Goal: Task Accomplishment & Management: Manage account settings

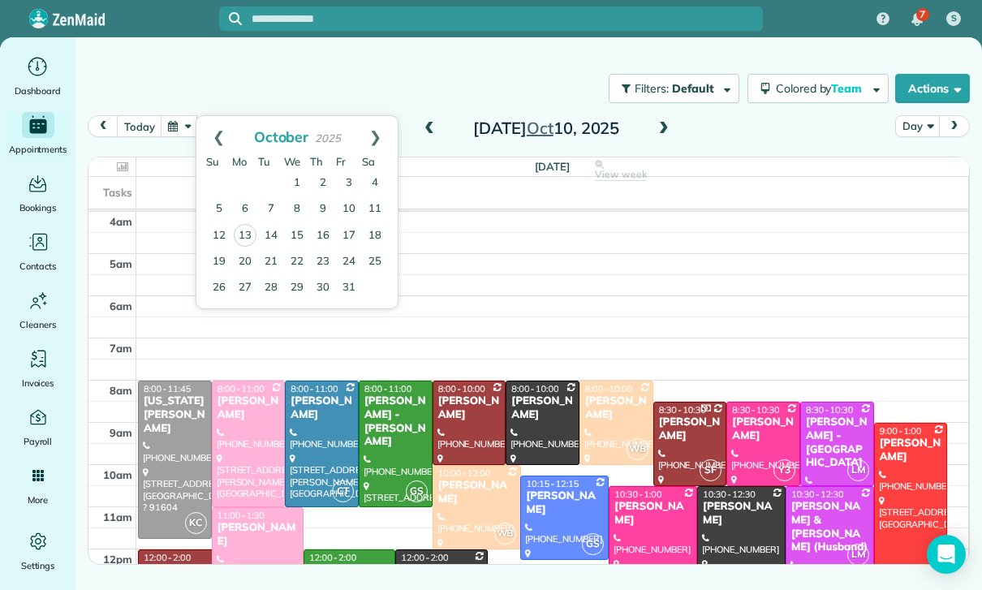
click at [270, 234] on link "14" at bounding box center [271, 236] width 26 height 26
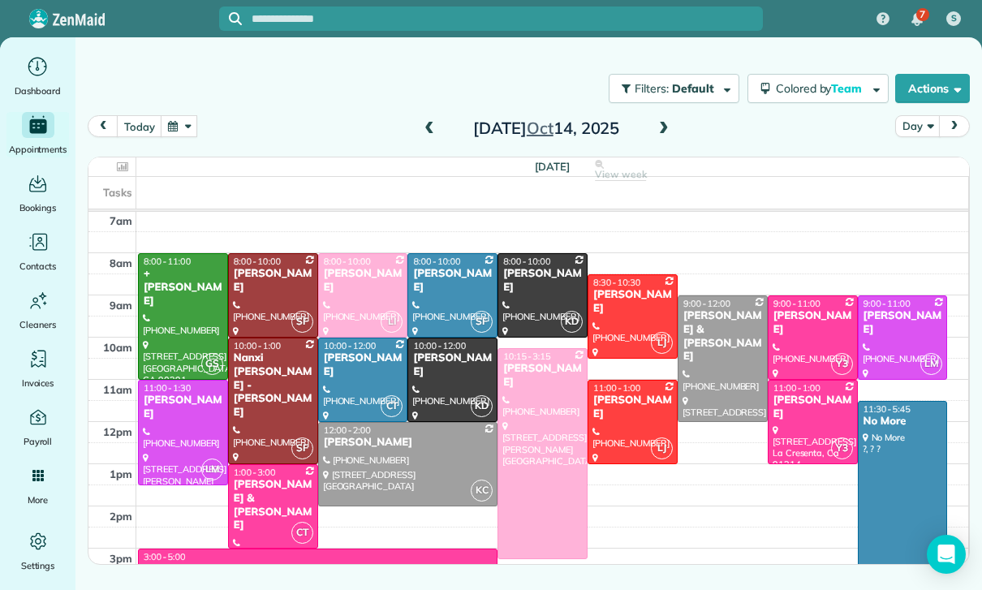
scroll to position [127, 0]
click at [187, 127] on button "button" at bounding box center [179, 126] width 37 height 22
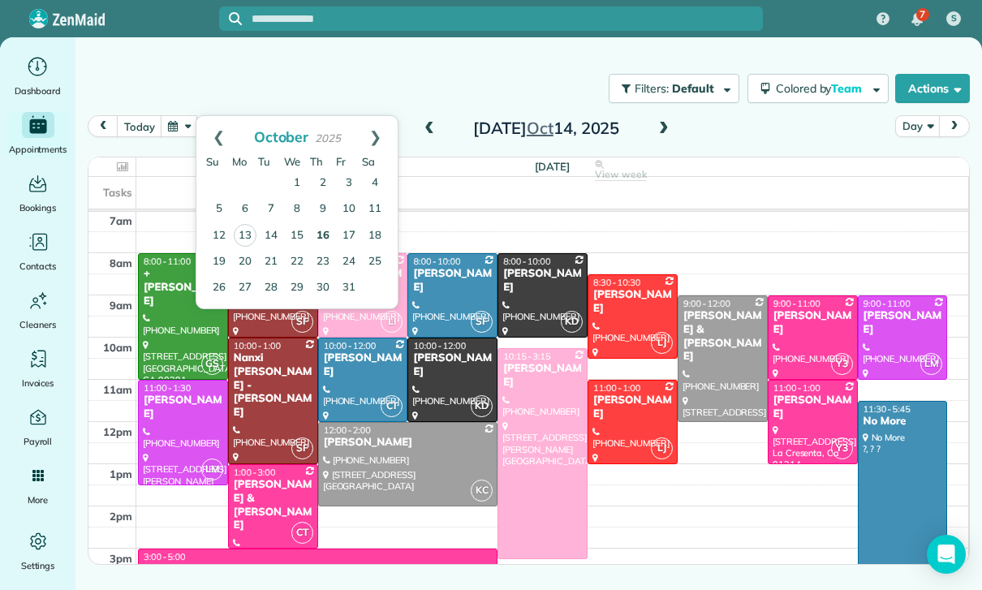
click at [322, 243] on link "16" at bounding box center [323, 236] width 26 height 26
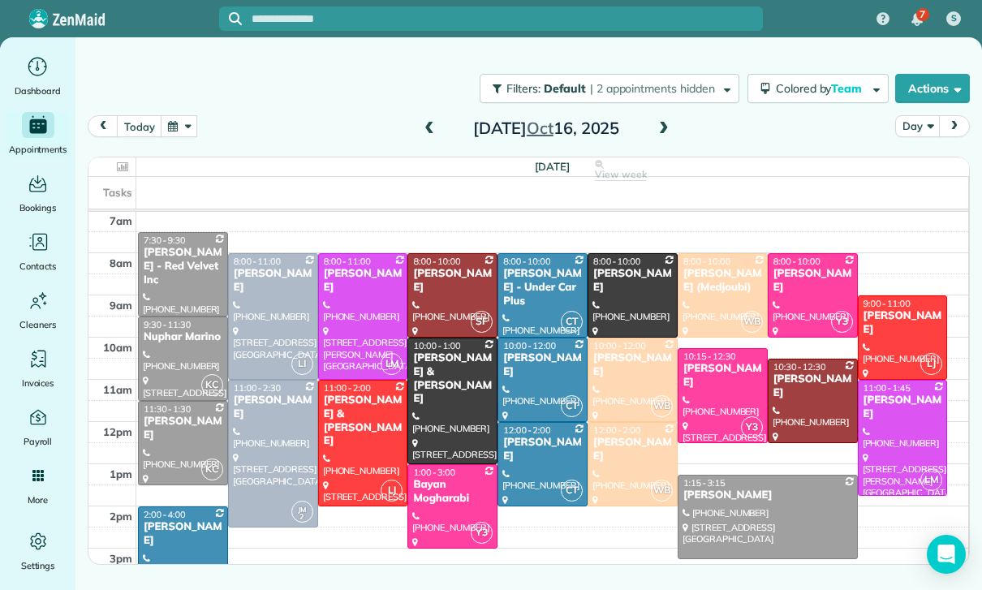
click at [664, 137] on span at bounding box center [664, 129] width 18 height 24
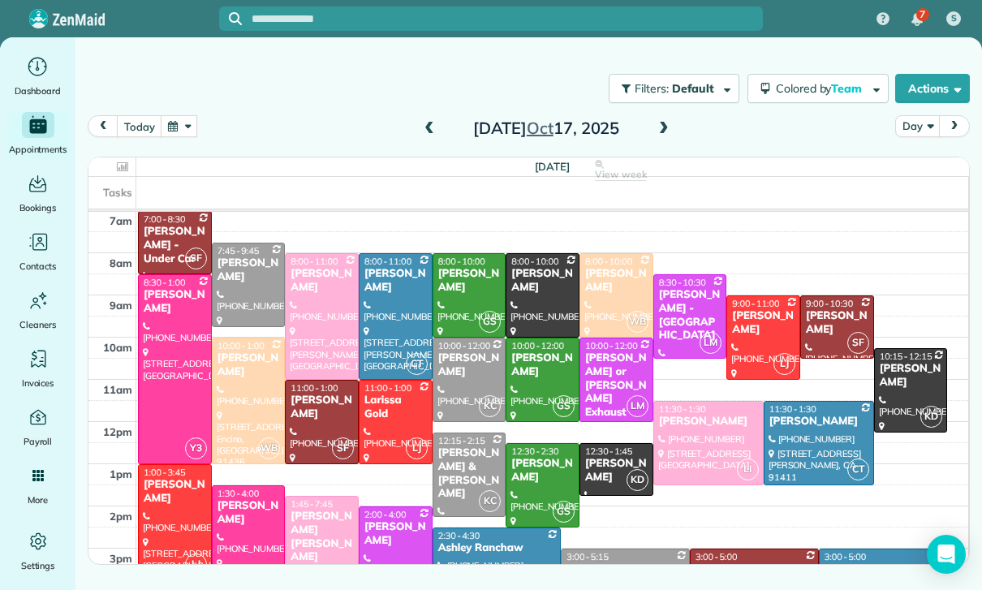
click at [434, 126] on span at bounding box center [429, 129] width 18 height 15
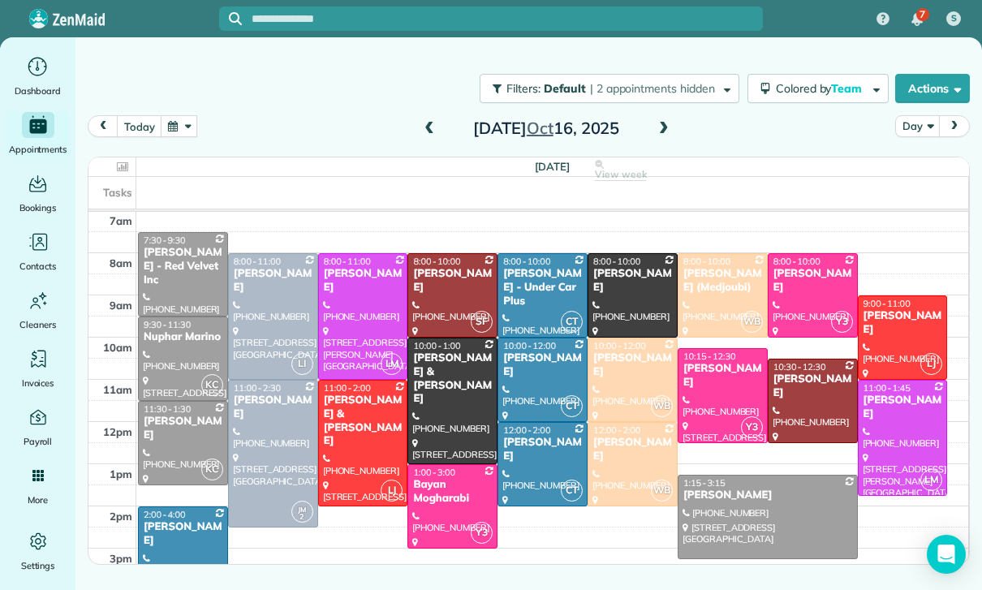
click at [725, 514] on div at bounding box center [767, 516] width 178 height 83
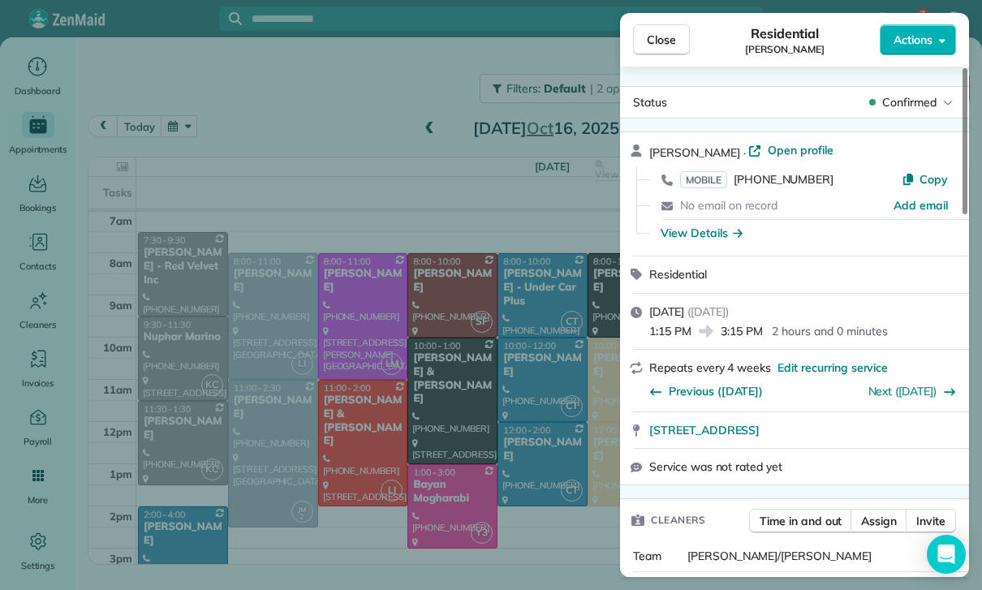
click at [379, 499] on div "Close Residential [PERSON_NAME] Actions Status Confirmed [PERSON_NAME] · Open p…" at bounding box center [491, 295] width 982 height 590
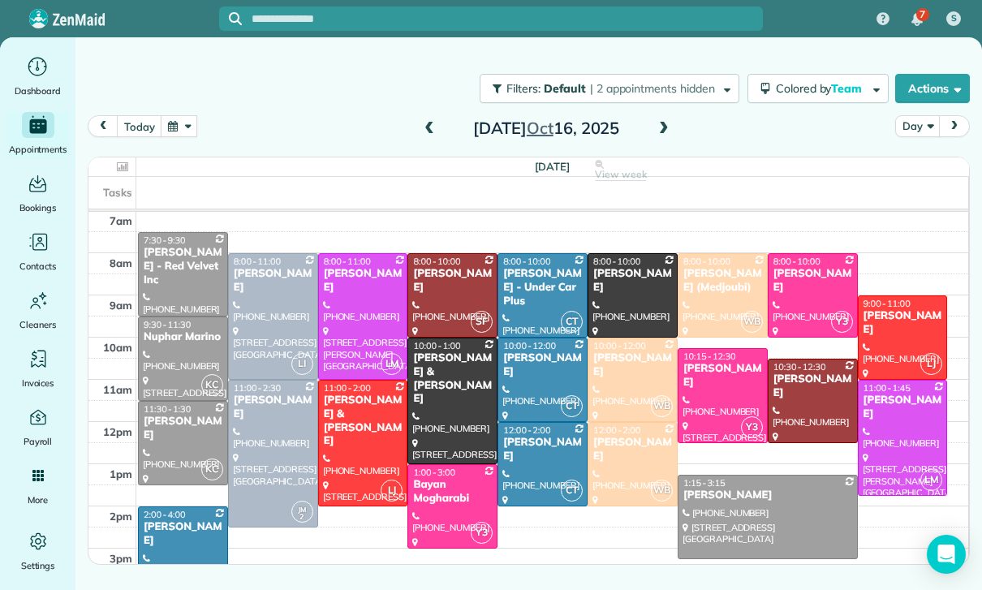
click at [183, 119] on button "button" at bounding box center [179, 126] width 37 height 22
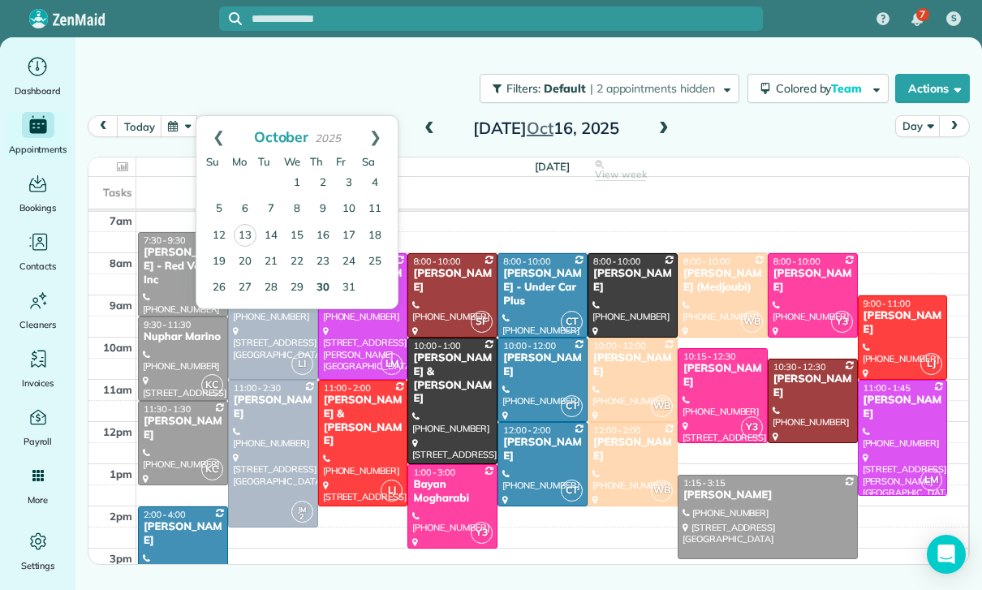
click at [329, 285] on link "30" at bounding box center [323, 288] width 26 height 26
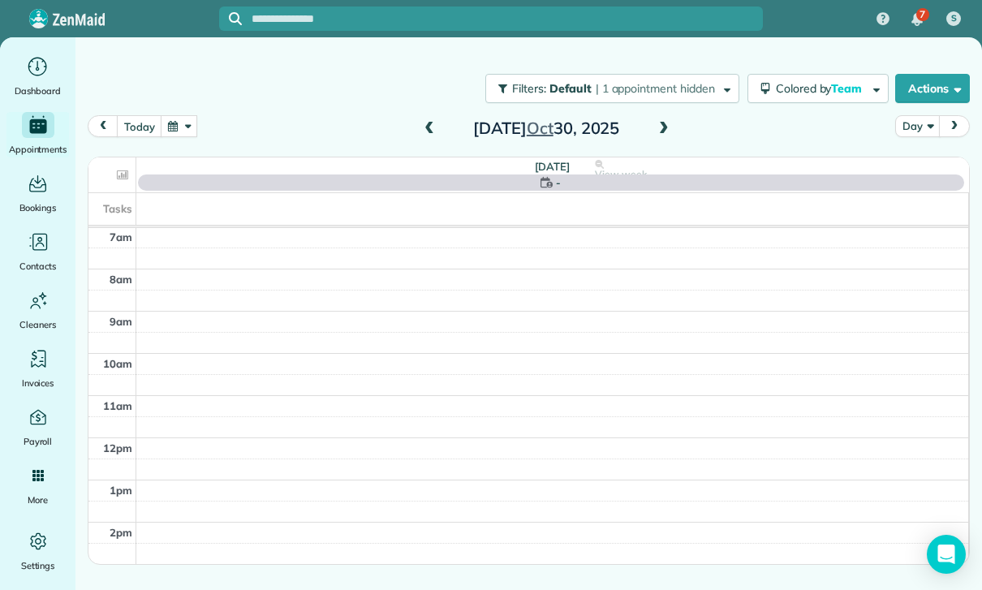
scroll to position [127, 0]
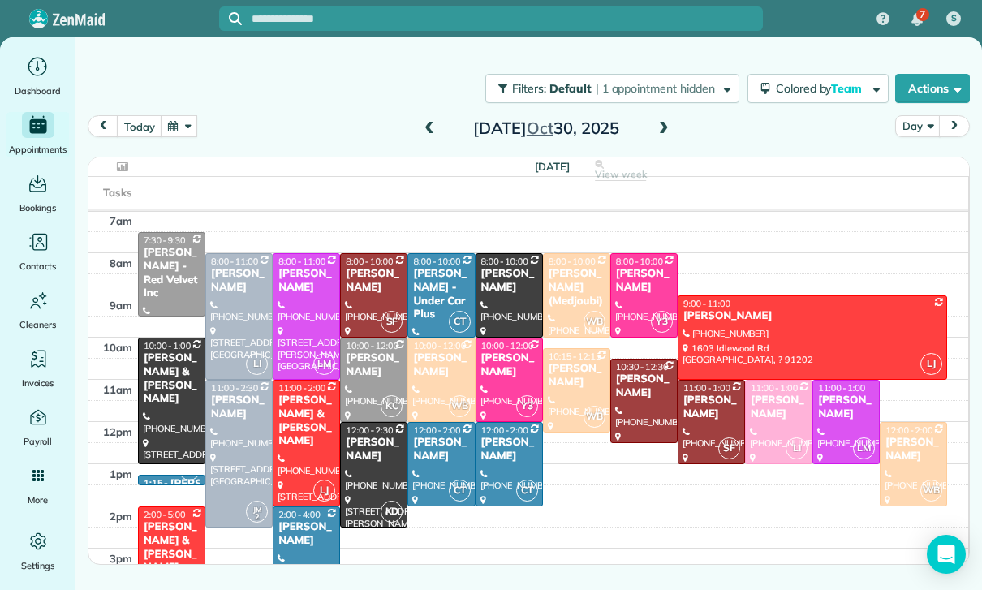
click at [177, 137] on button "button" at bounding box center [179, 126] width 37 height 22
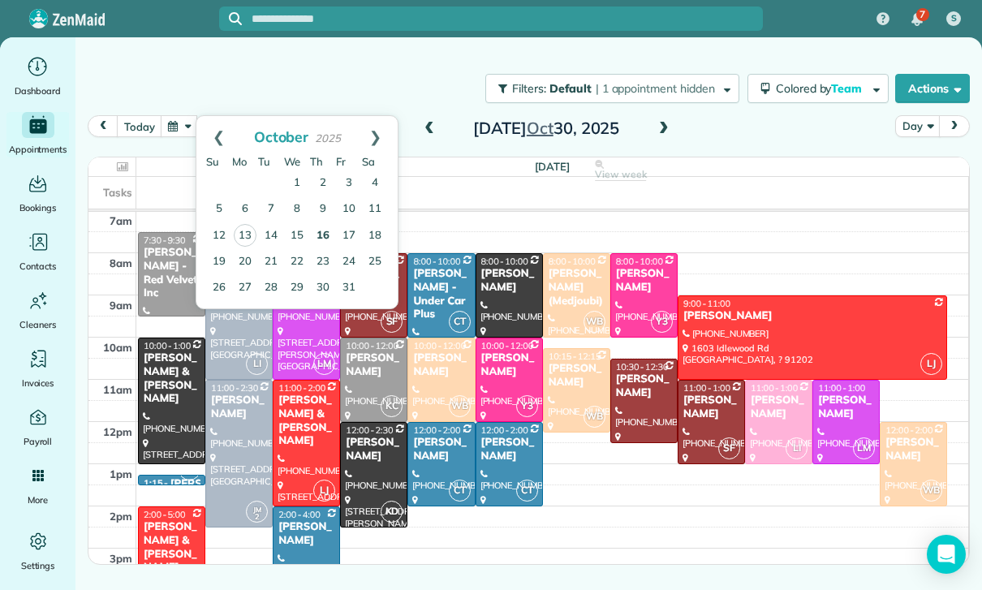
click at [321, 239] on link "16" at bounding box center [323, 236] width 26 height 26
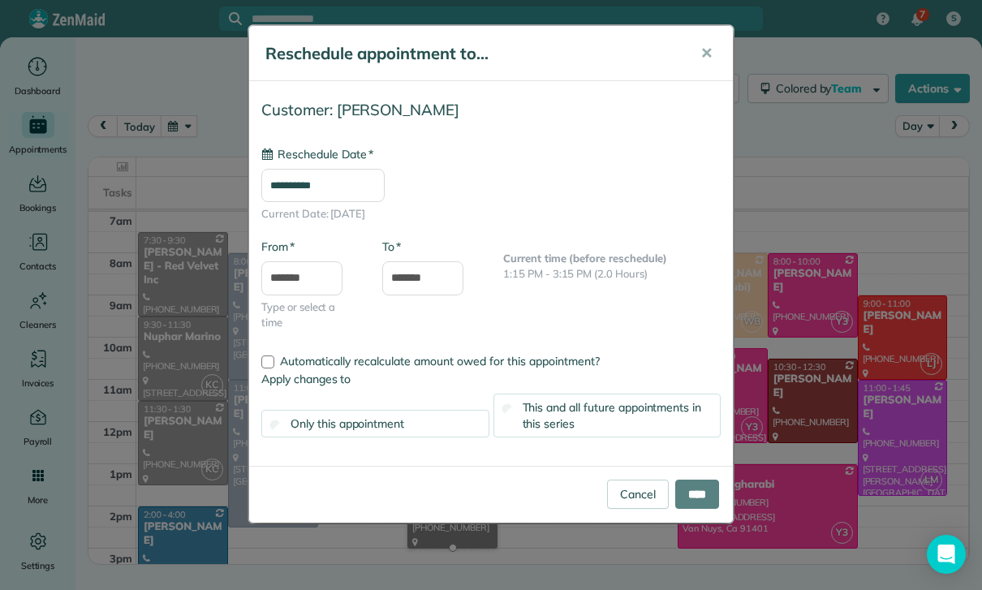
click at [346, 187] on input "**********" at bounding box center [322, 186] width 123 height 34
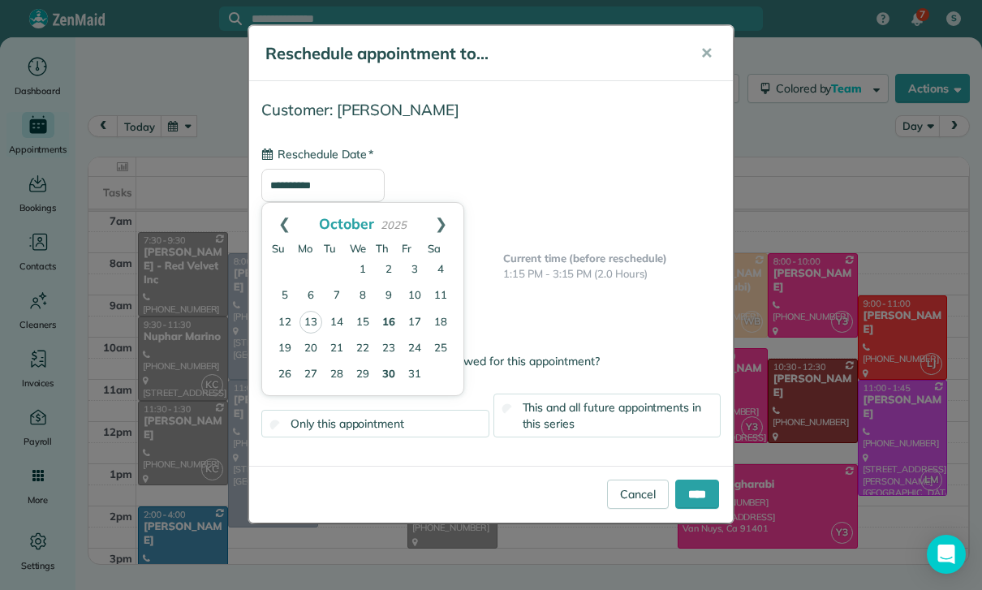
click at [386, 376] on link "30" at bounding box center [389, 375] width 26 height 26
type input "**********"
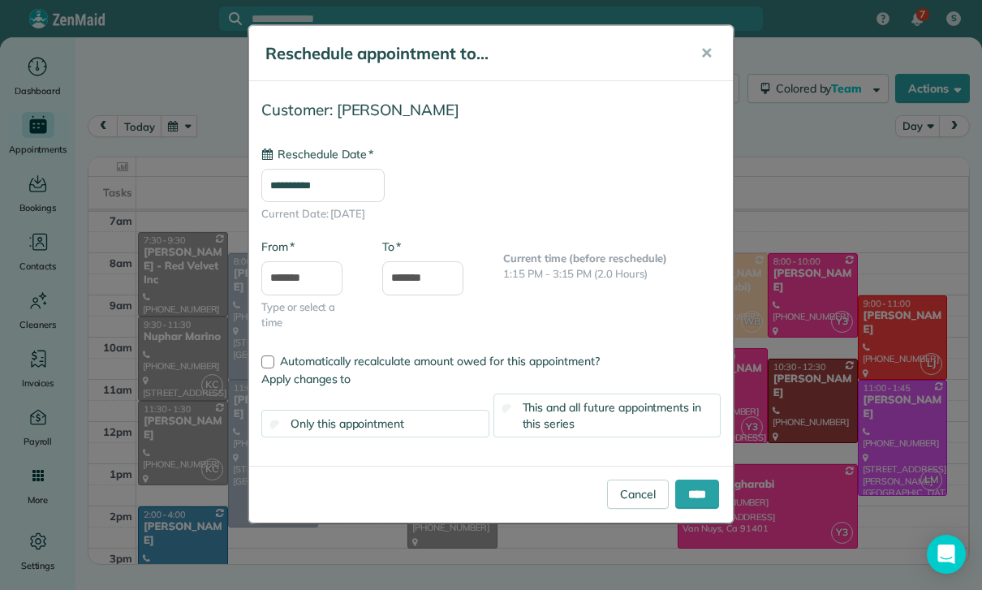
click at [637, 421] on div "This and all future appointments in this series" at bounding box center [607, 416] width 228 height 44
click at [712, 499] on input "****" at bounding box center [697, 494] width 44 height 29
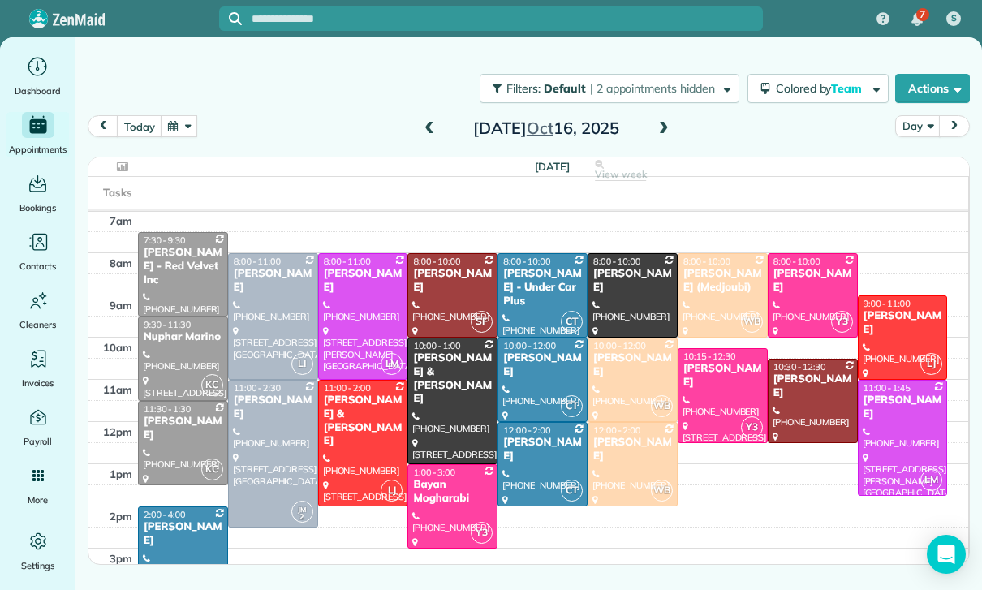
click at [187, 132] on button "button" at bounding box center [179, 126] width 37 height 22
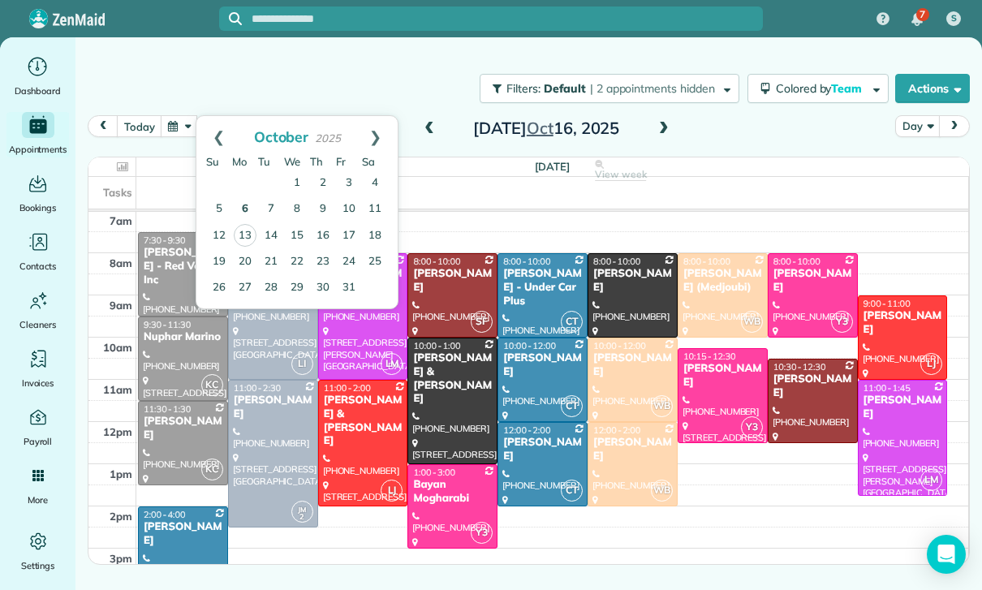
click at [248, 214] on link "6" at bounding box center [245, 209] width 26 height 26
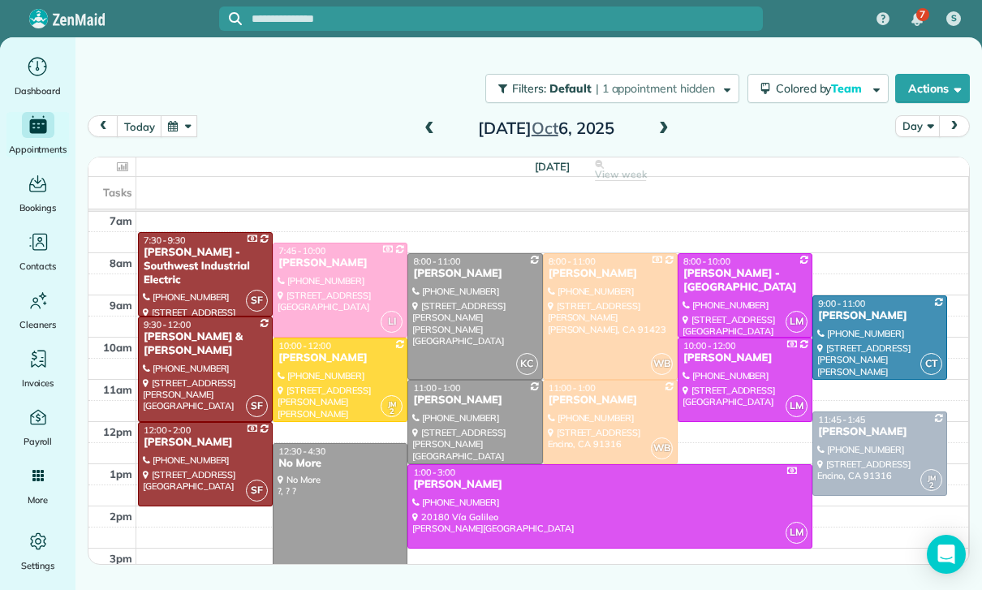
click at [183, 130] on button "button" at bounding box center [179, 126] width 37 height 22
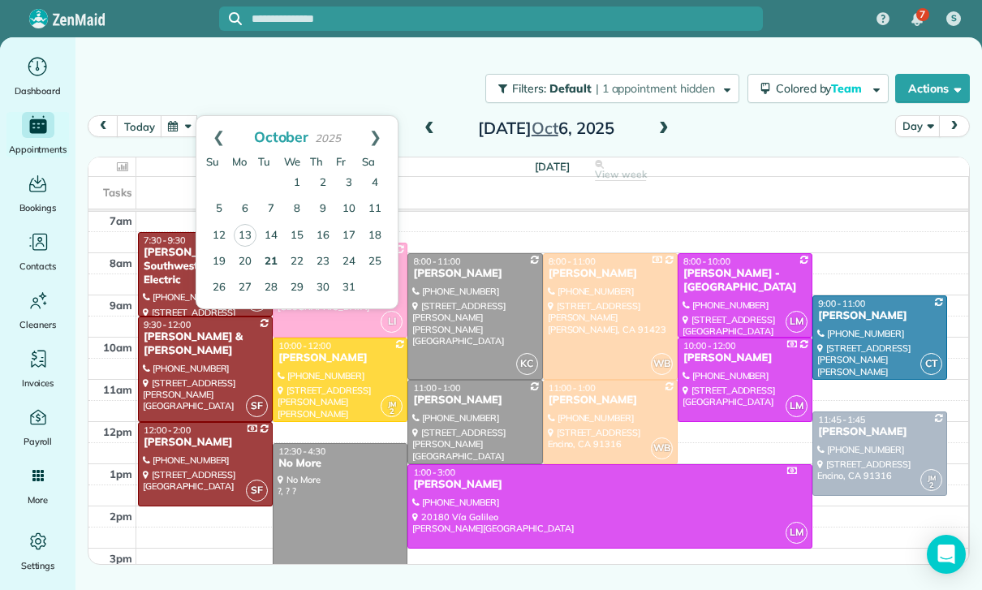
click at [272, 264] on link "21" at bounding box center [271, 262] width 26 height 26
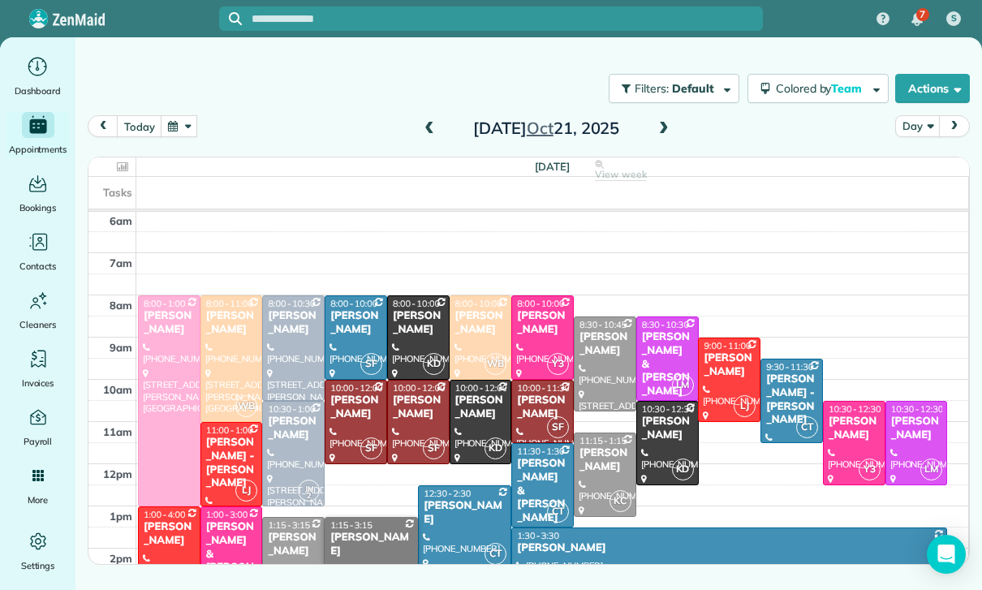
scroll to position [89, 0]
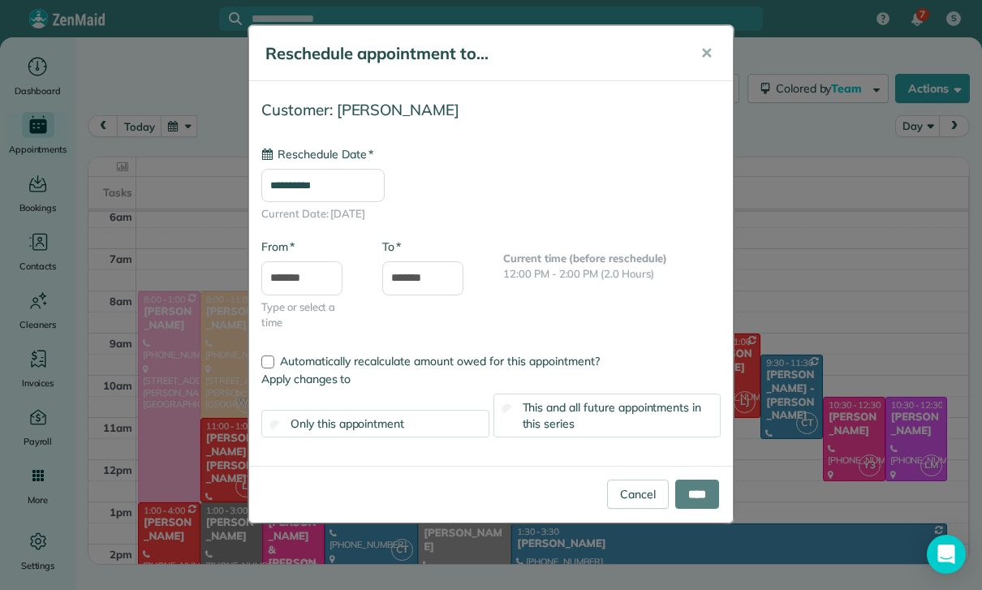
click at [319, 188] on input "**********" at bounding box center [322, 186] width 123 height 34
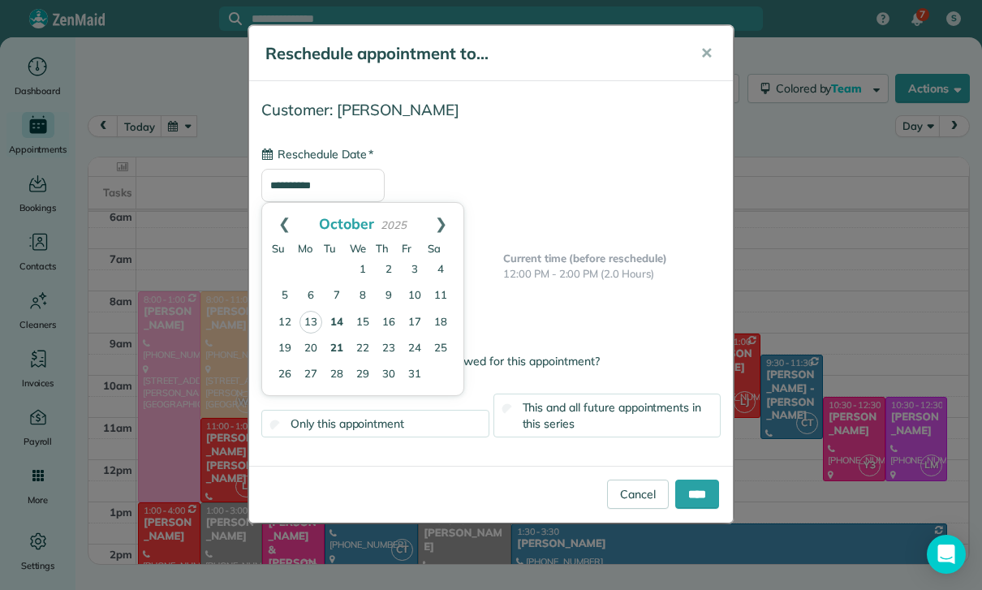
click at [334, 325] on link "14" at bounding box center [337, 323] width 26 height 26
type input "**********"
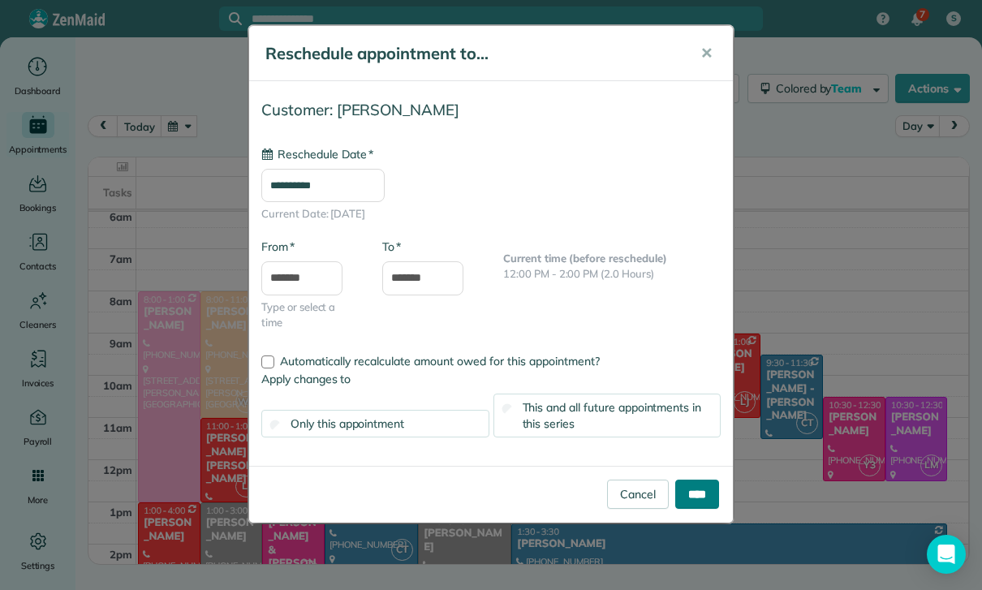
click at [707, 488] on input "****" at bounding box center [697, 494] width 44 height 29
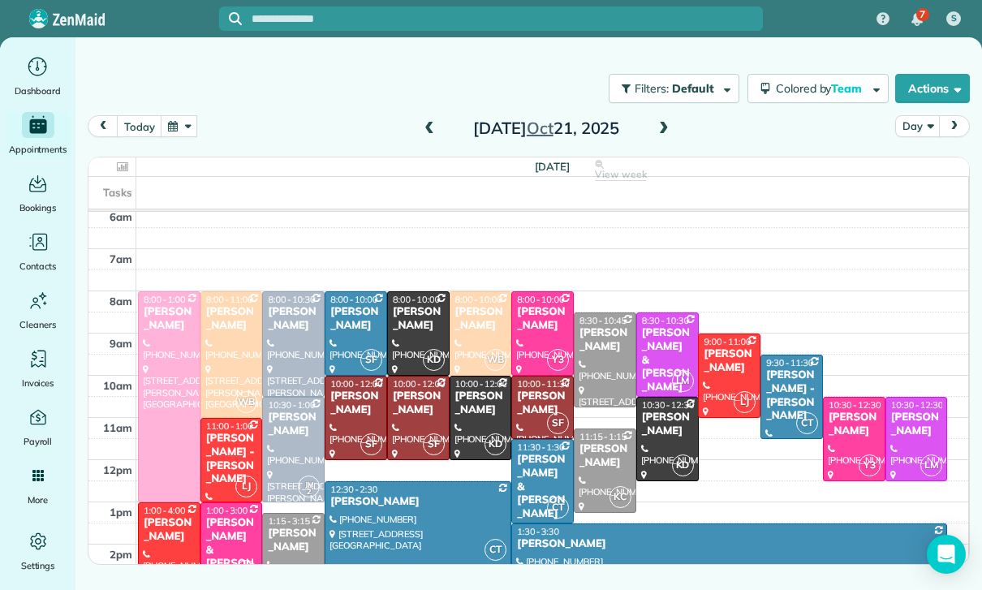
click at [188, 137] on button "button" at bounding box center [179, 126] width 37 height 22
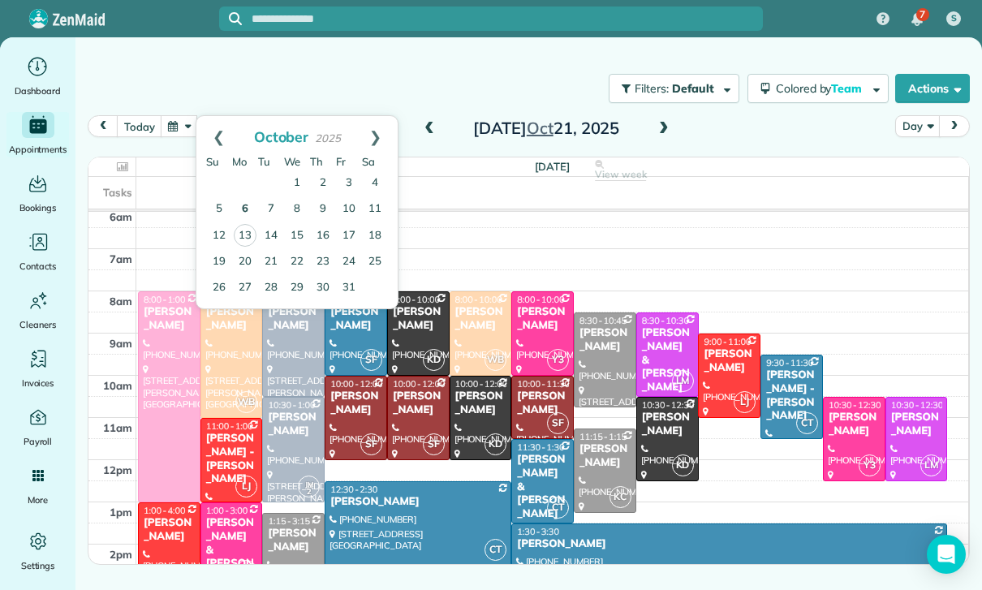
click at [247, 213] on link "6" at bounding box center [245, 209] width 26 height 26
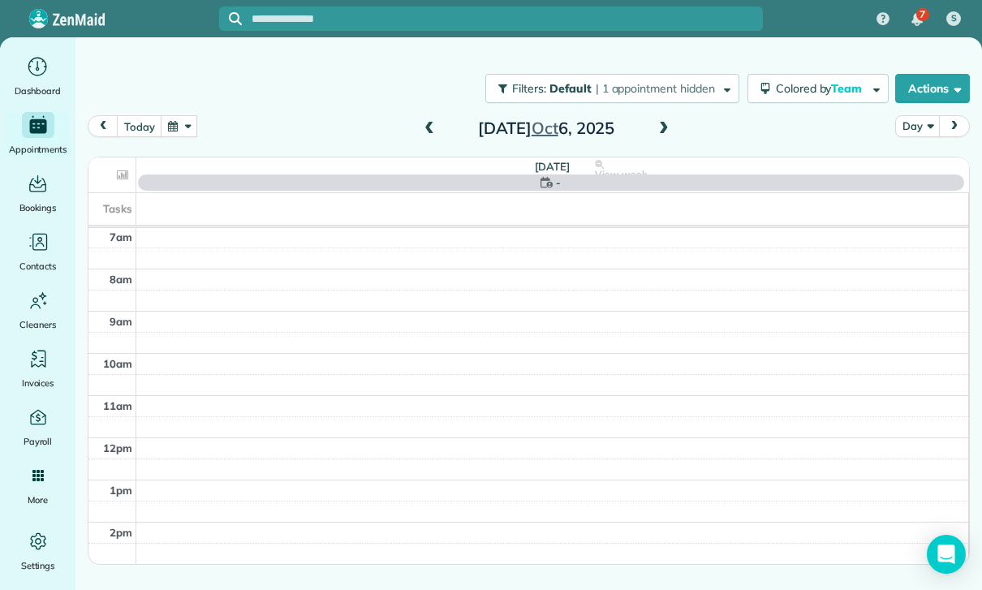
scroll to position [127, 0]
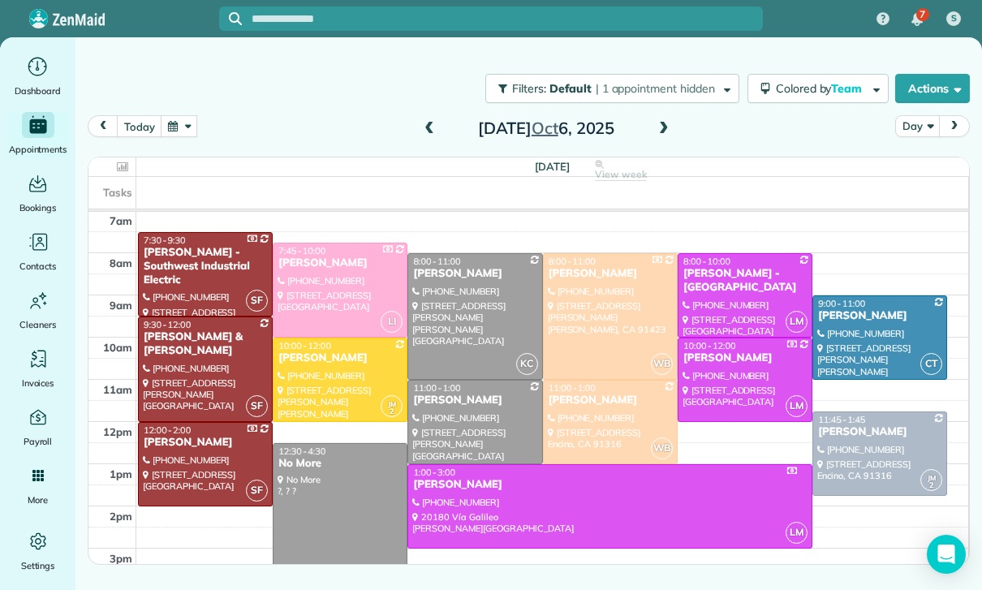
click at [308, 381] on div at bounding box center [339, 379] width 133 height 83
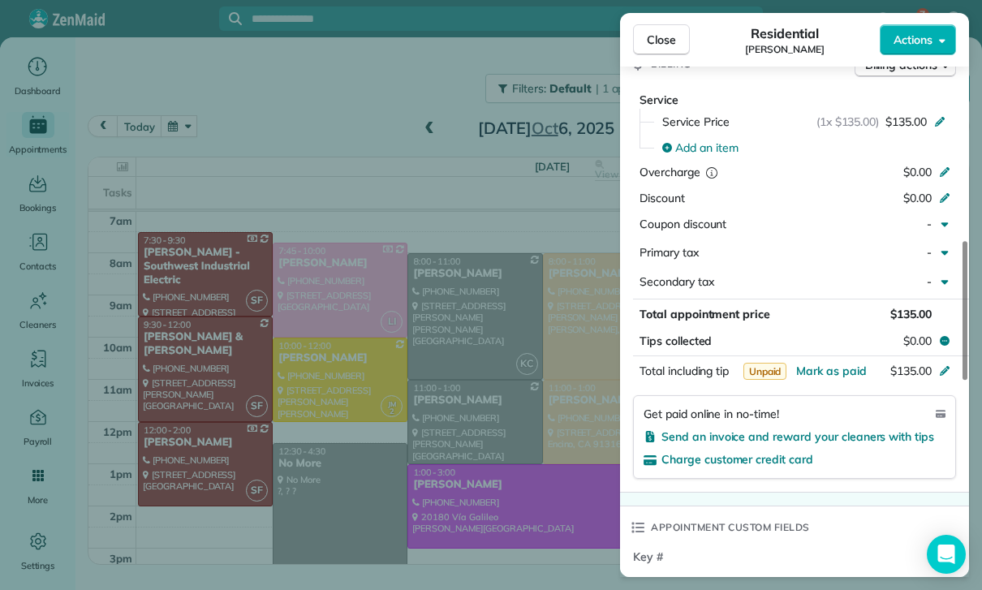
scroll to position [873, 0]
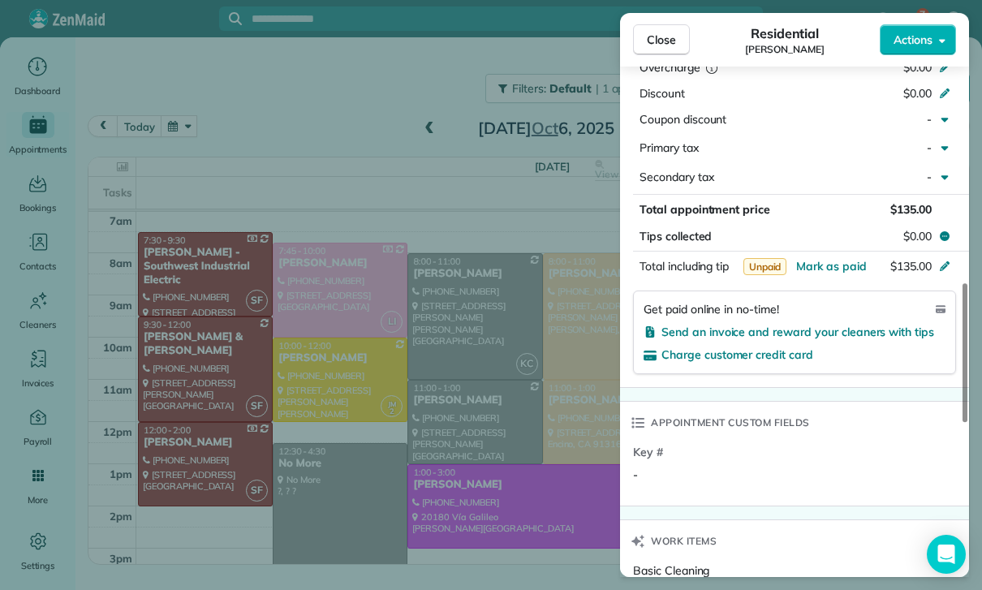
click at [545, 492] on div "Close Residential [PERSON_NAME] Actions Status Yet to Confirm [PERSON_NAME] · O…" at bounding box center [491, 295] width 982 height 590
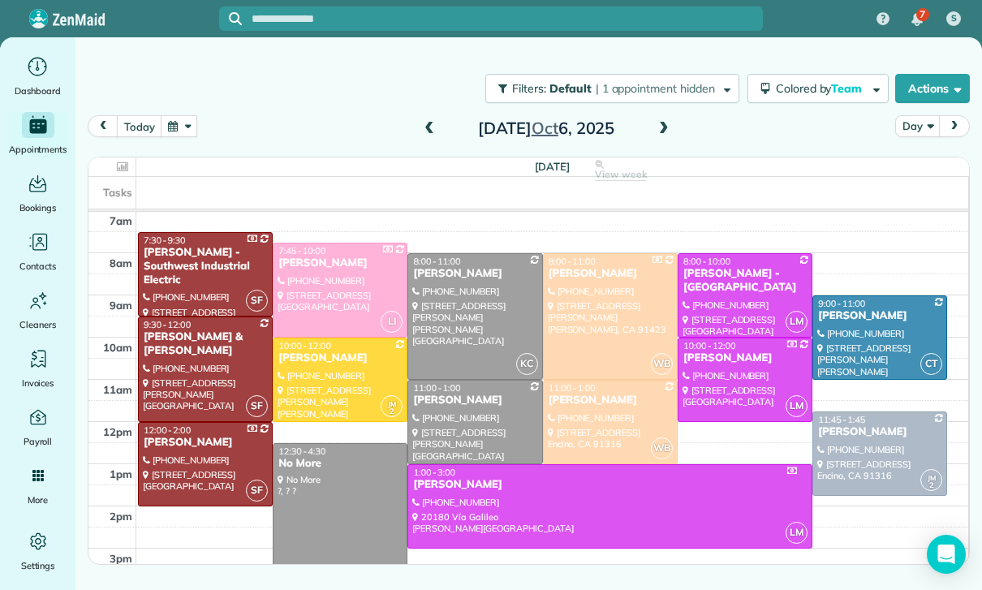
scroll to position [127, 0]
click at [661, 128] on span at bounding box center [664, 129] width 18 height 15
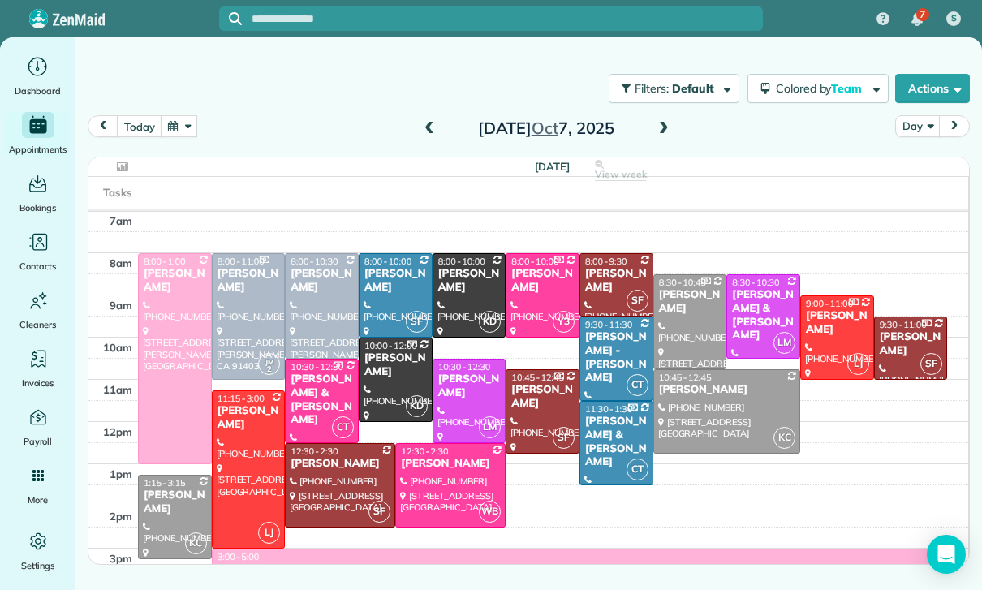
click at [613, 347] on div "[PERSON_NAME] - [PERSON_NAME]" at bounding box center [616, 357] width 64 height 55
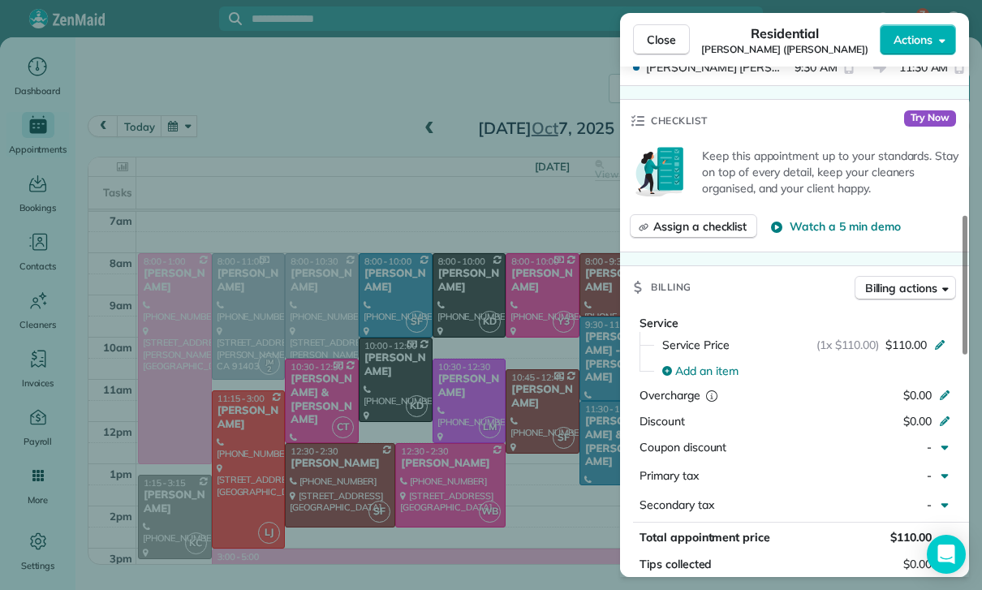
scroll to position [693, 0]
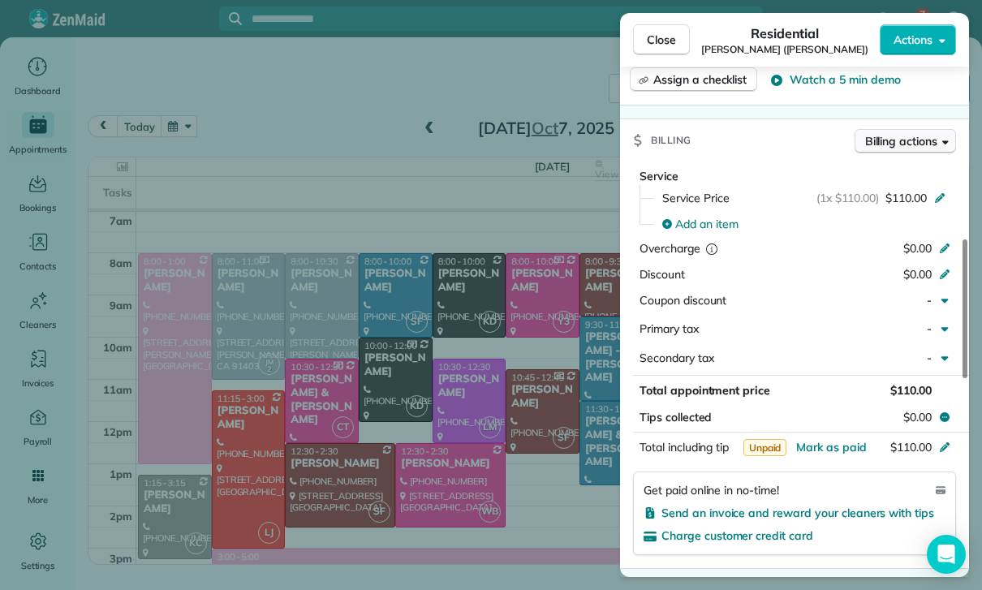
click at [892, 146] on button "Billing actions" at bounding box center [904, 141] width 101 height 24
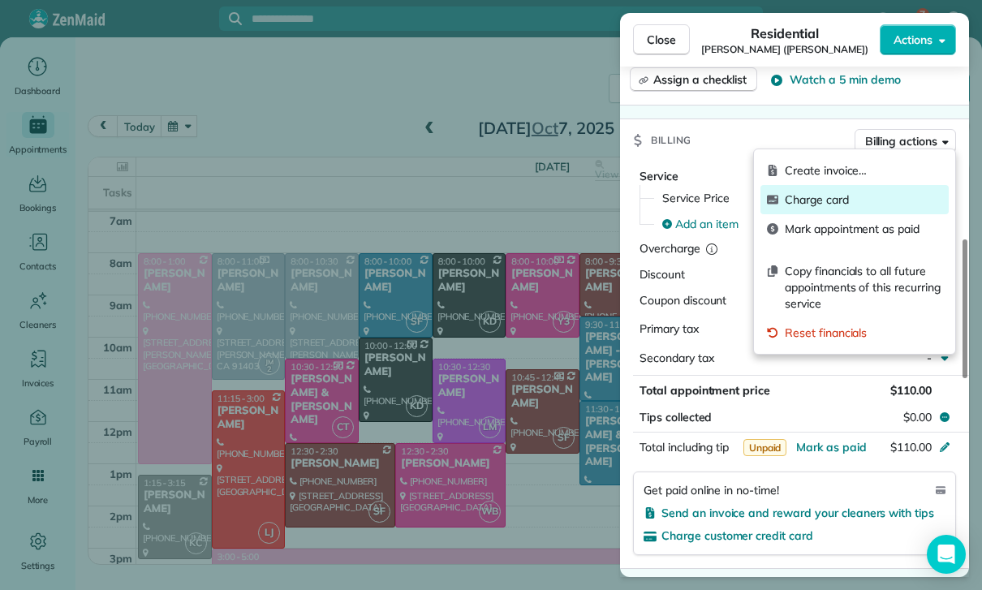
click at [823, 204] on span "Charge card" at bounding box center [863, 199] width 157 height 16
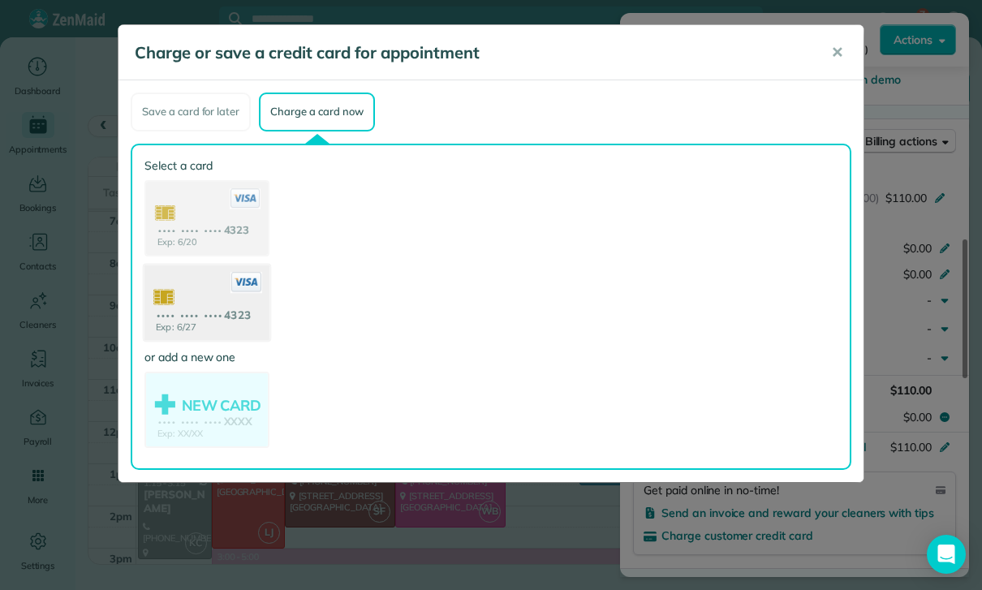
click at [200, 312] on use at bounding box center [206, 304] width 125 height 79
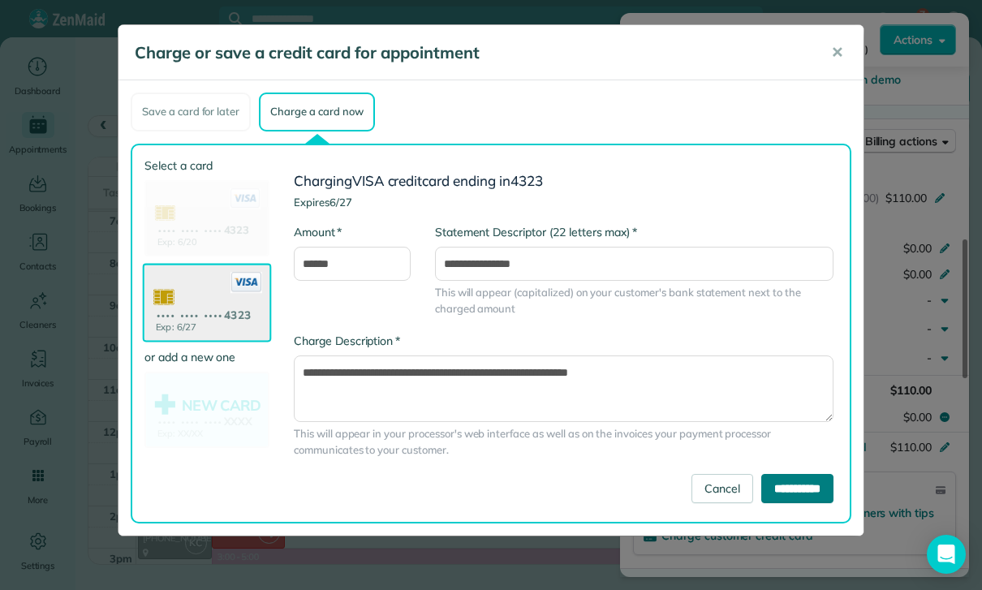
click at [777, 491] on input "**********" at bounding box center [797, 488] width 72 height 29
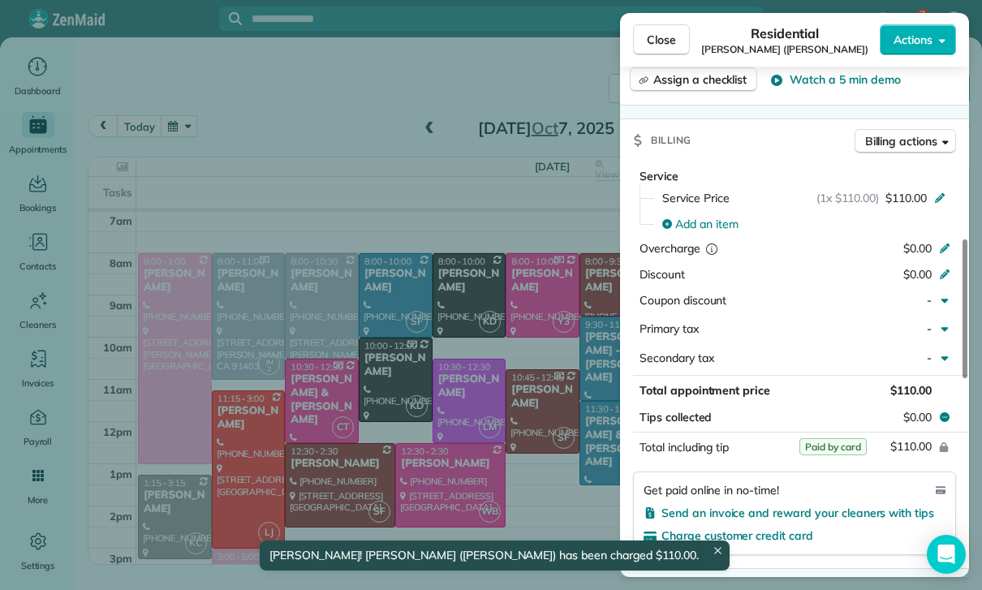
click at [516, 438] on div "Close Residential [PERSON_NAME] ([PERSON_NAME]) Actions Status Yet to Confirm […" at bounding box center [491, 295] width 982 height 590
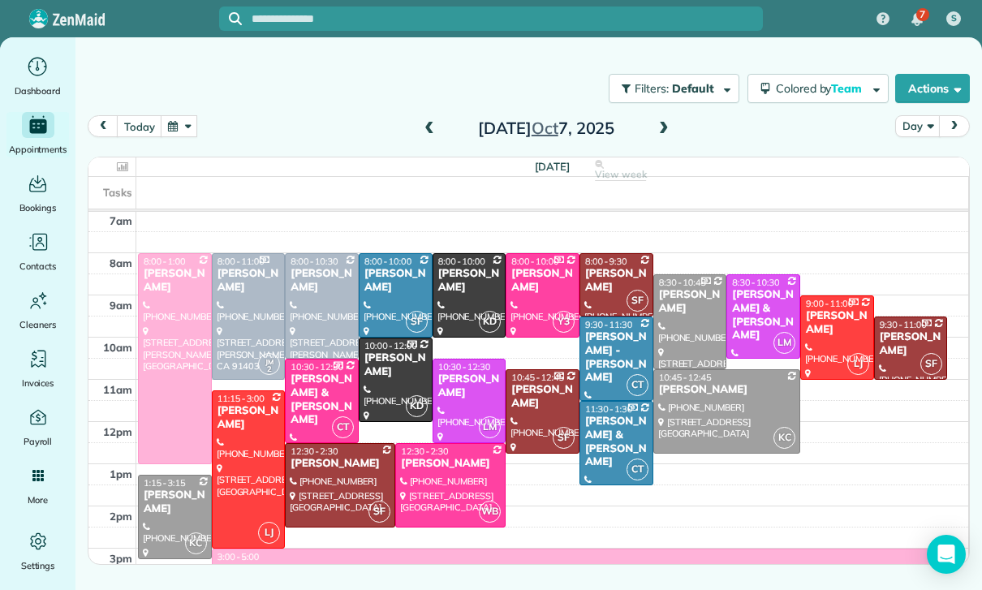
click at [176, 128] on button "button" at bounding box center [179, 126] width 37 height 22
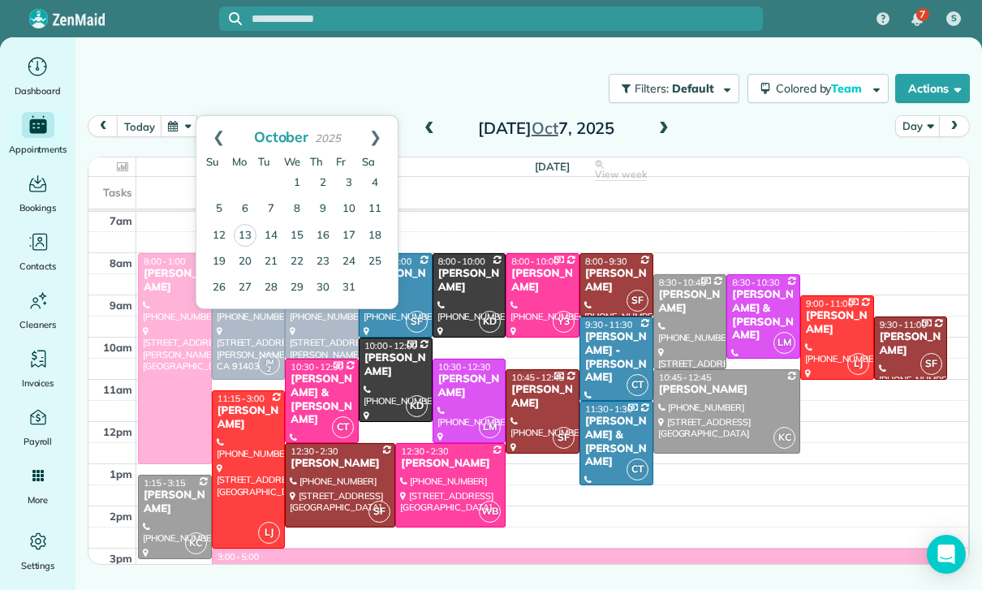
click at [747, 131] on div "[DATE] Day [DATE]" at bounding box center [529, 130] width 882 height 31
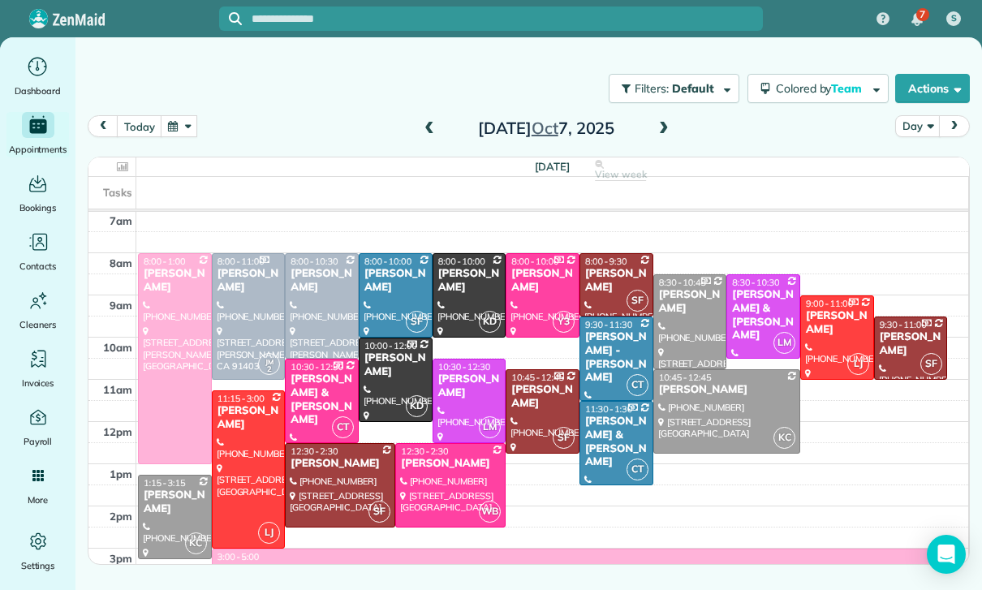
scroll to position [127, 0]
click at [166, 135] on button "button" at bounding box center [179, 126] width 37 height 22
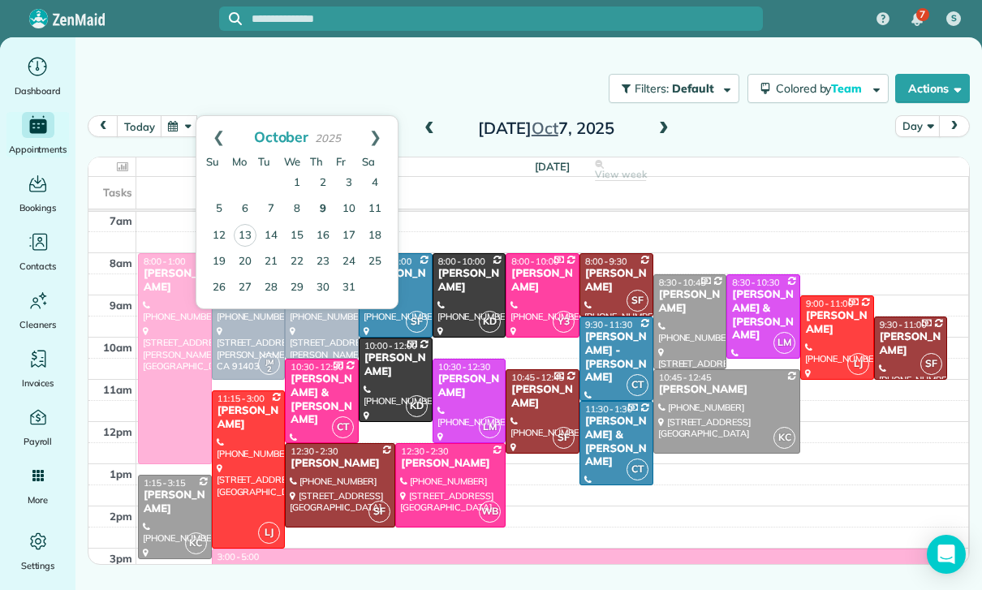
click at [316, 207] on link "9" at bounding box center [323, 209] width 26 height 26
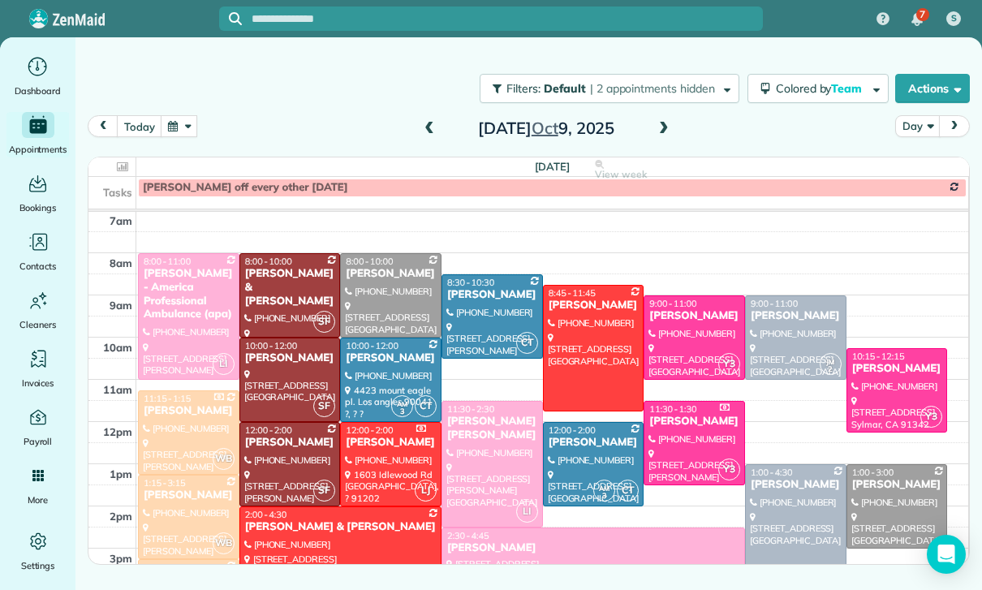
click at [272, 456] on div at bounding box center [290, 464] width 100 height 83
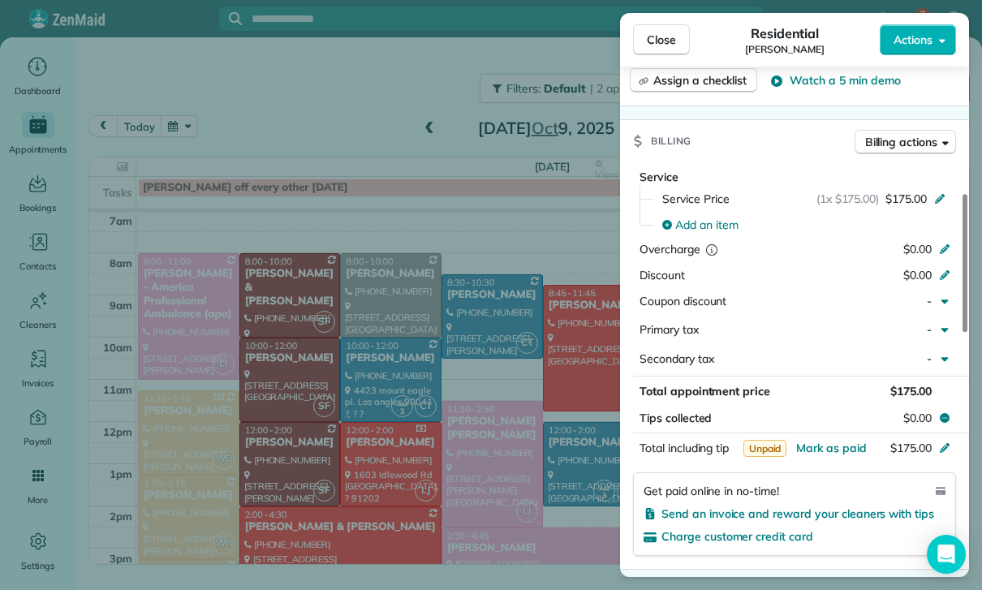
scroll to position [738, 0]
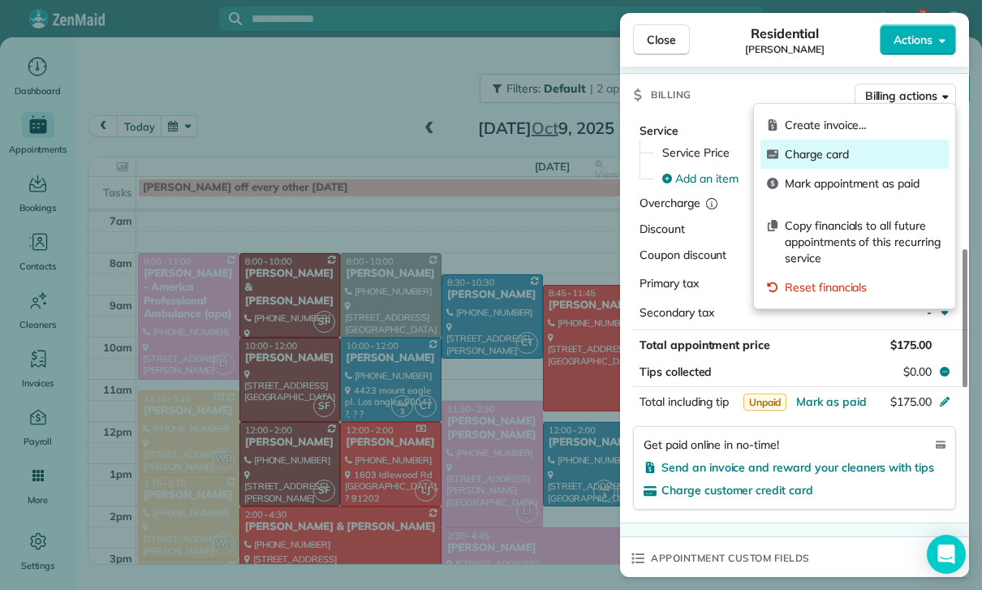
click at [832, 150] on span "Charge card" at bounding box center [863, 154] width 157 height 16
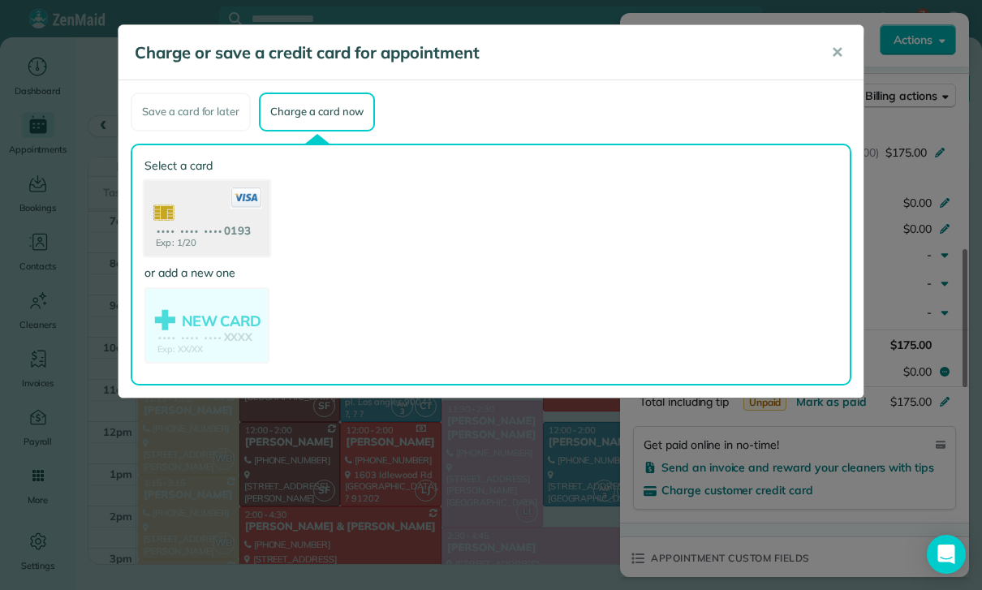
click at [186, 232] on use at bounding box center [206, 219] width 125 height 79
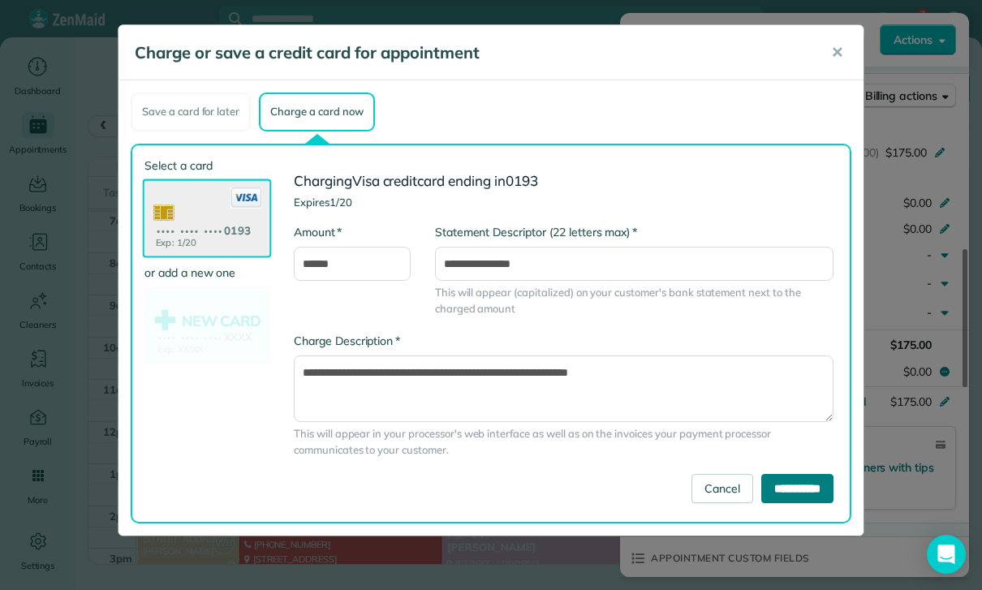
click at [785, 492] on input "**********" at bounding box center [797, 488] width 72 height 29
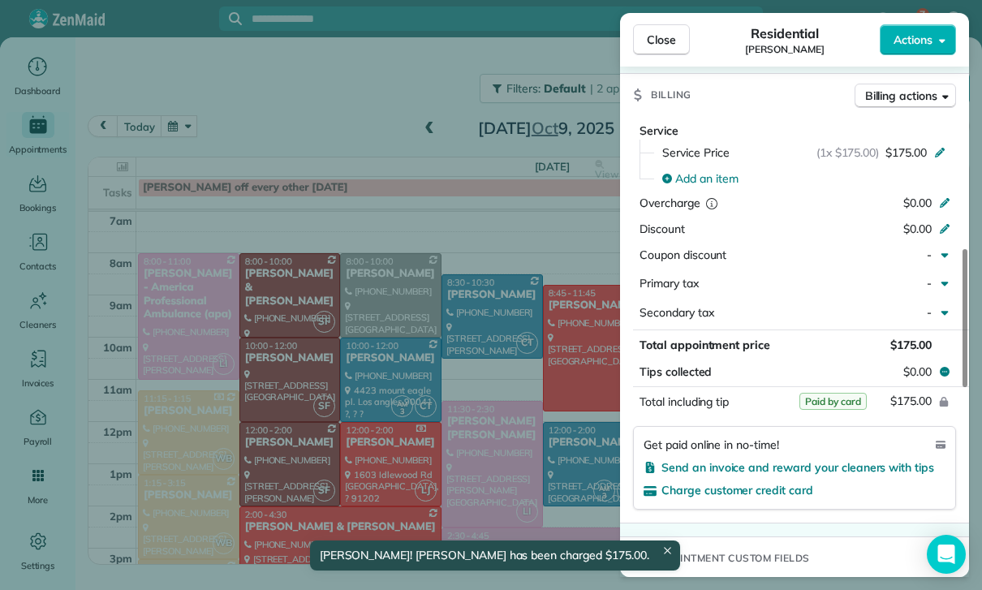
click at [273, 377] on div "Close Residential [PERSON_NAME] Actions Status Yet to Confirm [PERSON_NAME] · O…" at bounding box center [491, 295] width 982 height 590
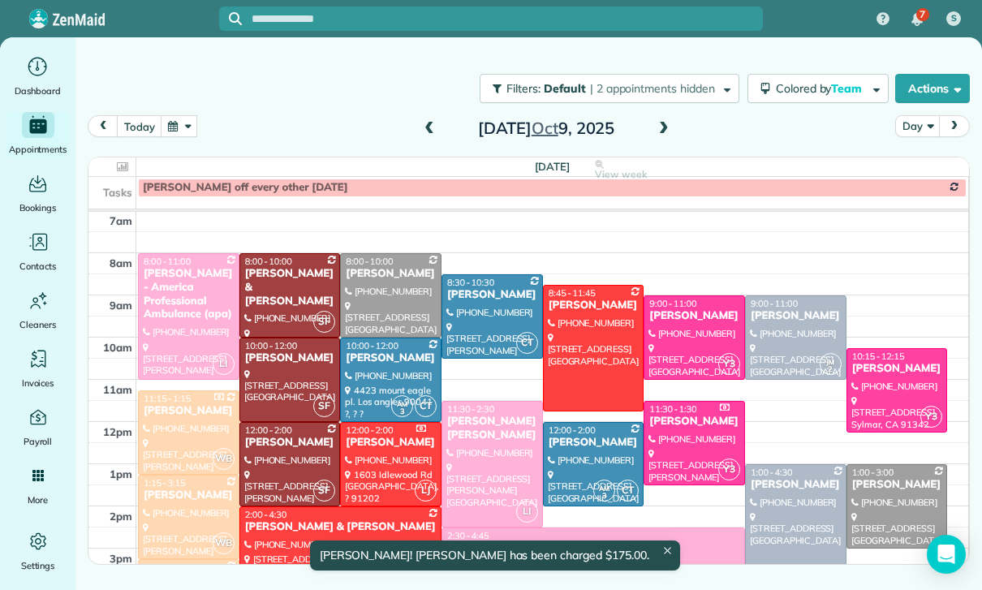
click at [275, 362] on div "[PERSON_NAME]" at bounding box center [290, 358] width 92 height 14
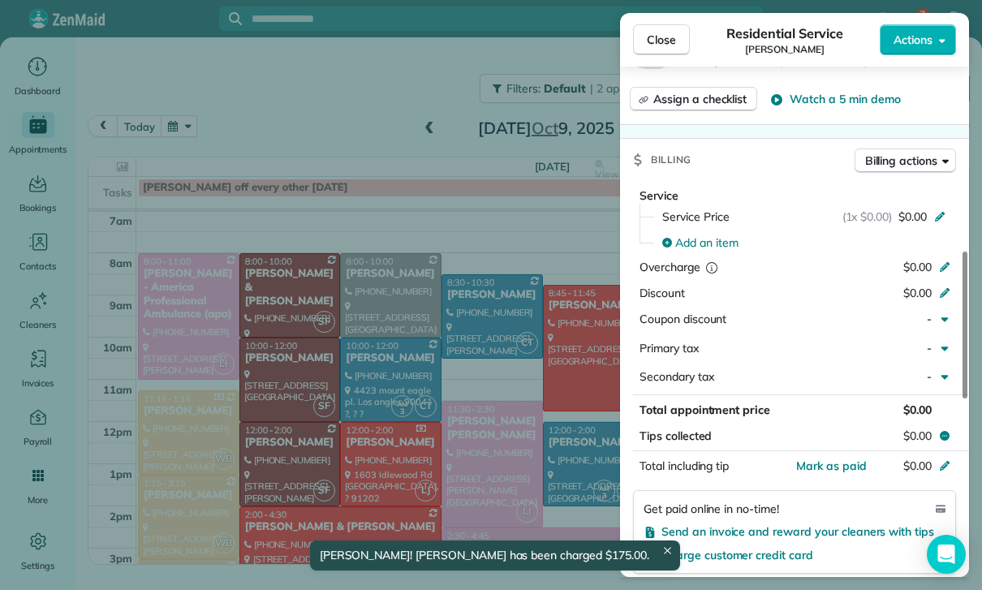
scroll to position [703, 0]
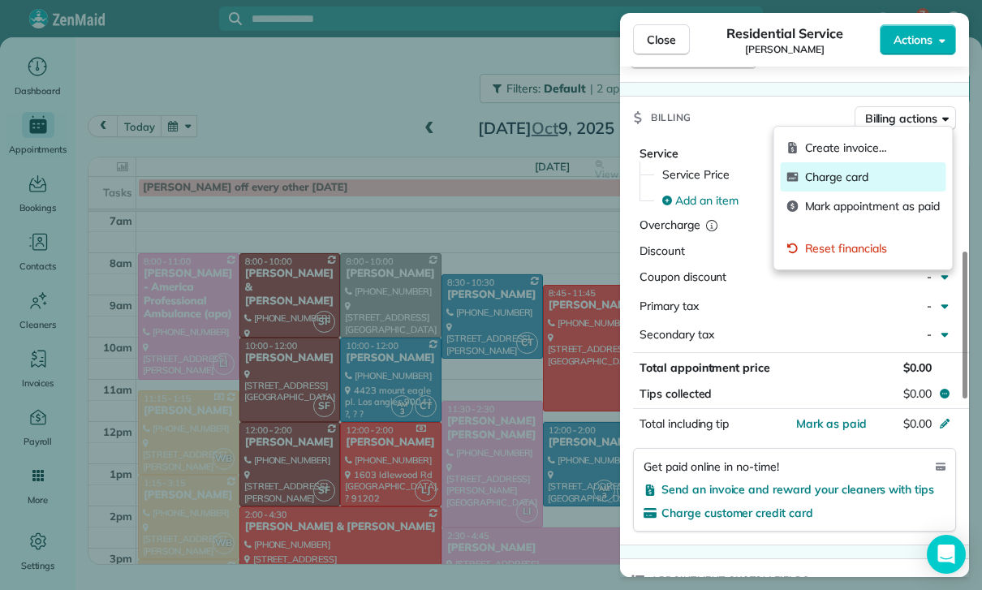
click at [859, 178] on span "Charge card" at bounding box center [872, 177] width 135 height 16
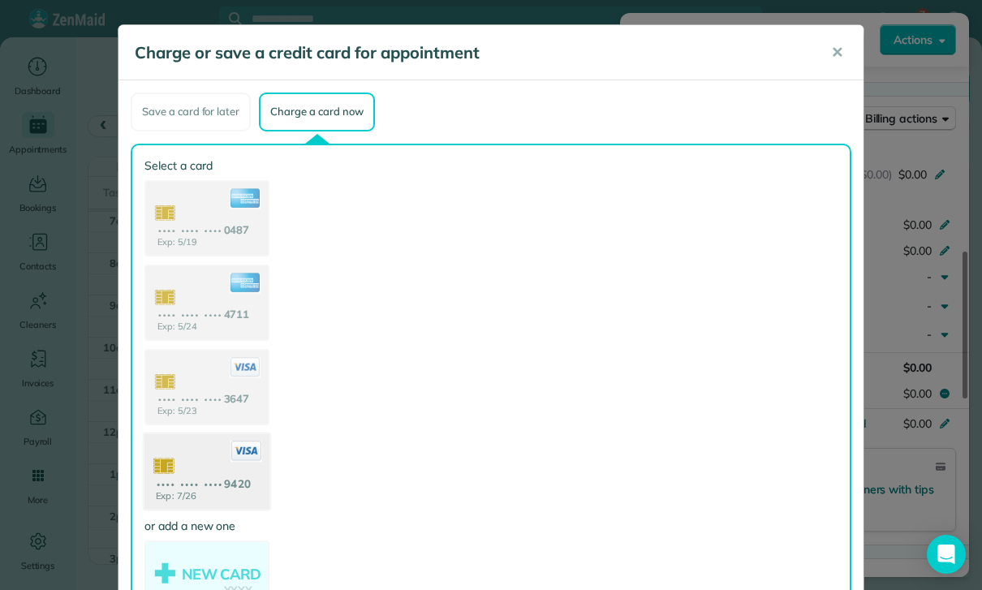
click at [222, 478] on use at bounding box center [206, 472] width 125 height 79
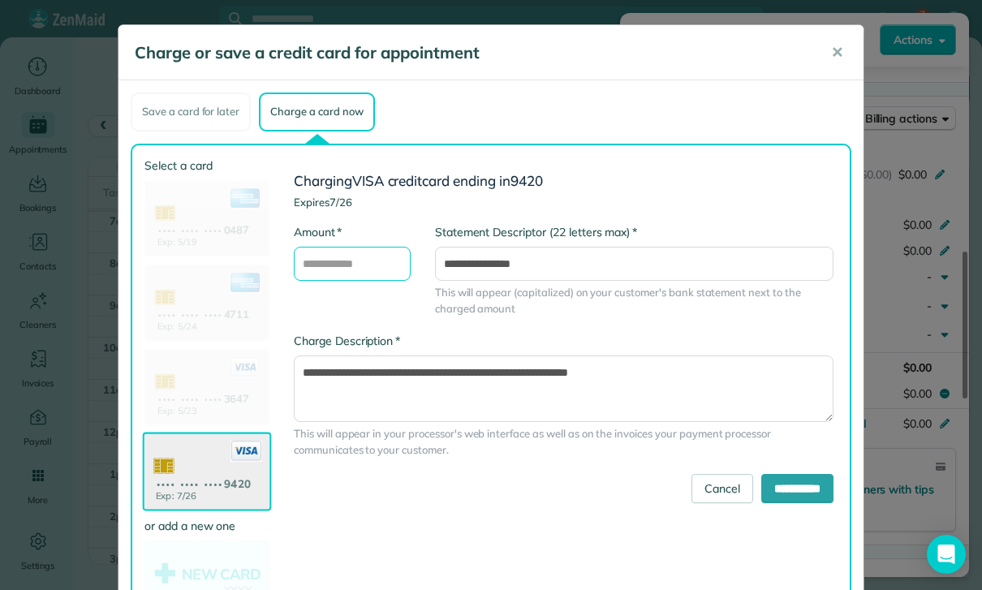
click at [344, 258] on input "* Amount" at bounding box center [352, 264] width 117 height 34
type input "***"
click at [791, 491] on input "**********" at bounding box center [797, 488] width 72 height 29
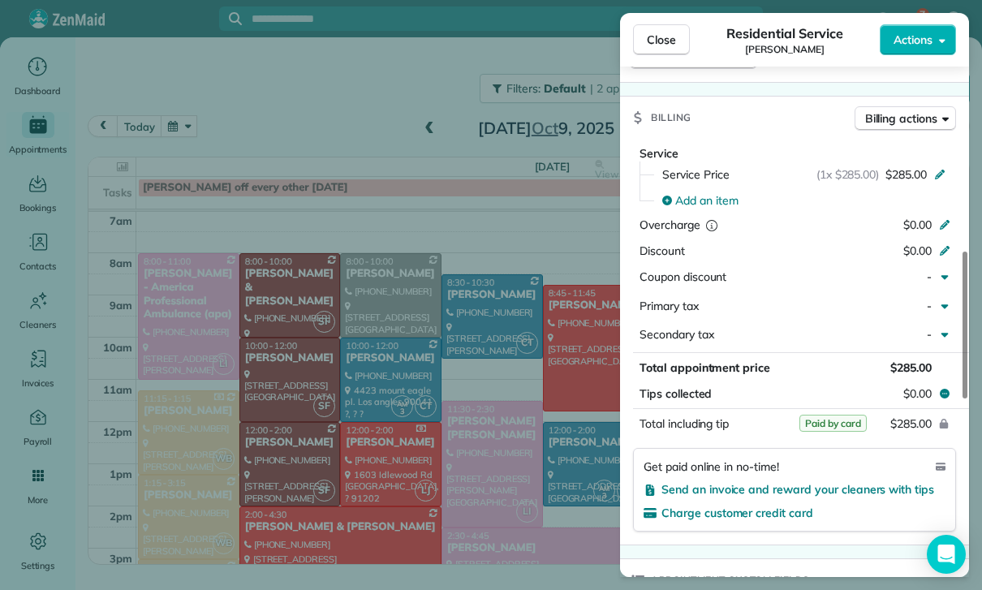
scroll to position [127, 0]
click at [498, 458] on div "Close Residential Service [PERSON_NAME] Actions Status Confirmed [PERSON_NAME] …" at bounding box center [491, 295] width 982 height 590
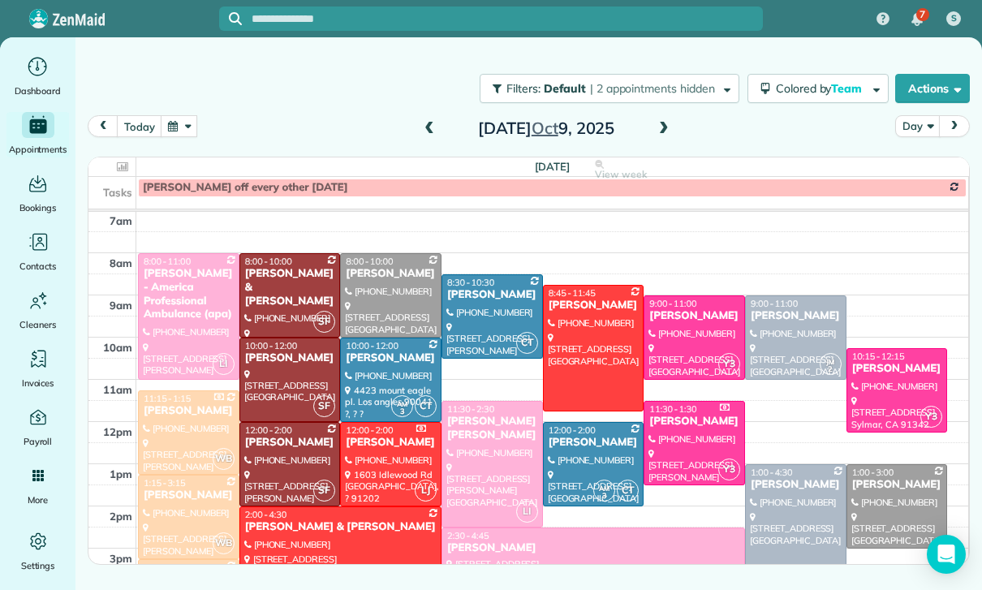
click at [423, 137] on span at bounding box center [429, 129] width 18 height 24
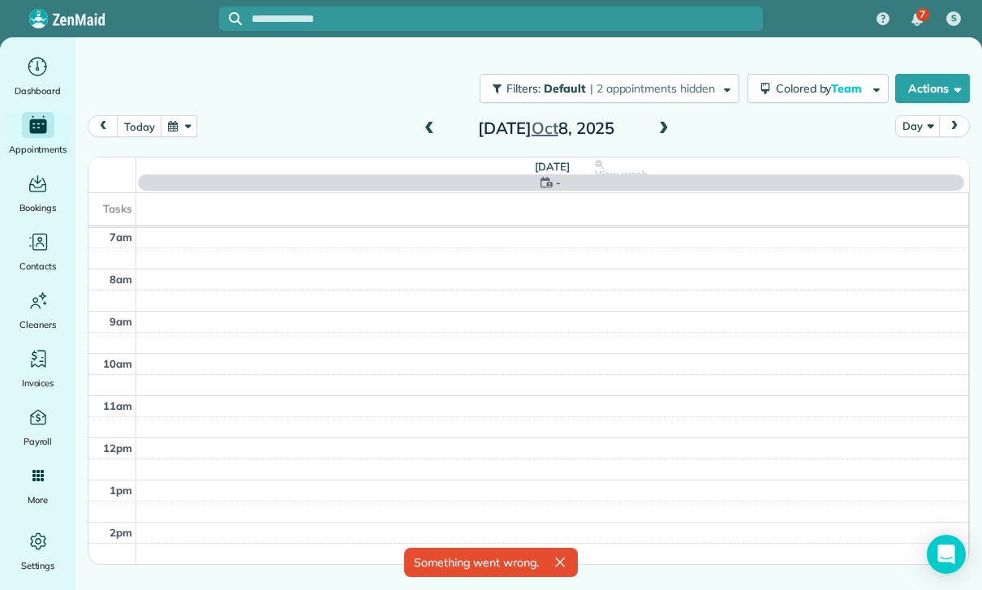
scroll to position [127, 0]
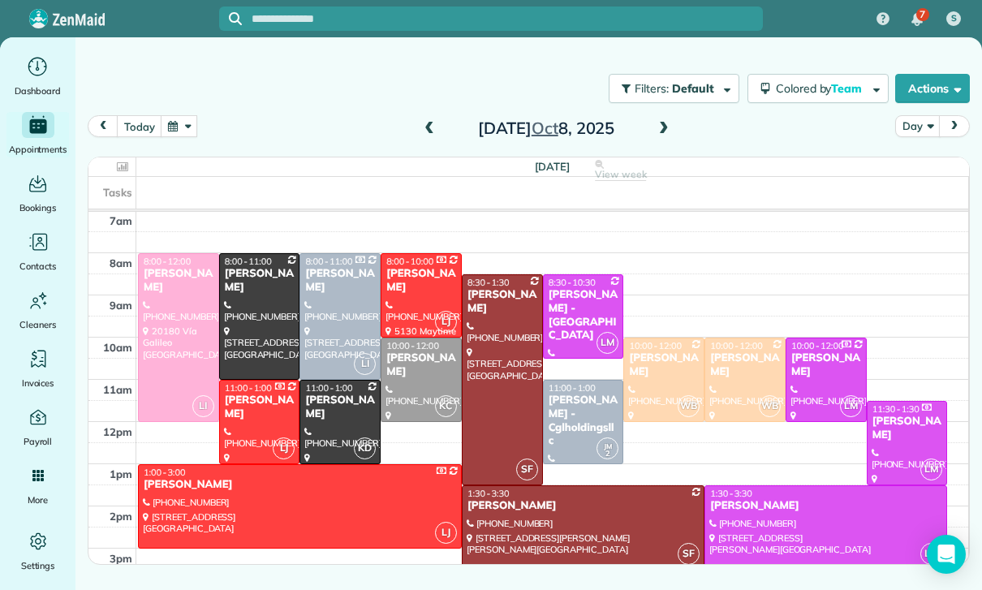
click at [535, 523] on div at bounding box center [582, 527] width 241 height 83
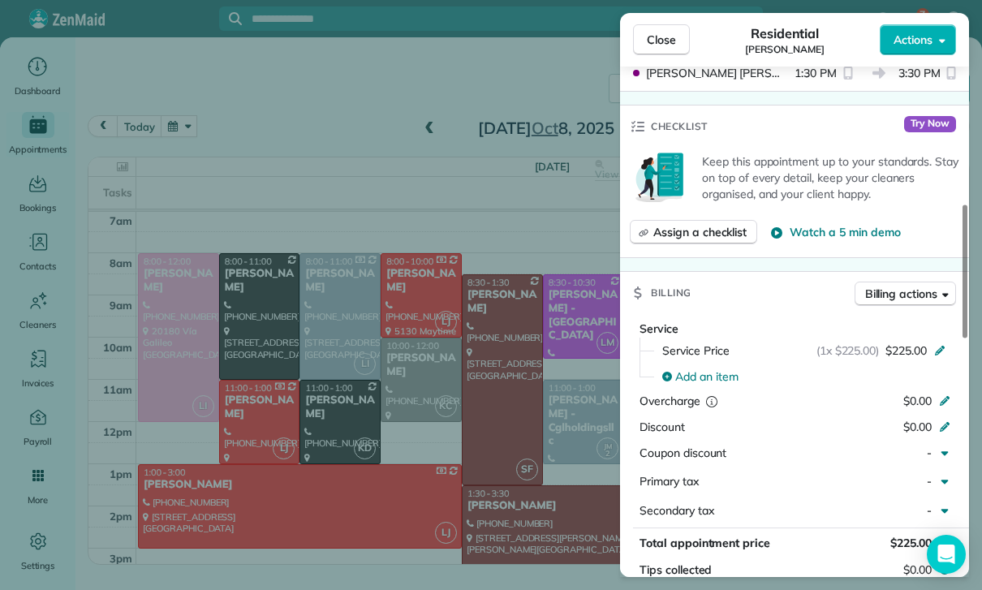
scroll to position [691, 0]
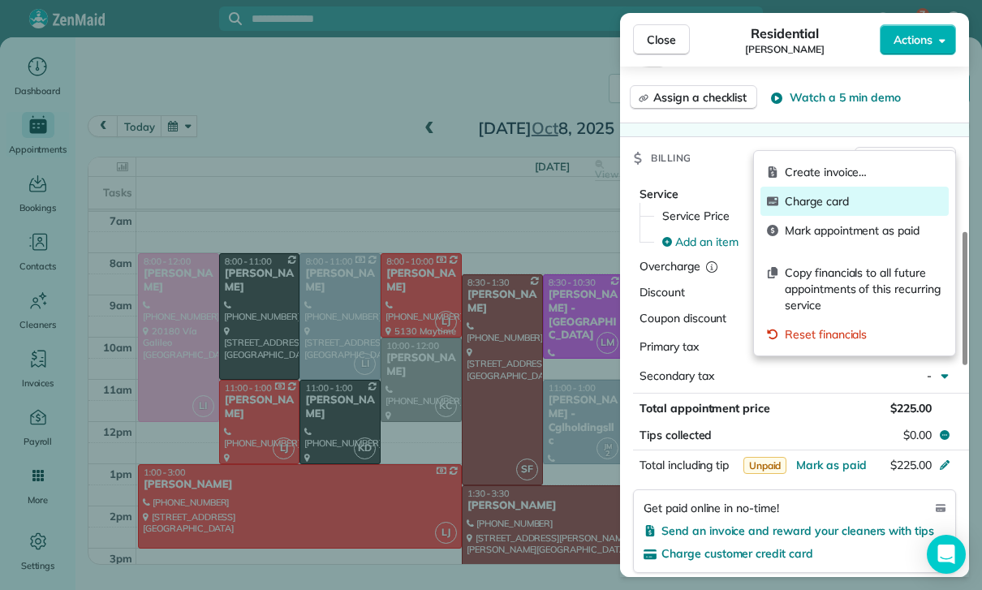
click at [840, 202] on span "Charge card" at bounding box center [863, 201] width 157 height 16
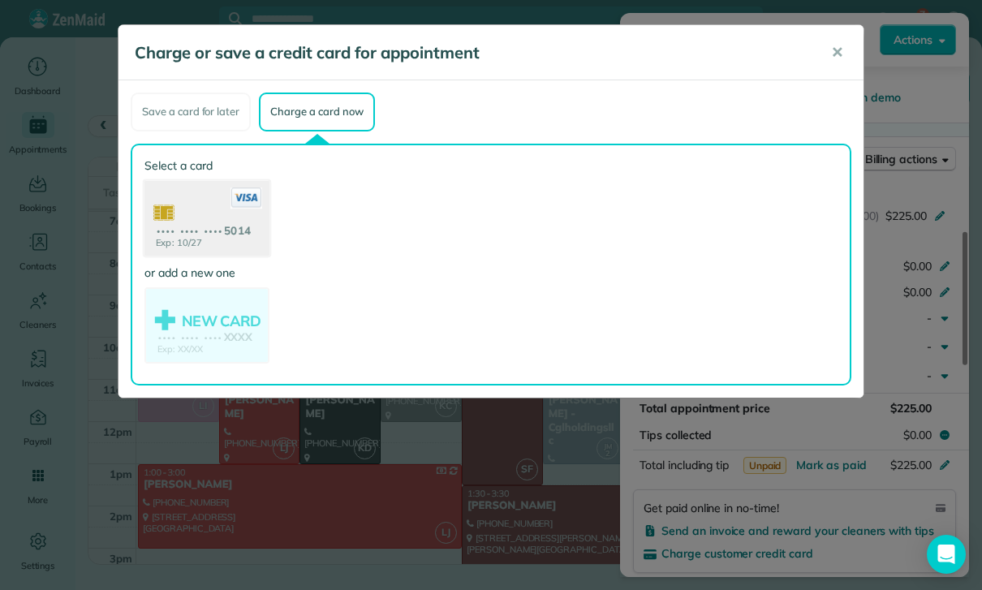
click at [220, 213] on use at bounding box center [206, 219] width 125 height 79
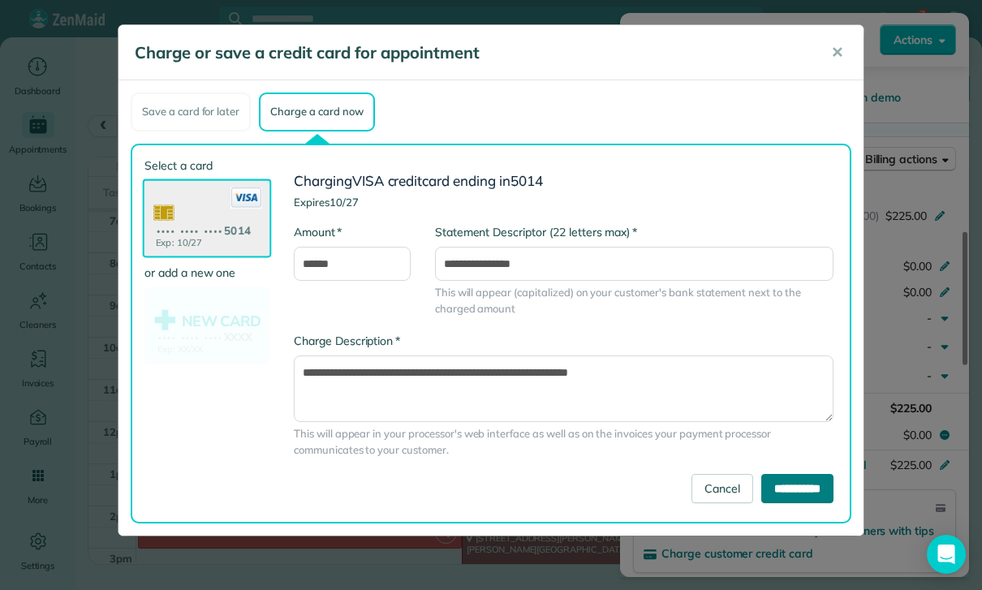
click at [805, 492] on input "**********" at bounding box center [797, 488] width 72 height 29
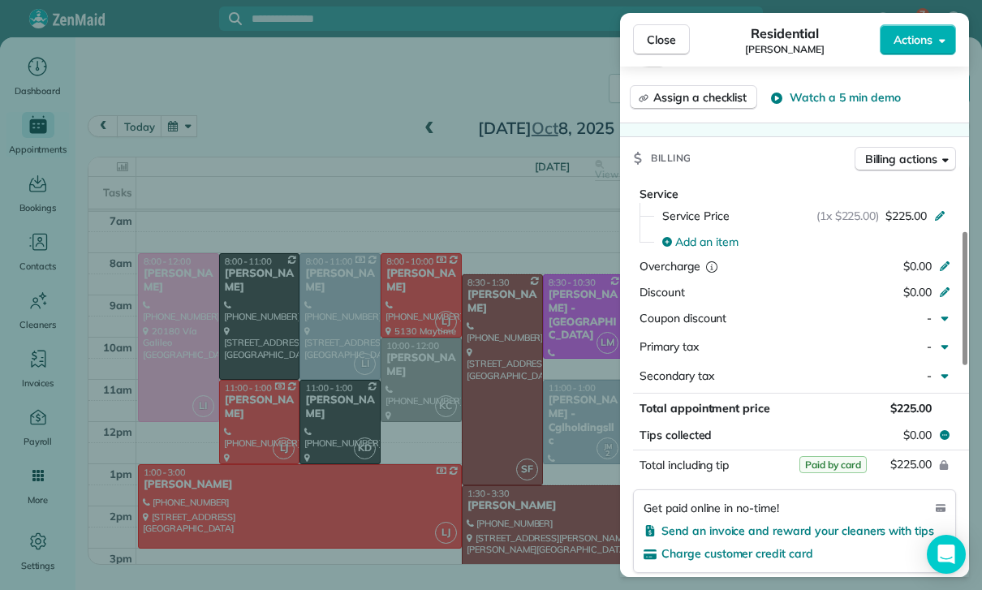
scroll to position [127, 0]
click at [245, 152] on div "Close Residential [PERSON_NAME] Actions Status Yet to Confirm [PERSON_NAME] · O…" at bounding box center [491, 295] width 982 height 590
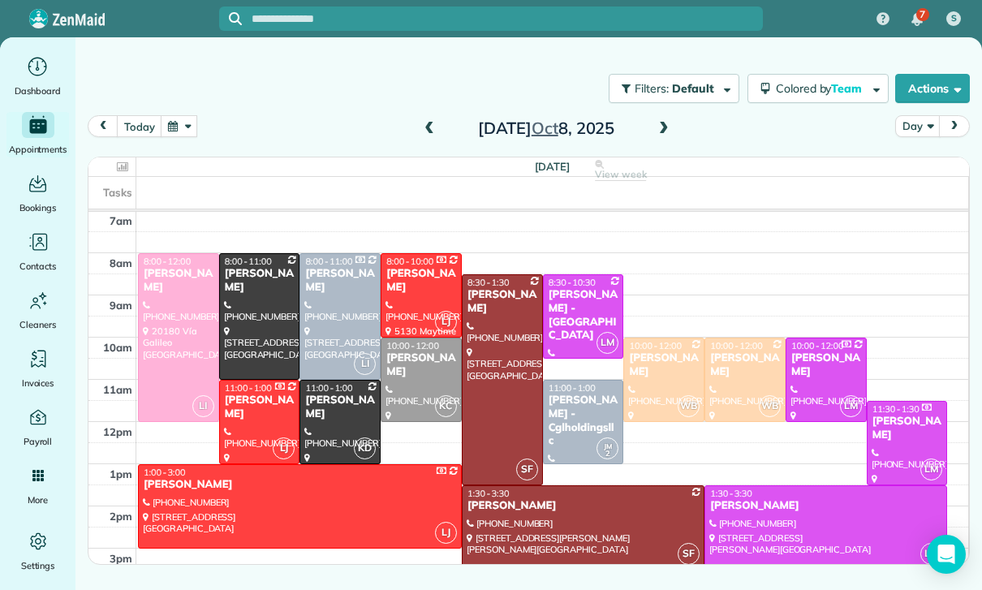
click at [166, 123] on button "button" at bounding box center [179, 126] width 37 height 22
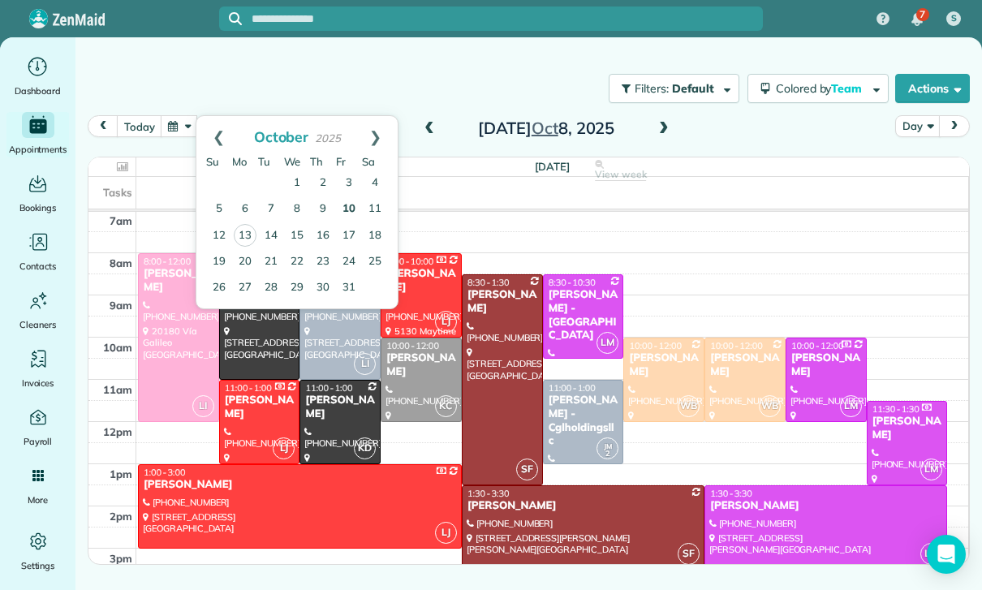
click at [350, 209] on link "10" at bounding box center [349, 209] width 26 height 26
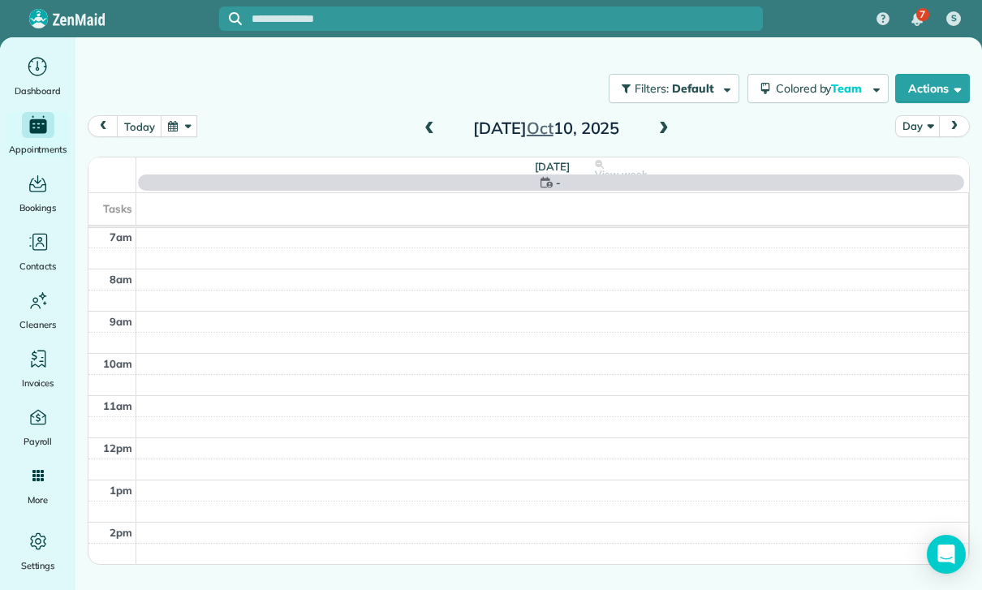
scroll to position [127, 0]
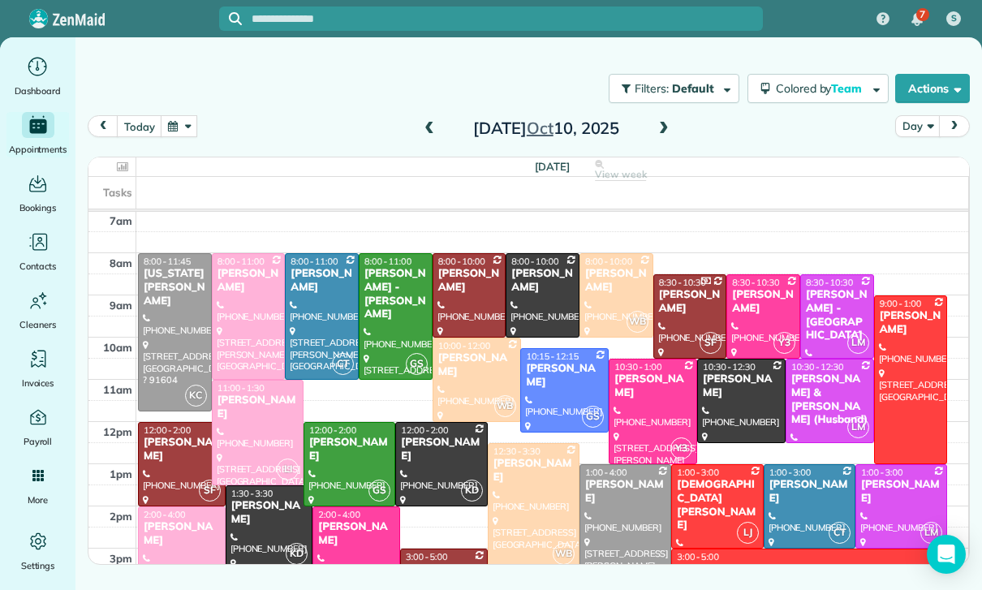
click at [462, 289] on div "[PERSON_NAME]" at bounding box center [469, 281] width 64 height 28
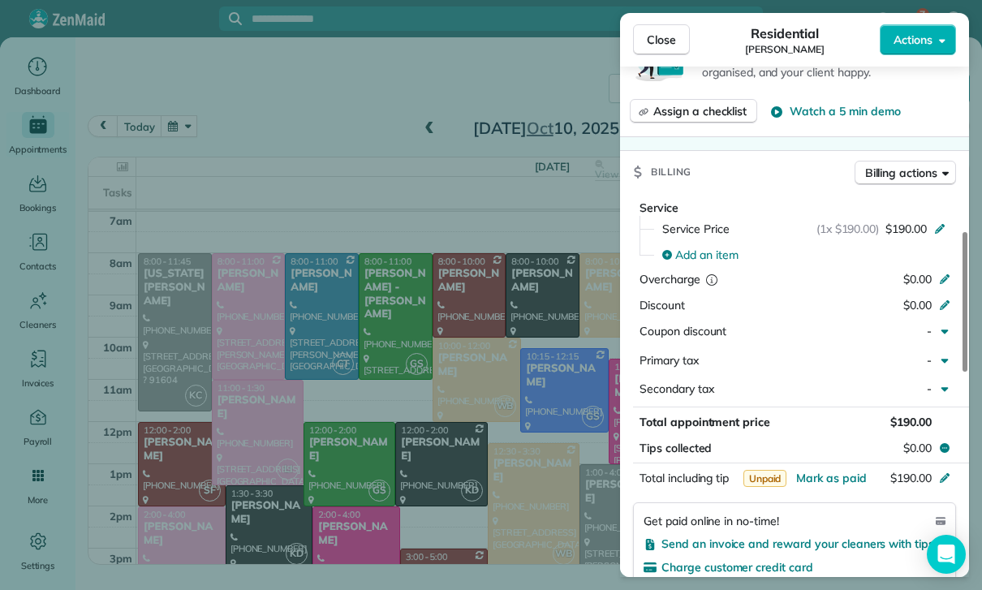
scroll to position [663, 0]
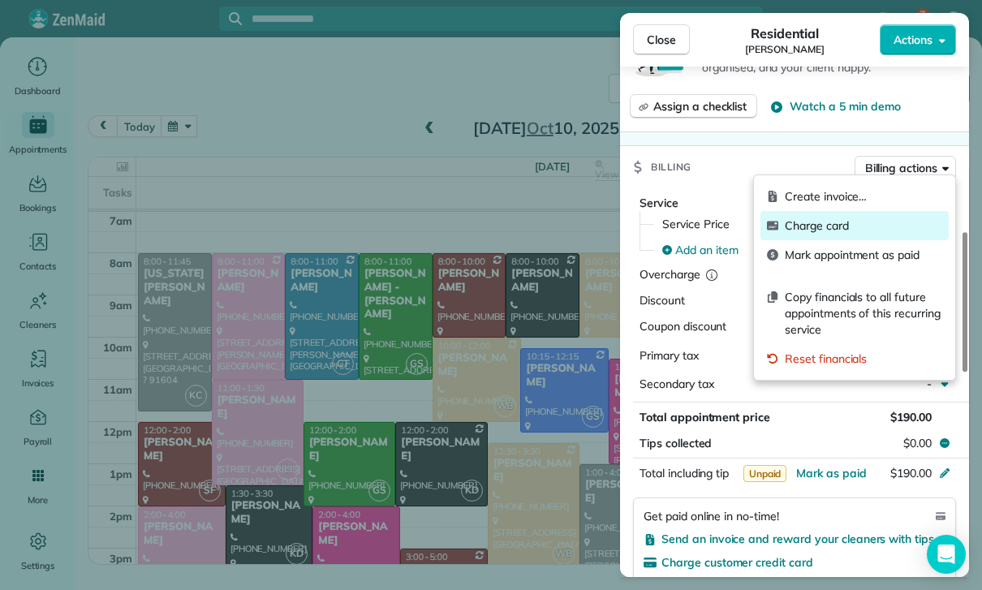
click at [829, 228] on span "Charge card" at bounding box center [863, 225] width 157 height 16
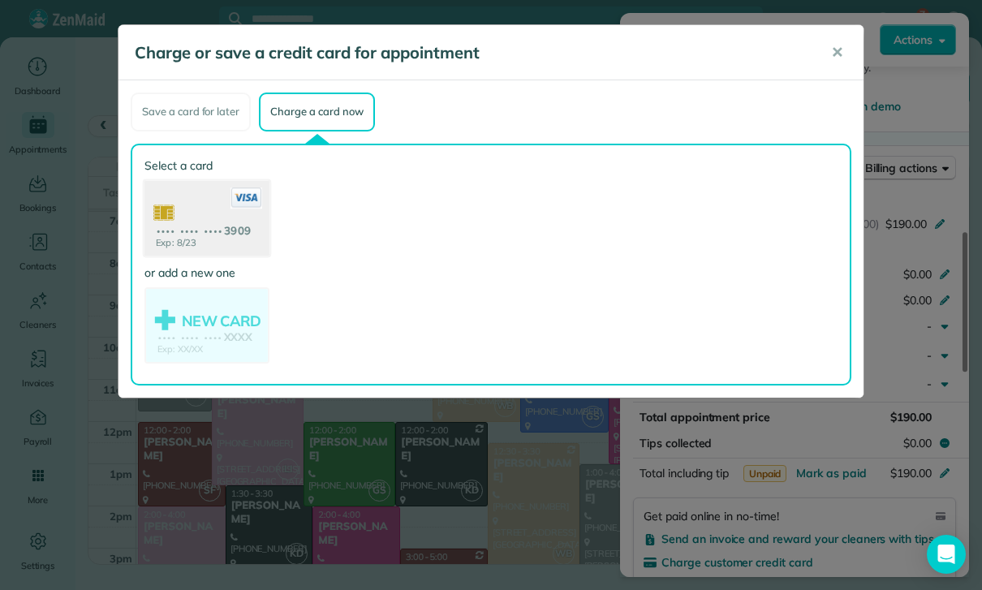
click at [202, 216] on use at bounding box center [206, 219] width 125 height 79
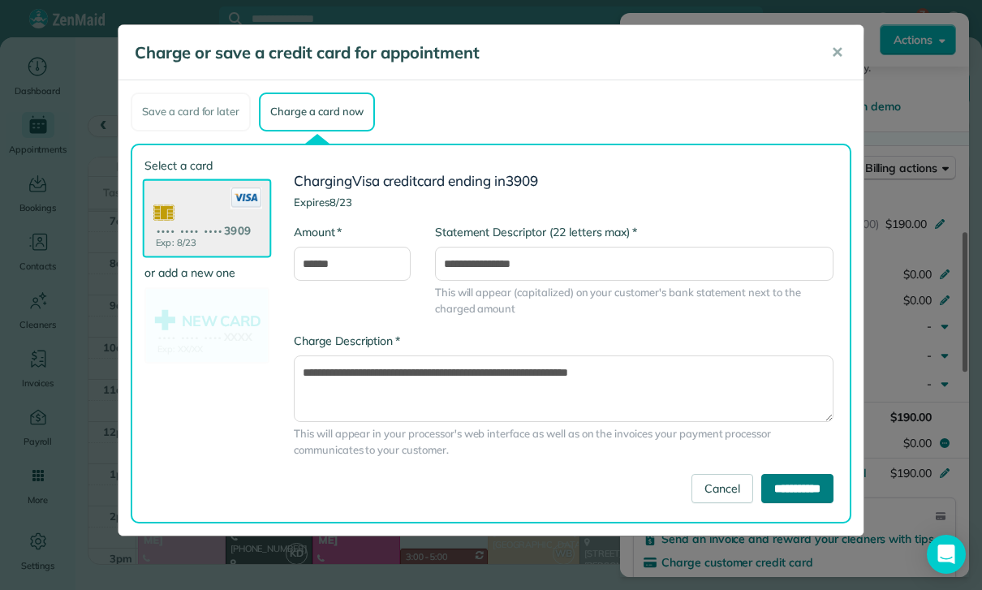
click at [791, 477] on input "**********" at bounding box center [797, 488] width 72 height 29
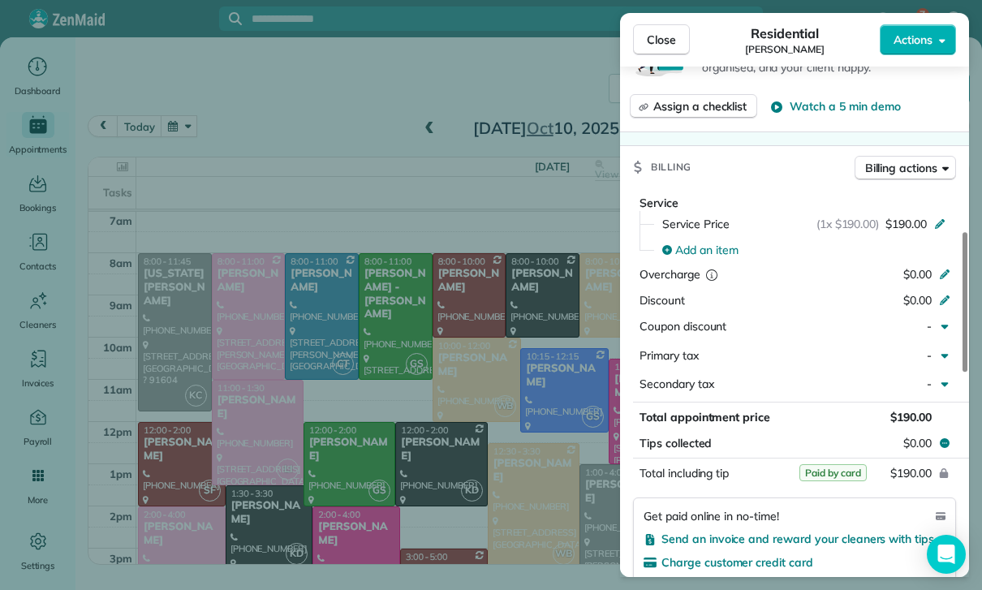
scroll to position [127, 0]
click at [287, 393] on div "Close Residential [PERSON_NAME] Actions Status Yet to Confirm [PERSON_NAME] · O…" at bounding box center [491, 295] width 982 height 590
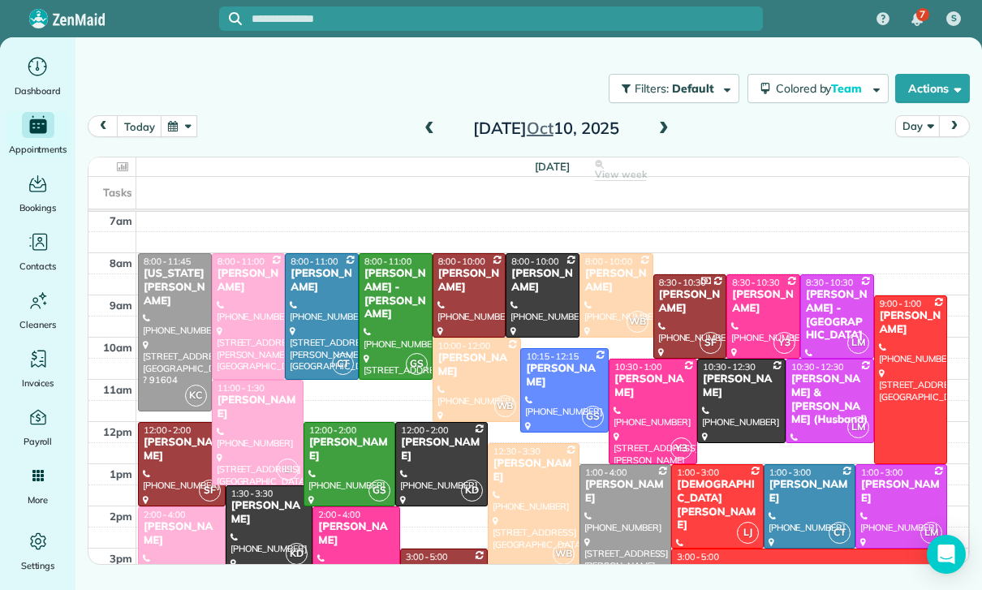
click at [183, 128] on button "button" at bounding box center [179, 126] width 37 height 22
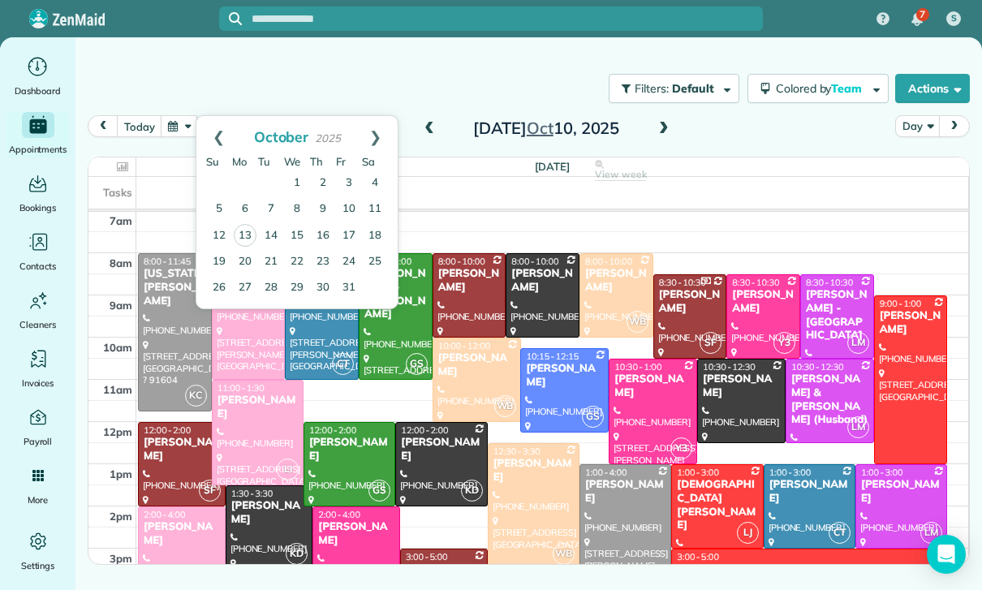
scroll to position [127, 0]
click at [220, 140] on link "Prev" at bounding box center [218, 136] width 45 height 41
click at [275, 295] on link "30" at bounding box center [271, 287] width 26 height 26
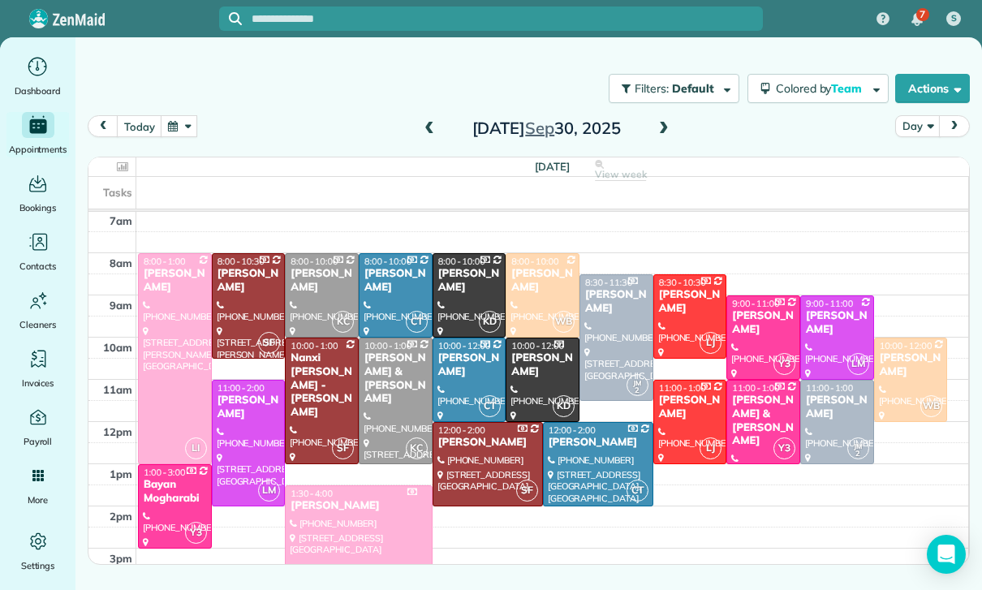
click at [586, 454] on div at bounding box center [598, 464] width 109 height 83
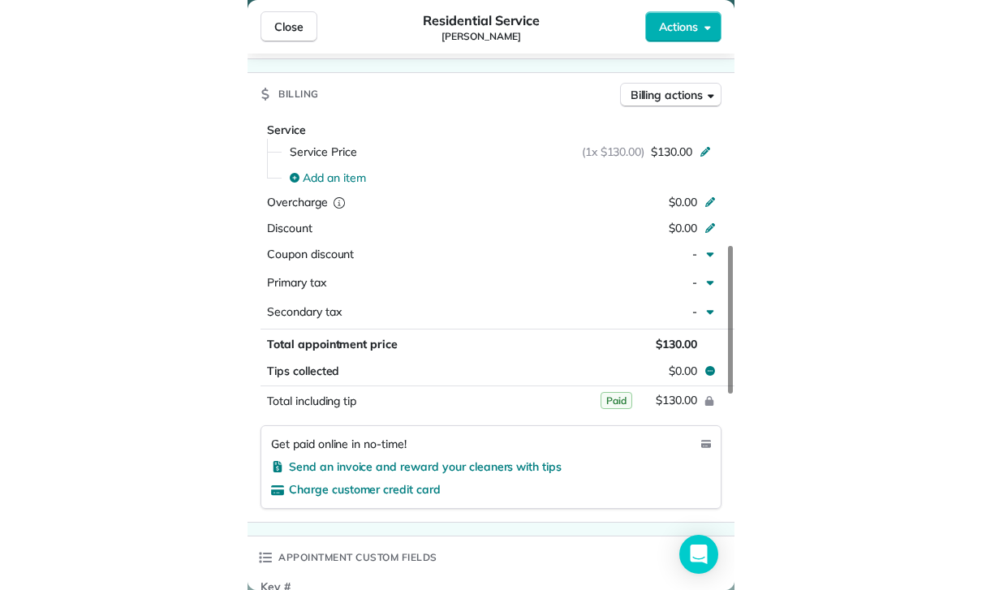
scroll to position [127, 0]
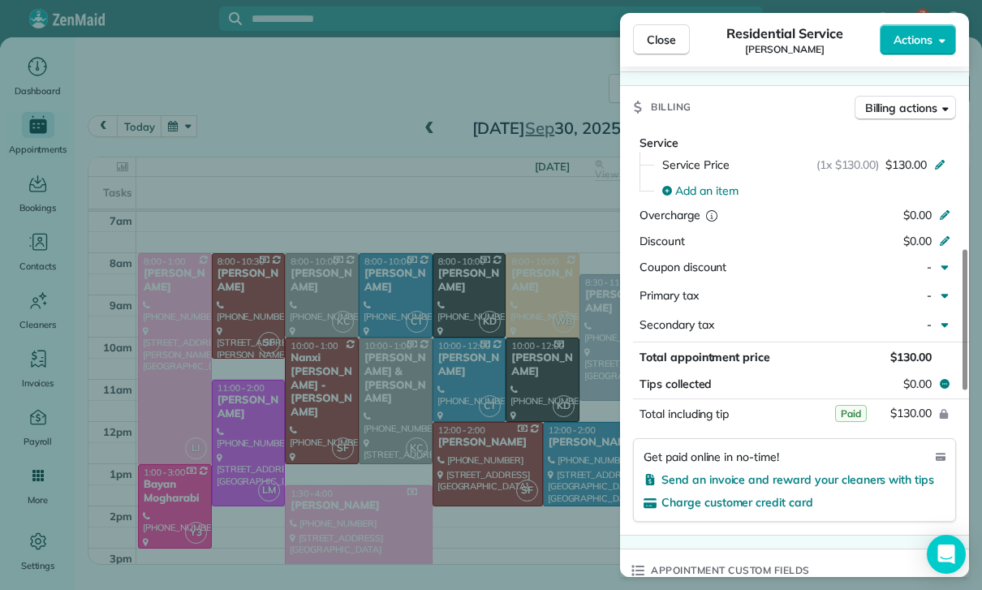
click at [325, 165] on div "Close Residential Service [PERSON_NAME] Actions Status Confirmed [PERSON_NAME] …" at bounding box center [491, 295] width 982 height 590
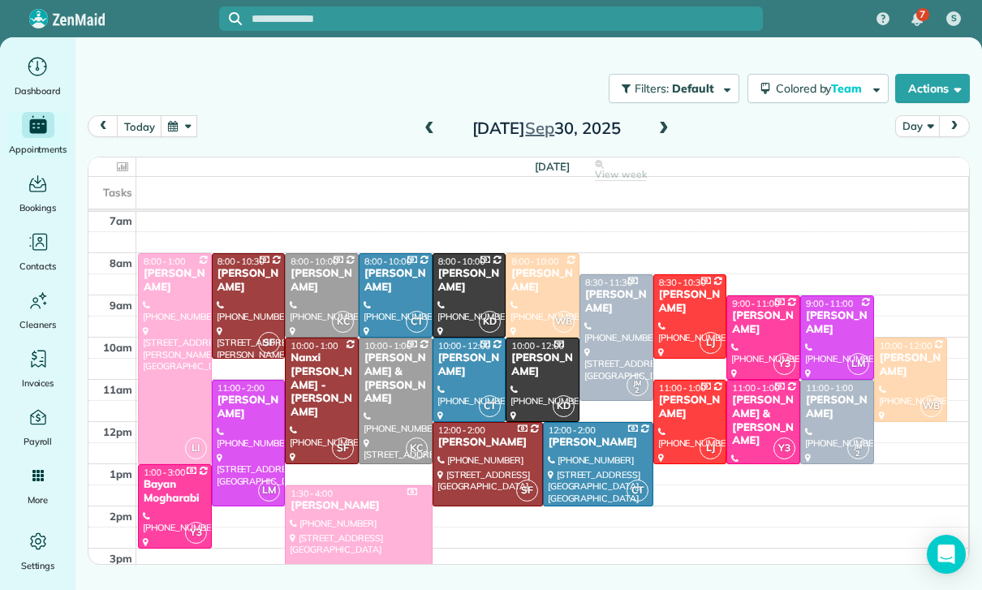
click at [173, 135] on button "button" at bounding box center [179, 126] width 37 height 22
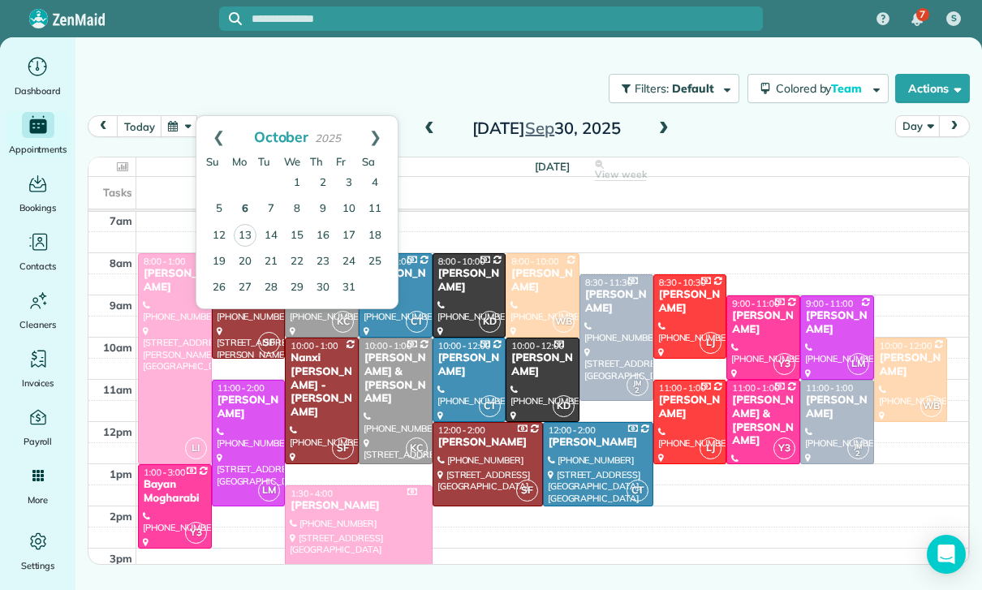
click at [245, 204] on link "6" at bounding box center [245, 209] width 26 height 26
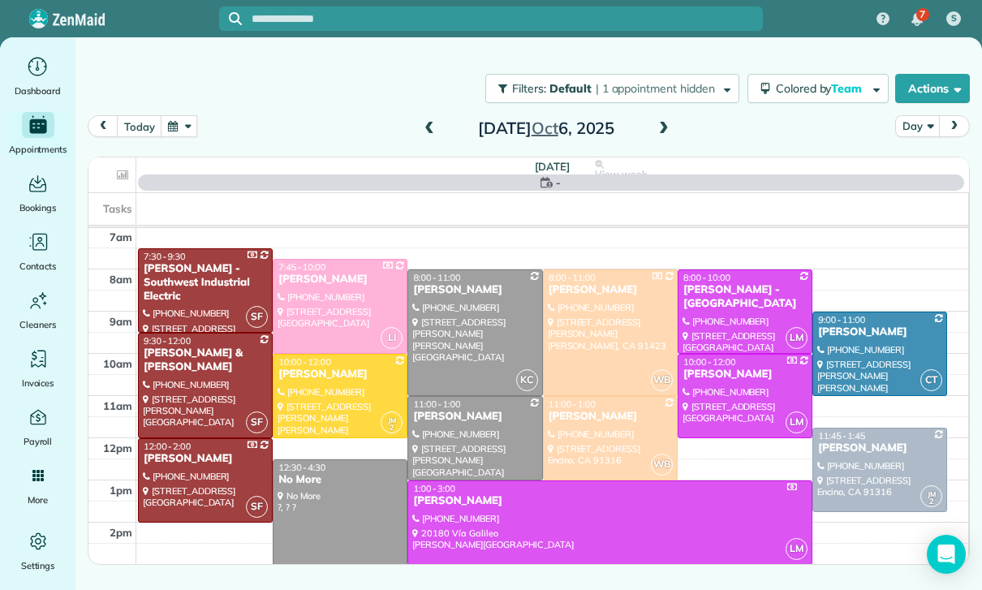
scroll to position [127, 0]
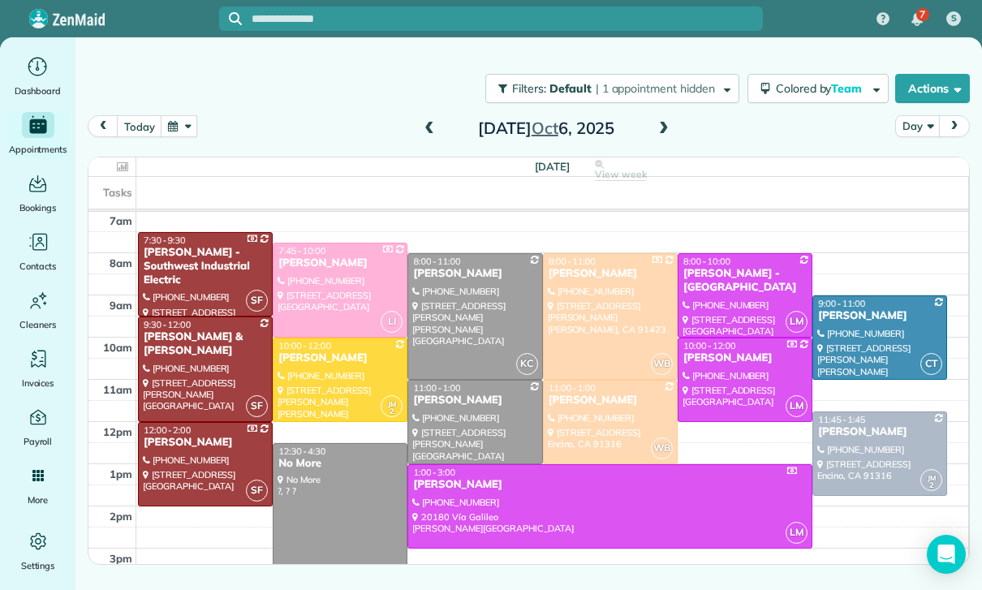
click at [867, 334] on div at bounding box center [879, 337] width 133 height 83
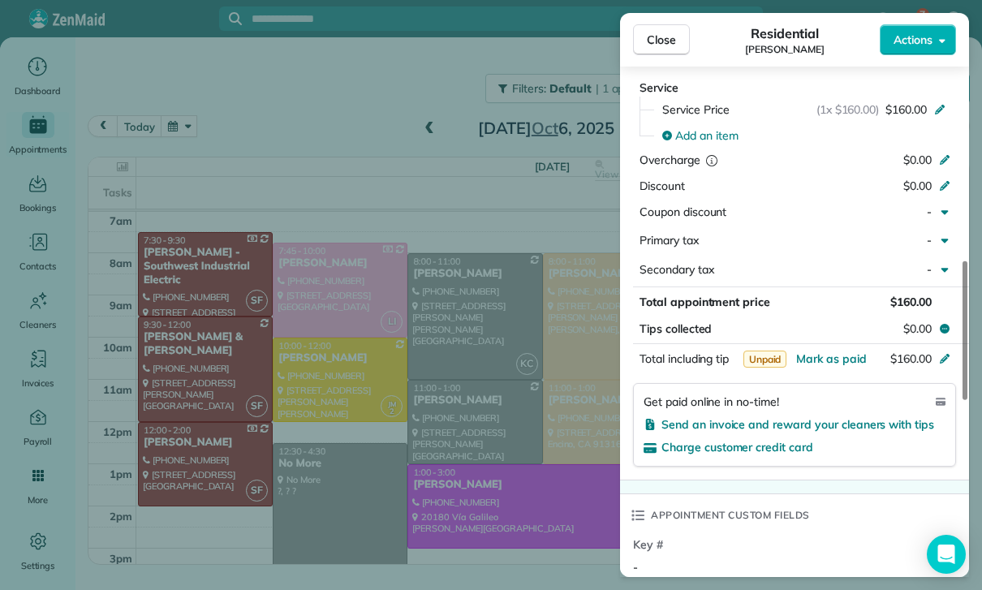
scroll to position [127, 0]
click at [506, 458] on div "Close Residential [PERSON_NAME] Actions Status Yet to Confirm [PERSON_NAME] · O…" at bounding box center [491, 295] width 982 height 590
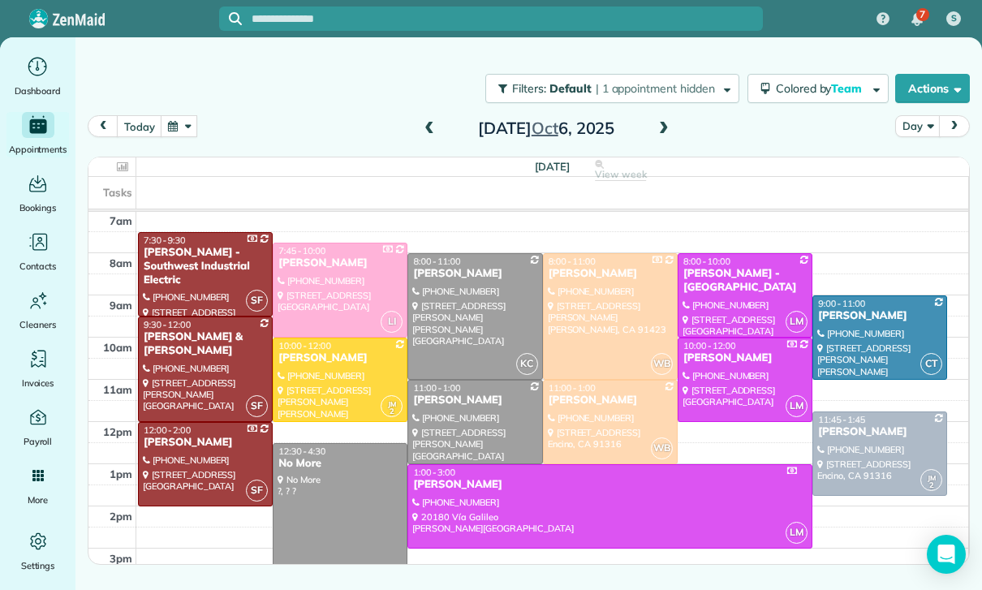
click at [190, 130] on button "button" at bounding box center [179, 126] width 37 height 22
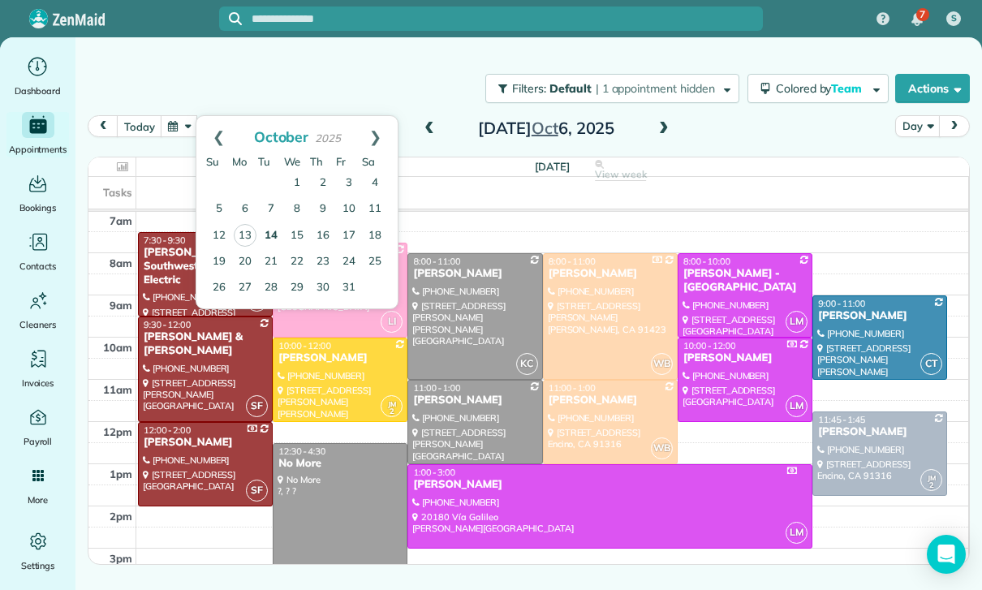
click at [267, 228] on link "14" at bounding box center [271, 236] width 26 height 26
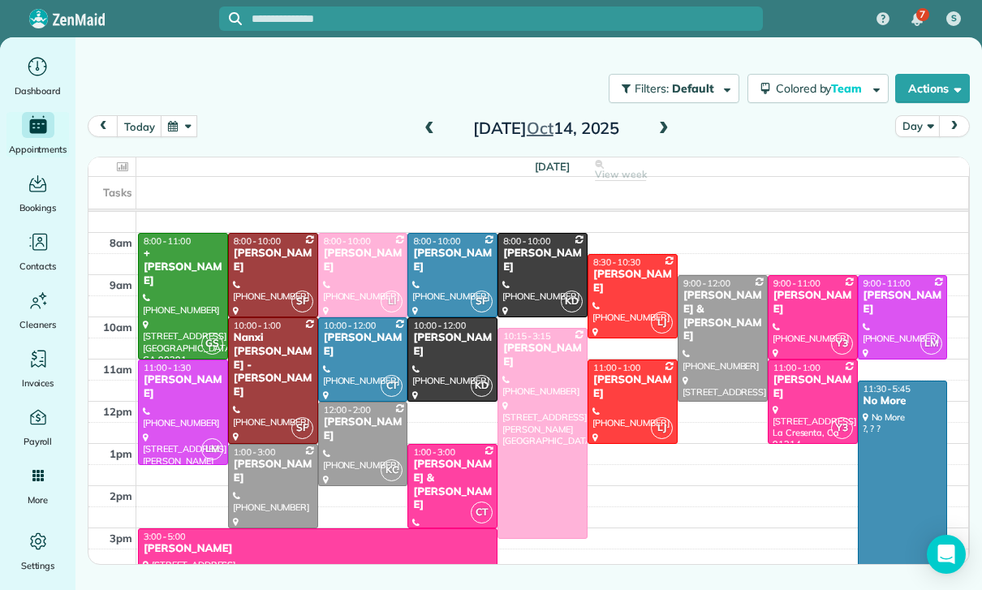
scroll to position [148, 0]
click at [184, 131] on button "button" at bounding box center [179, 126] width 37 height 22
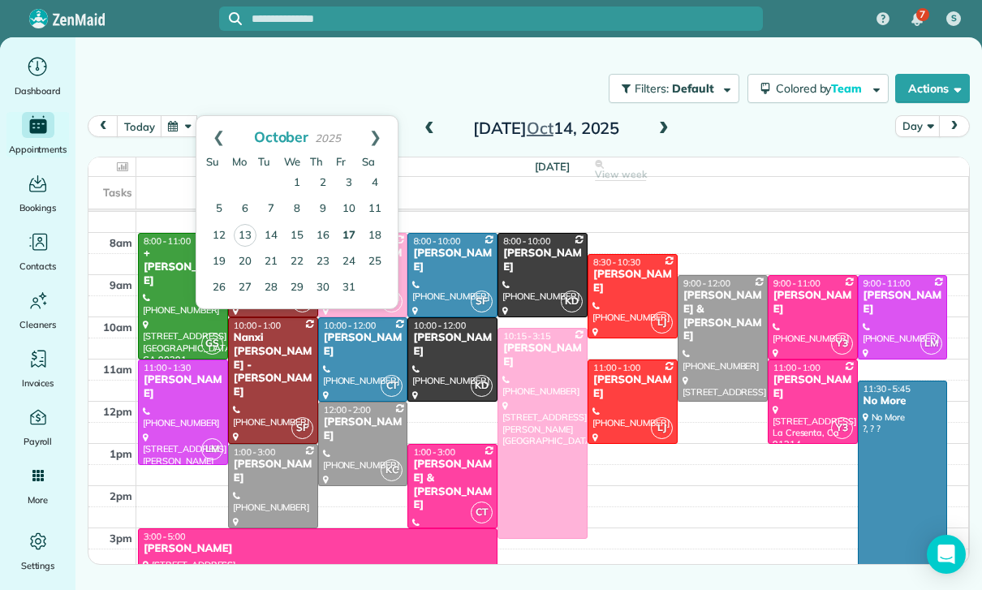
click at [346, 235] on link "17" at bounding box center [349, 236] width 26 height 26
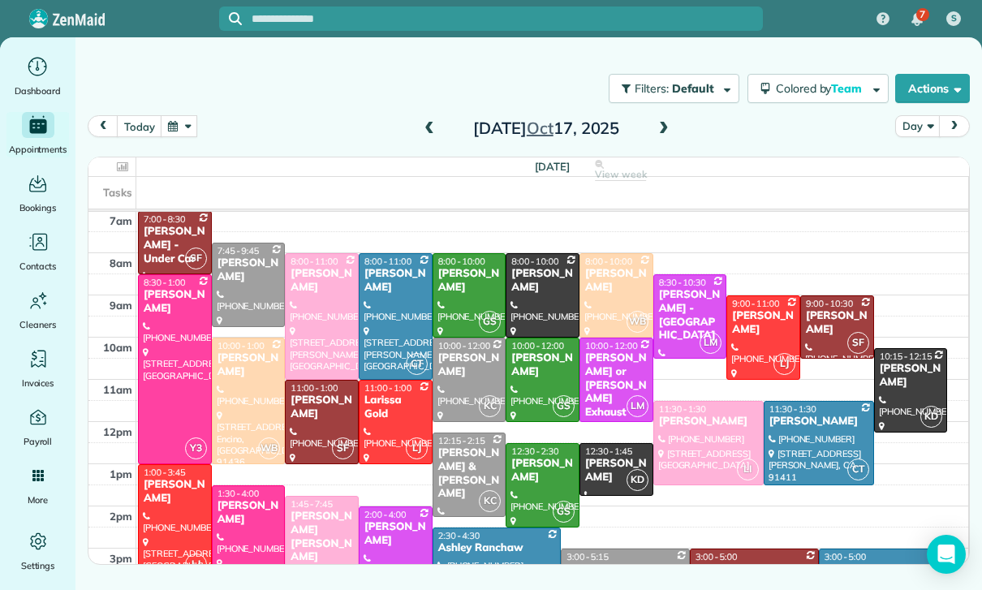
scroll to position [127, 0]
click at [171, 134] on button "button" at bounding box center [179, 126] width 37 height 22
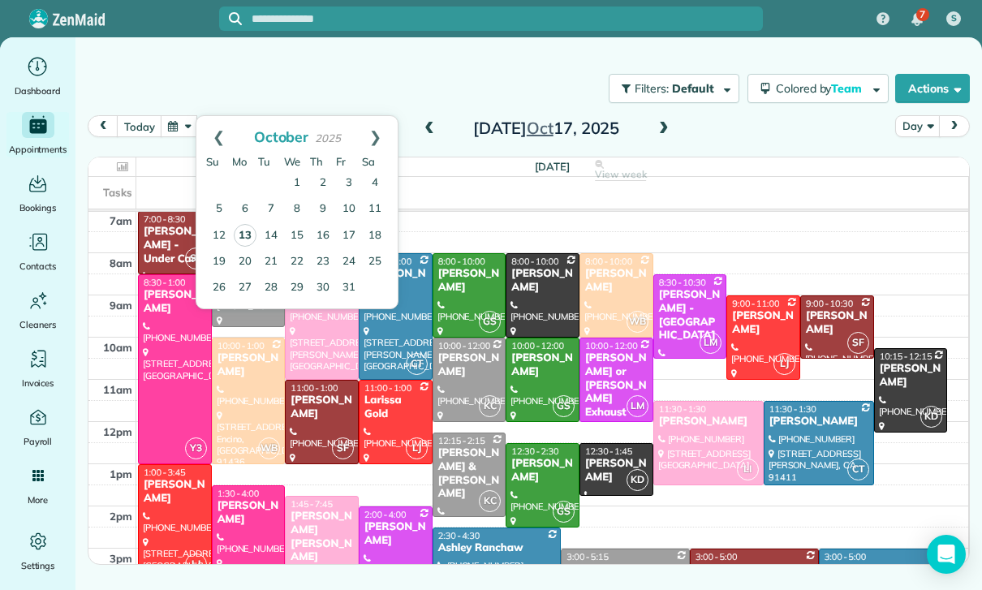
click at [246, 239] on link "13" at bounding box center [245, 235] width 23 height 23
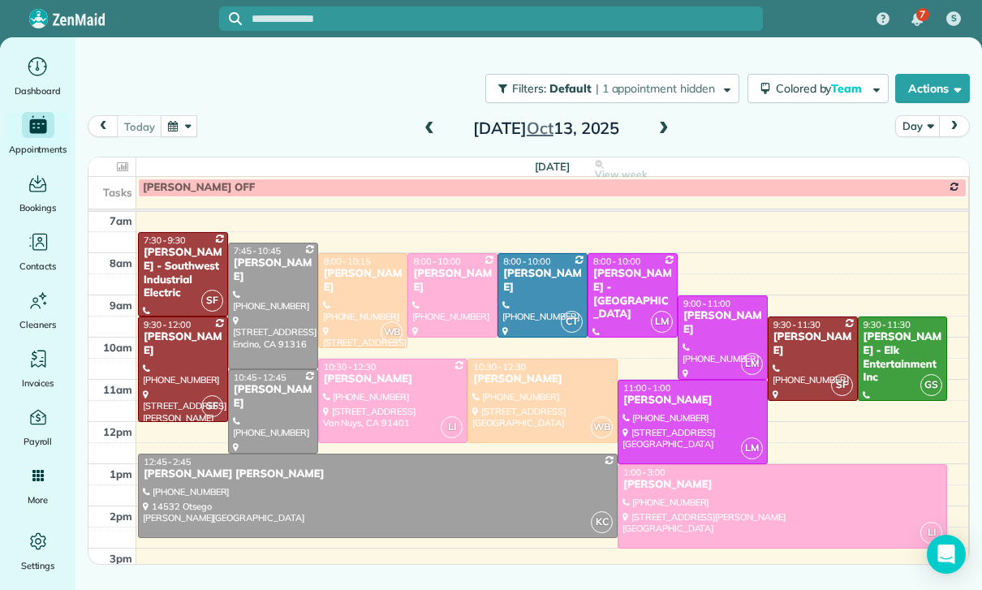
click at [896, 359] on div "[PERSON_NAME] - Elk Entertainment Inc" at bounding box center [902, 357] width 80 height 55
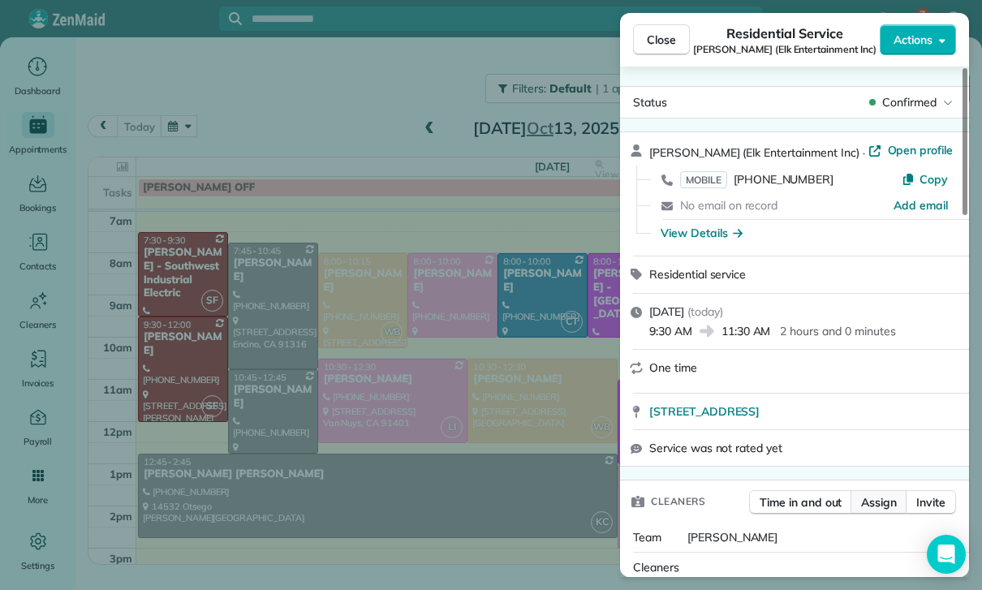
click at [880, 494] on span "Assign" at bounding box center [879, 502] width 36 height 16
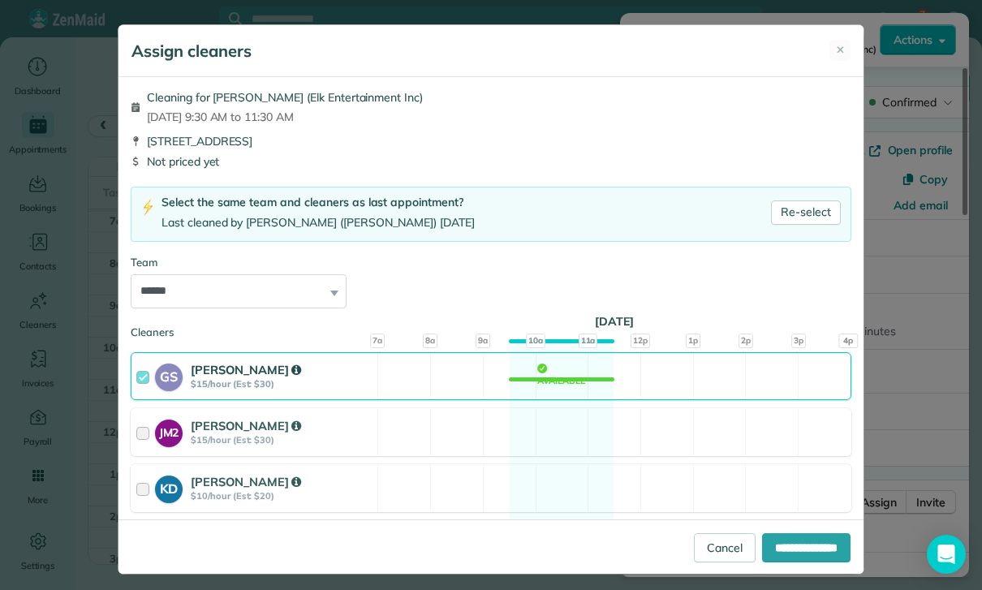
click at [277, 283] on select "**********" at bounding box center [239, 291] width 216 height 34
select select "***"
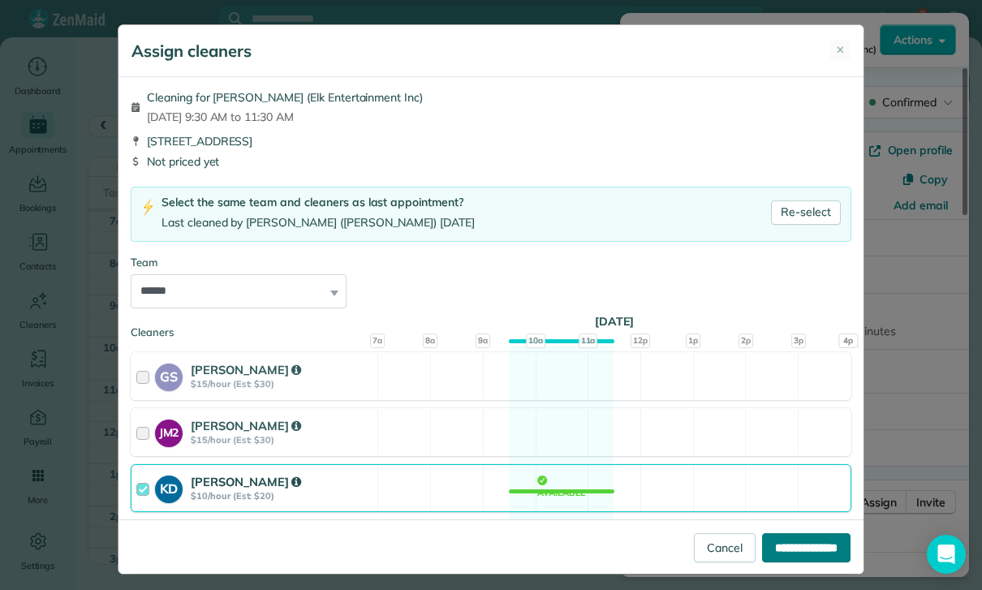
click at [792, 562] on input "**********" at bounding box center [806, 547] width 88 height 29
type input "**********"
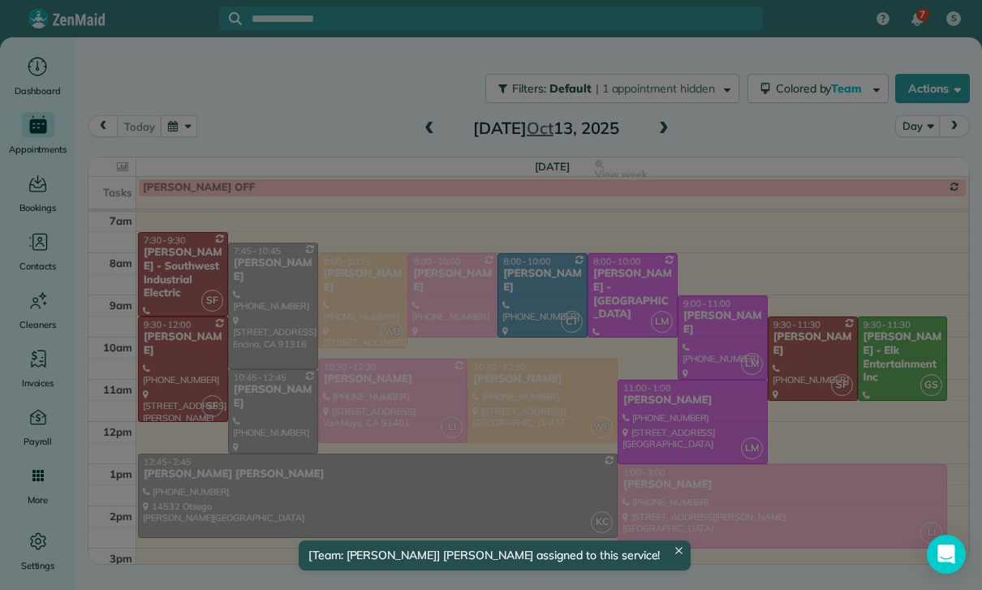
scroll to position [127, 0]
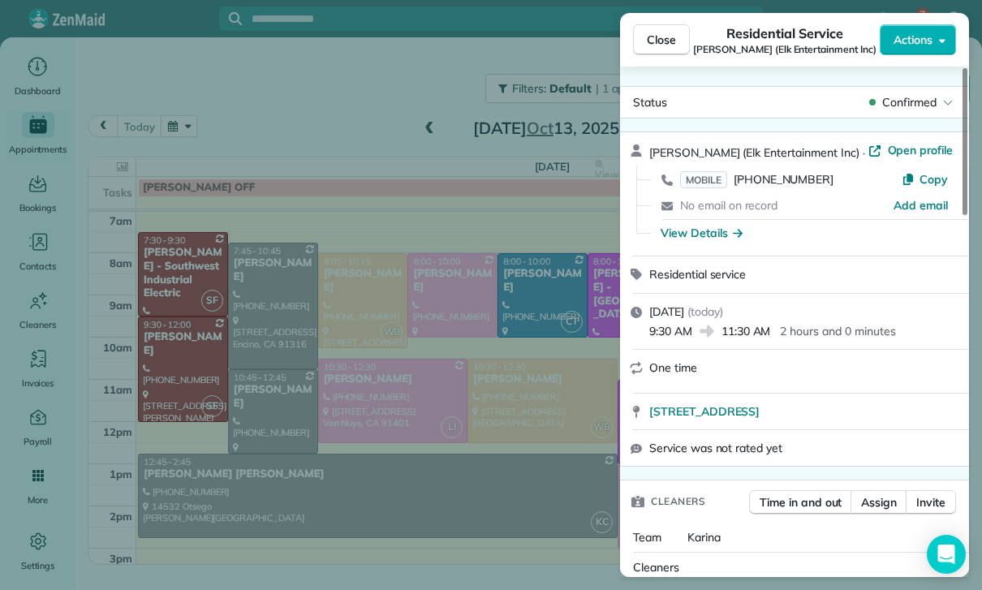
scroll to position [127, 0]
click at [484, 479] on div "Close Residential Service [PERSON_NAME] (Elk Entertainment Inc) Actions Status …" at bounding box center [491, 295] width 982 height 590
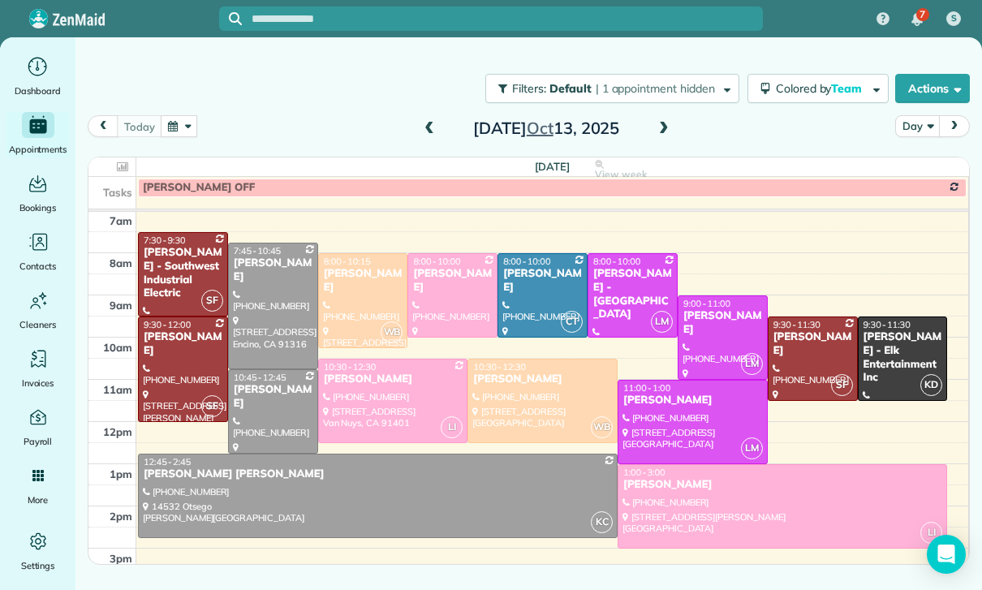
scroll to position [127, 0]
click at [170, 131] on button "button" at bounding box center [179, 126] width 37 height 22
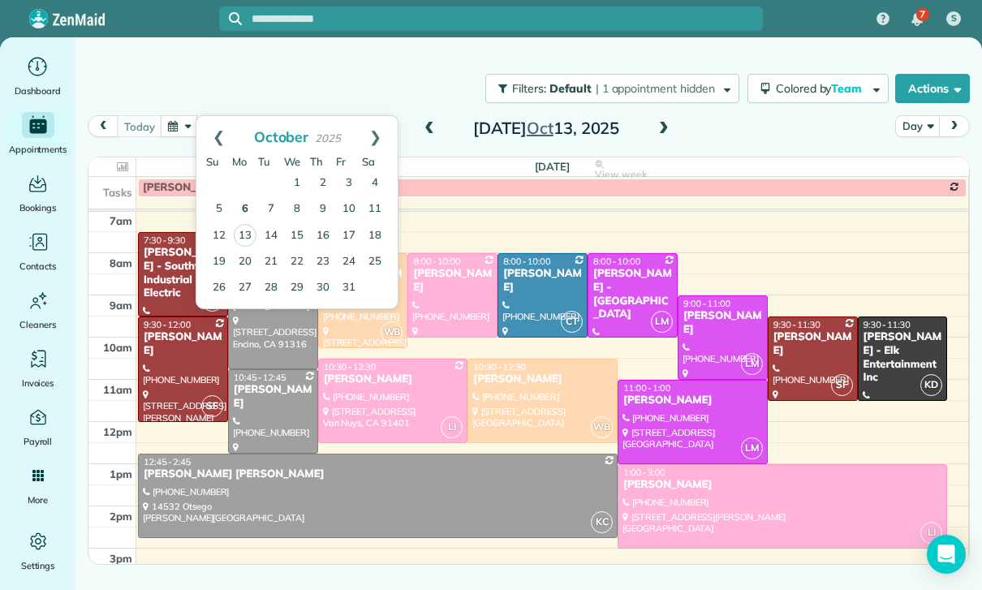
click at [245, 213] on link "6" at bounding box center [245, 209] width 26 height 26
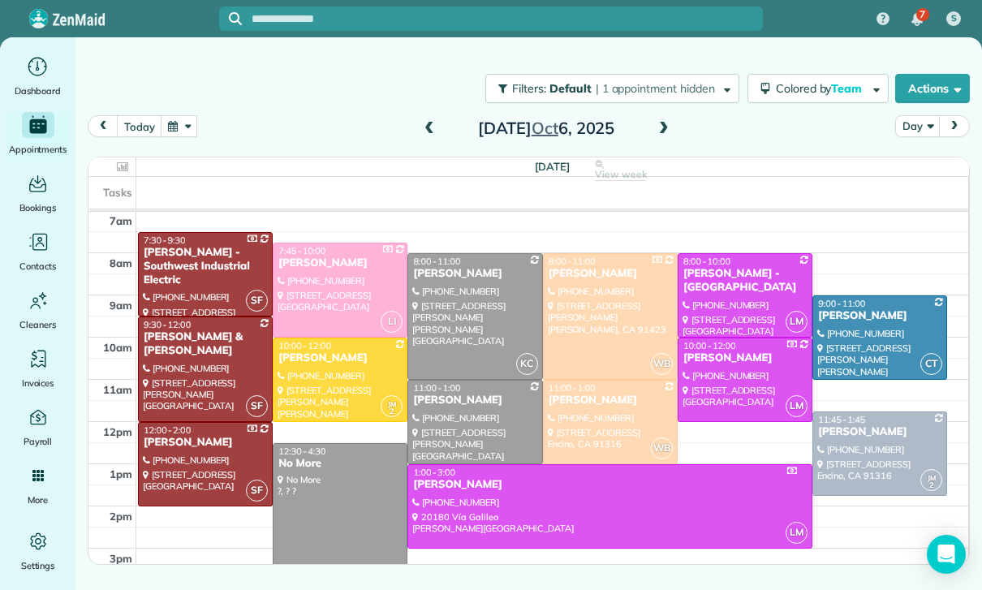
click at [864, 453] on div at bounding box center [879, 453] width 133 height 83
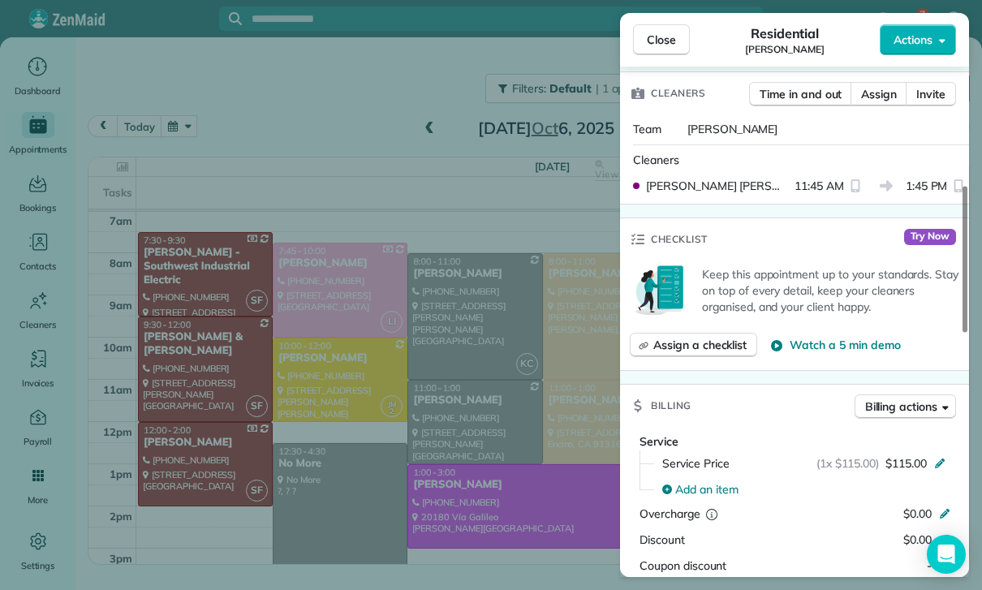
scroll to position [488, 0]
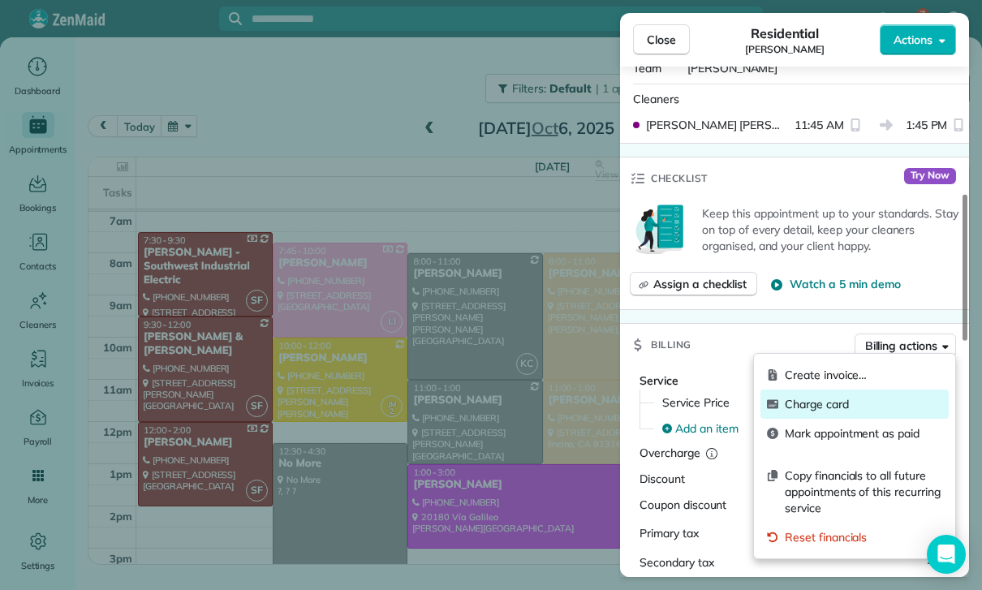
click at [820, 410] on span "Charge card" at bounding box center [863, 404] width 157 height 16
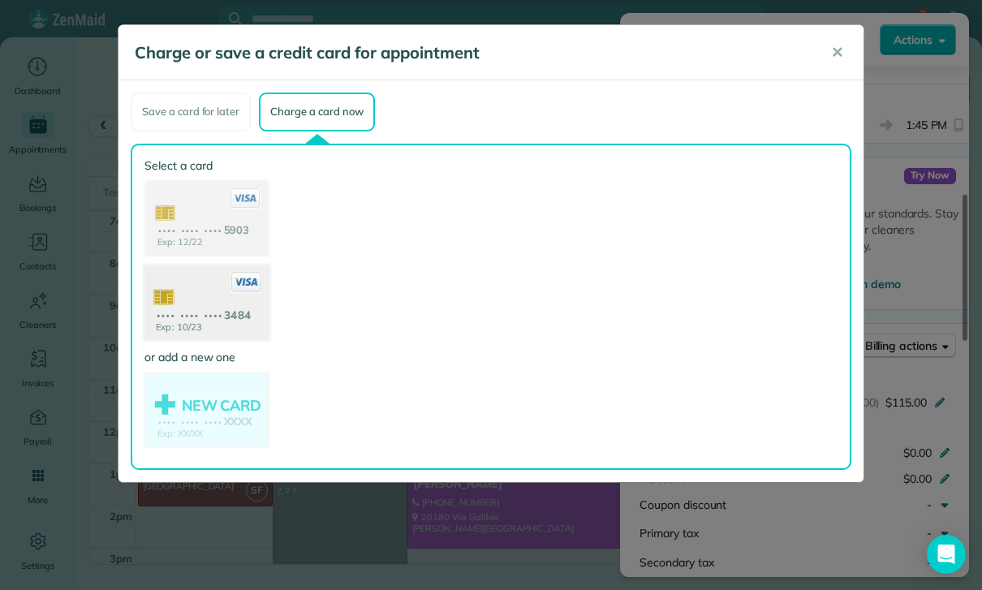
click at [202, 309] on use at bounding box center [206, 304] width 125 height 79
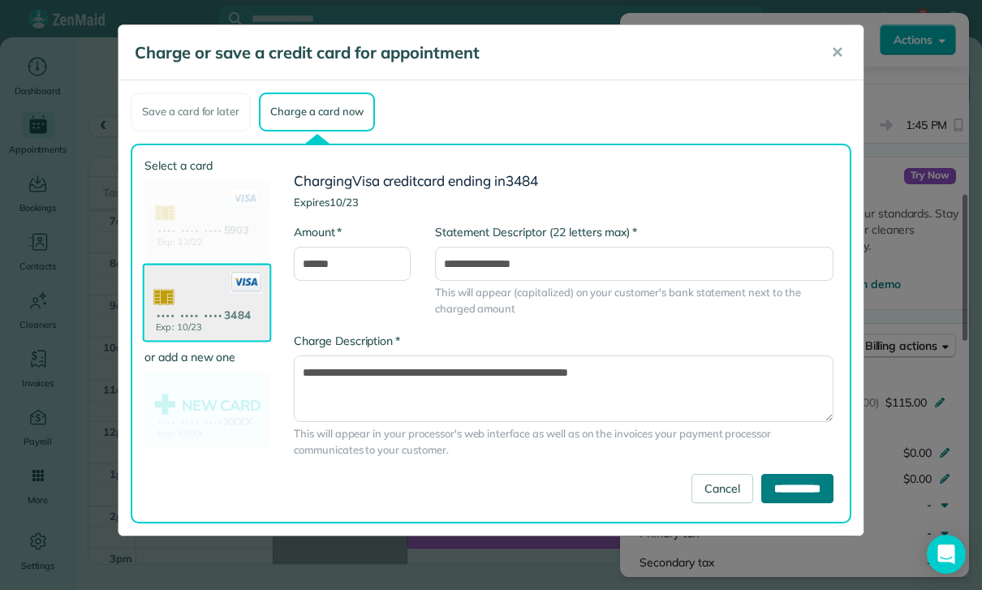
click at [794, 494] on input "**********" at bounding box center [797, 488] width 72 height 29
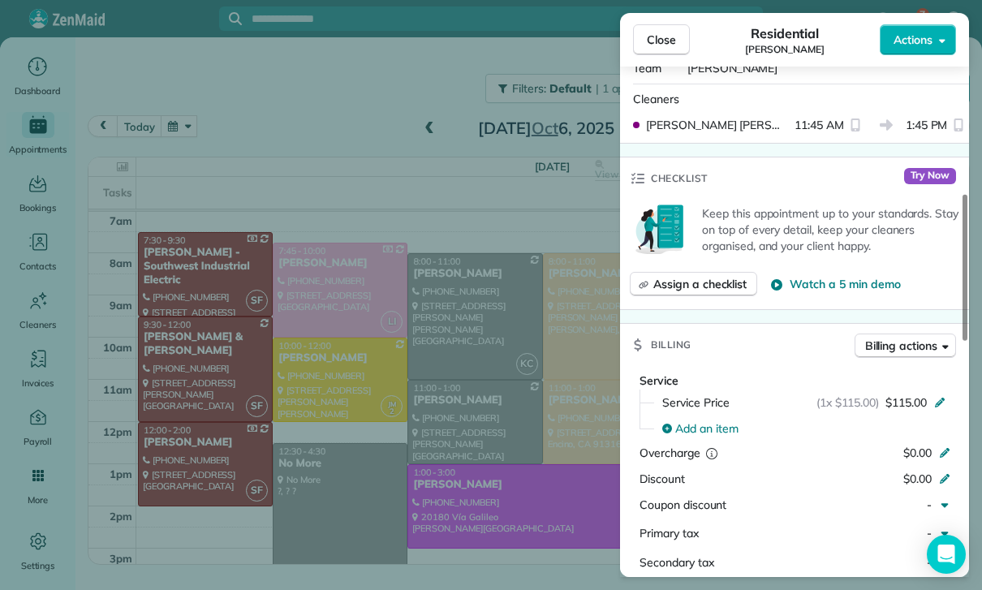
scroll to position [127, 0]
click at [450, 413] on div "Close Residential [PERSON_NAME] Actions Status Confirmed [PERSON_NAME] · Open p…" at bounding box center [491, 295] width 982 height 590
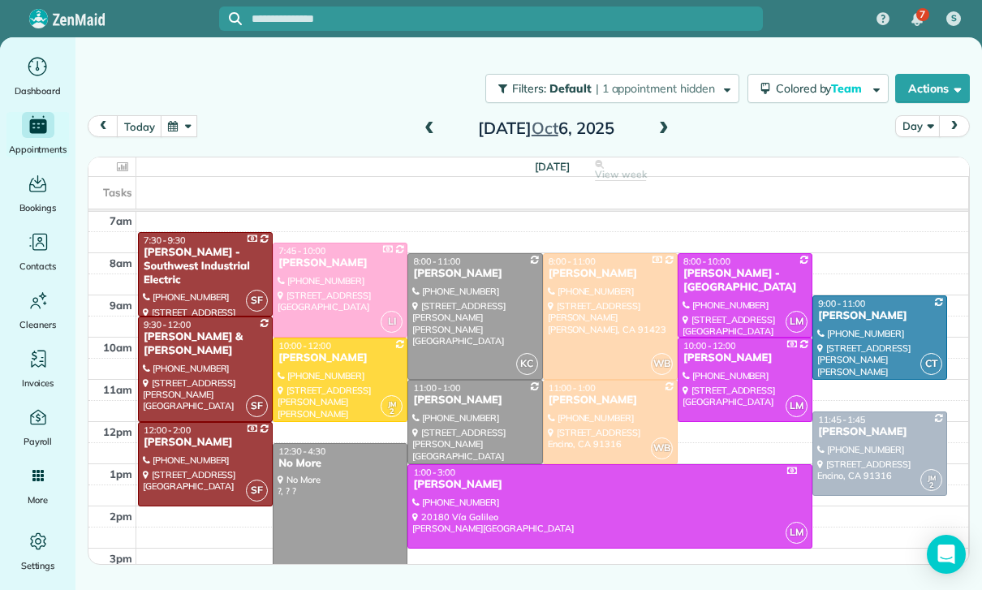
click at [186, 125] on button "button" at bounding box center [179, 126] width 37 height 22
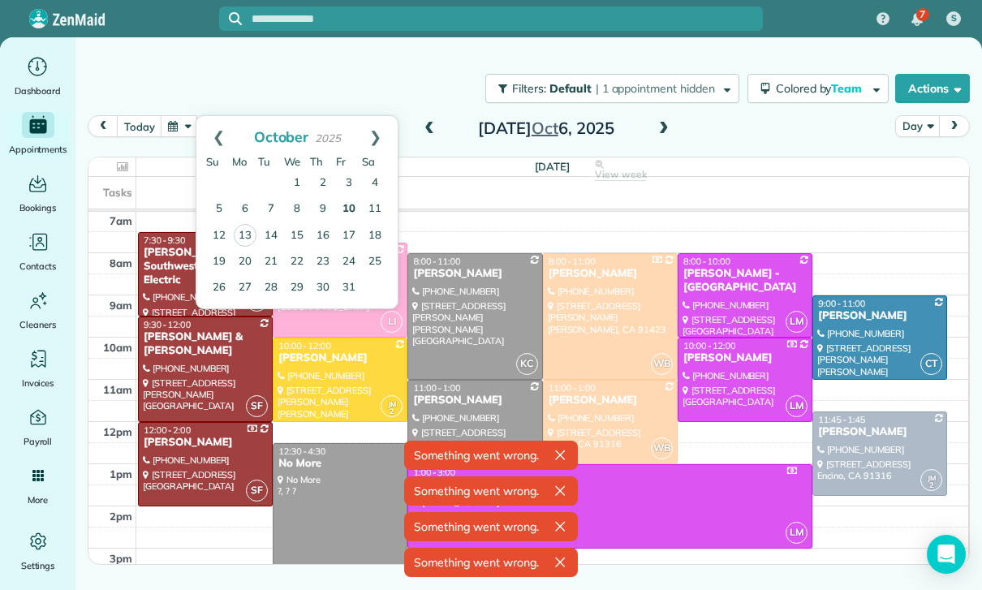
click at [341, 210] on link "10" at bounding box center [349, 209] width 26 height 26
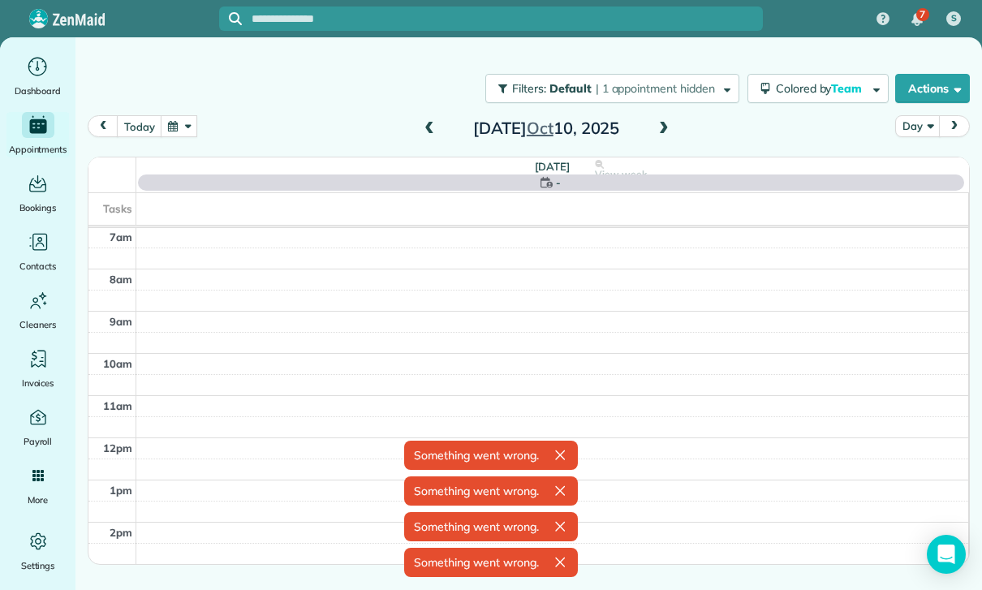
scroll to position [127, 0]
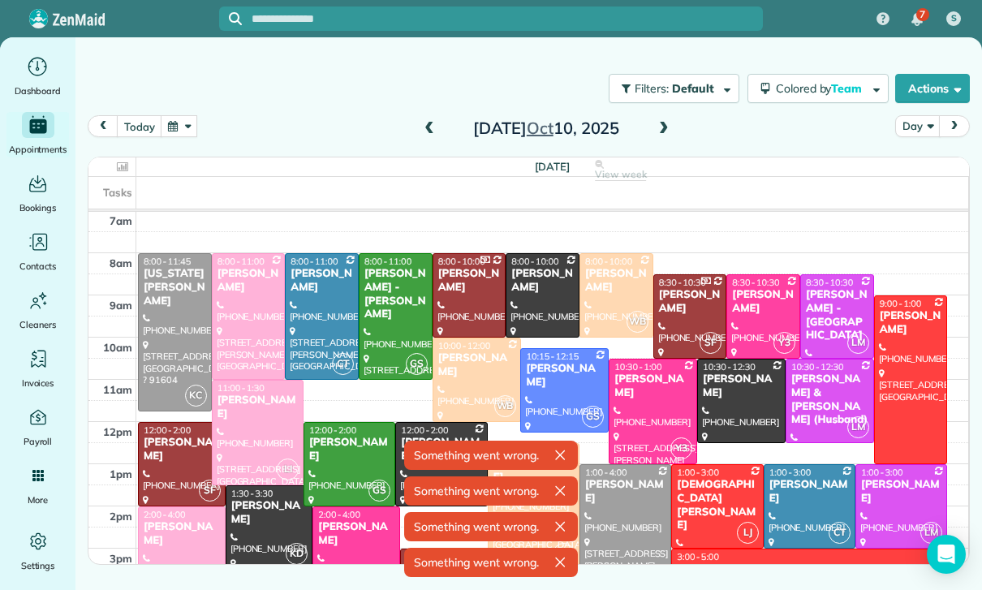
click at [715, 576] on div at bounding box center [809, 590] width 274 height 83
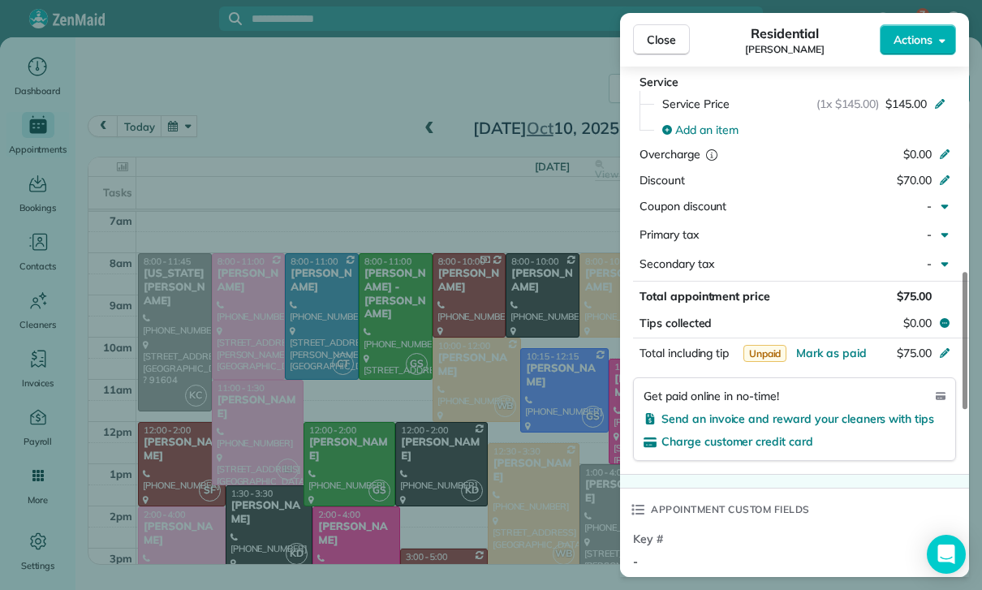
scroll to position [127, 0]
click at [320, 341] on div "Close Residential [PERSON_NAME] Actions Status Confirmed [PERSON_NAME] · Open p…" at bounding box center [491, 295] width 982 height 590
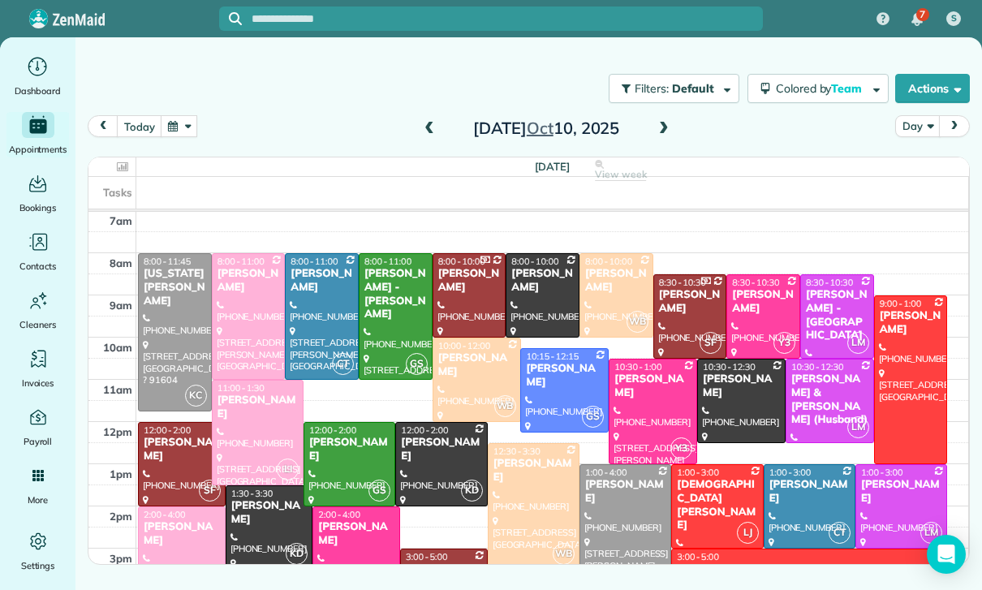
click at [176, 124] on button "button" at bounding box center [179, 126] width 37 height 22
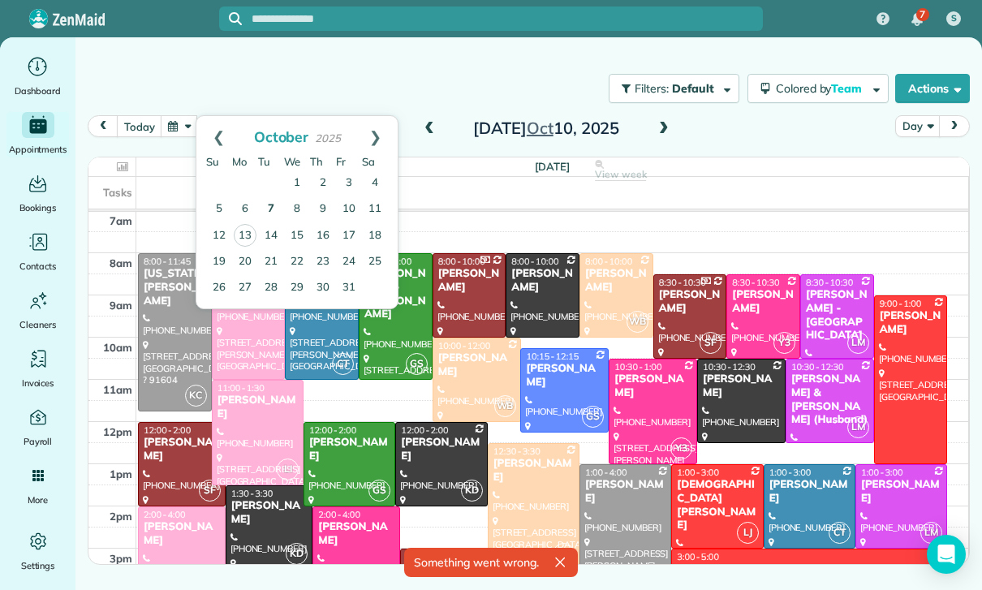
click at [270, 209] on link "7" at bounding box center [271, 209] width 26 height 26
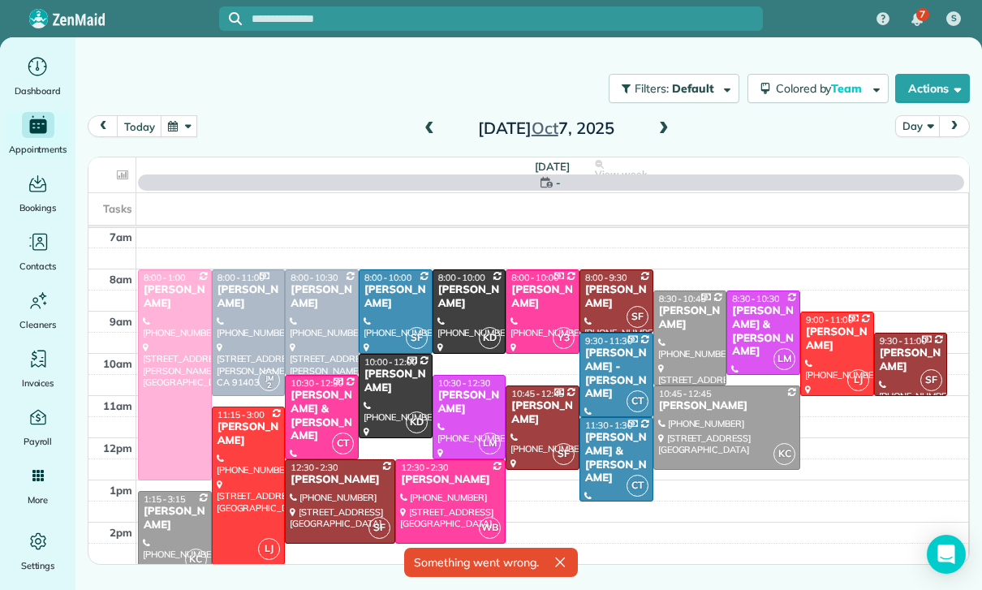
scroll to position [127, 0]
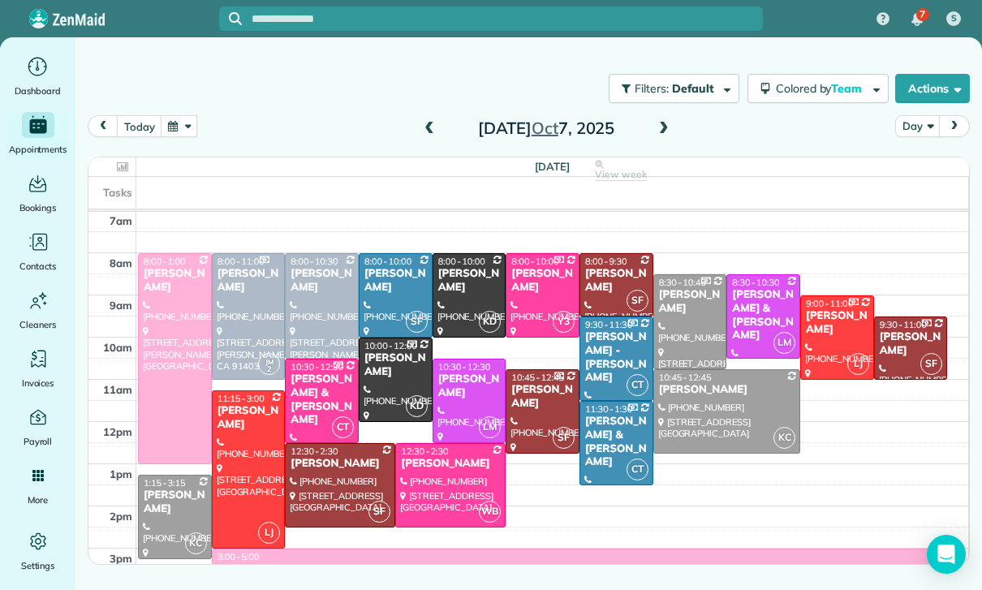
click at [445, 389] on div at bounding box center [469, 400] width 72 height 83
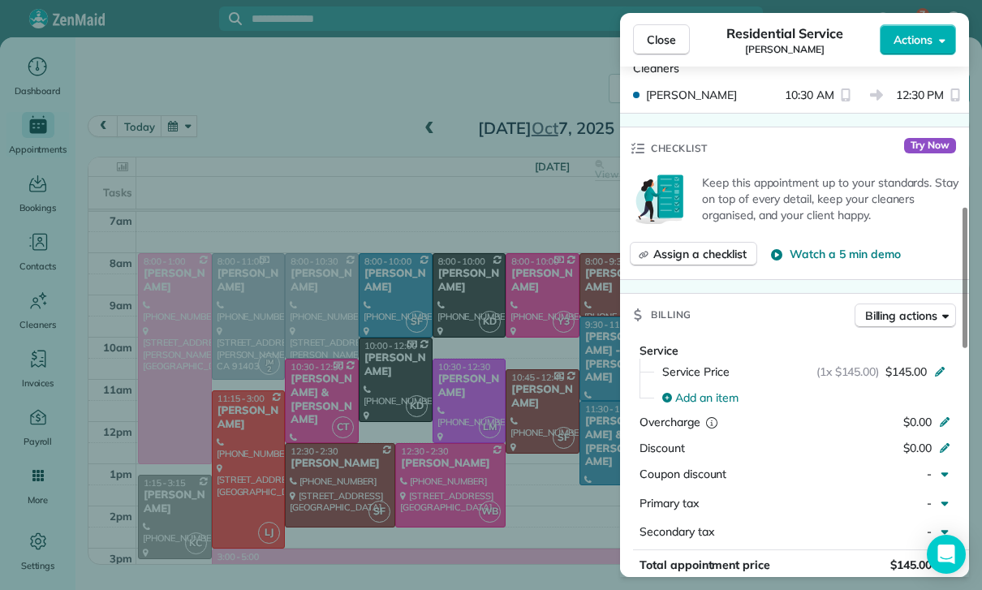
scroll to position [618, 0]
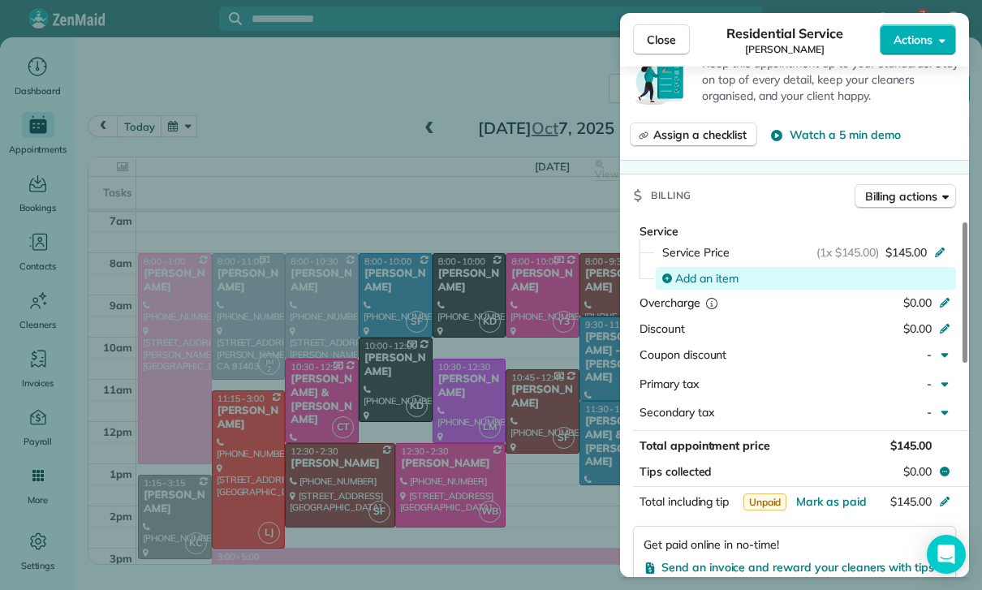
click at [702, 277] on span "Add an item" at bounding box center [706, 278] width 63 height 16
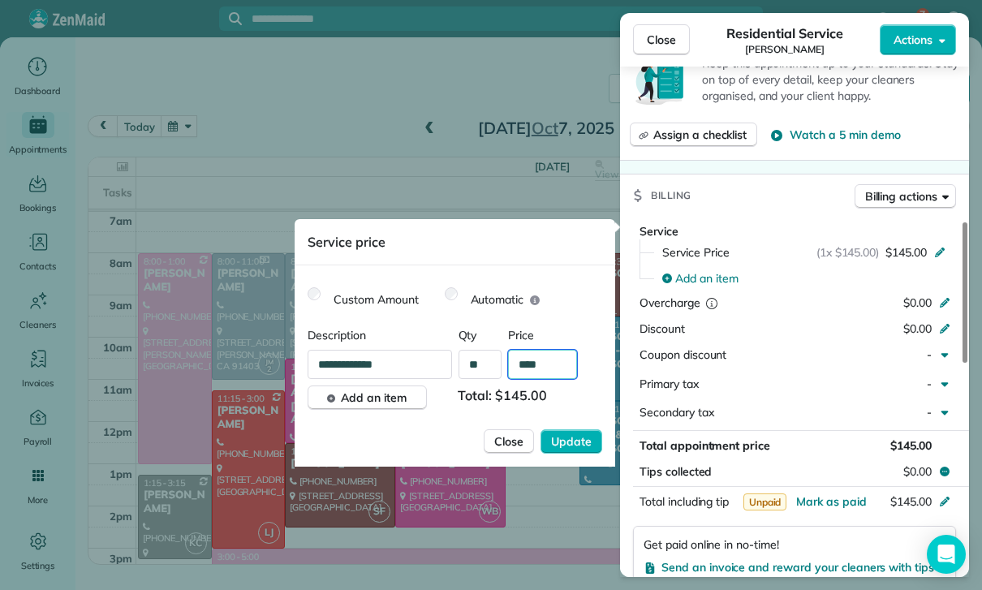
click at [550, 378] on input "****" at bounding box center [542, 364] width 69 height 29
type input "**"
type input "****"
click at [569, 441] on span "Update" at bounding box center [571, 441] width 41 height 16
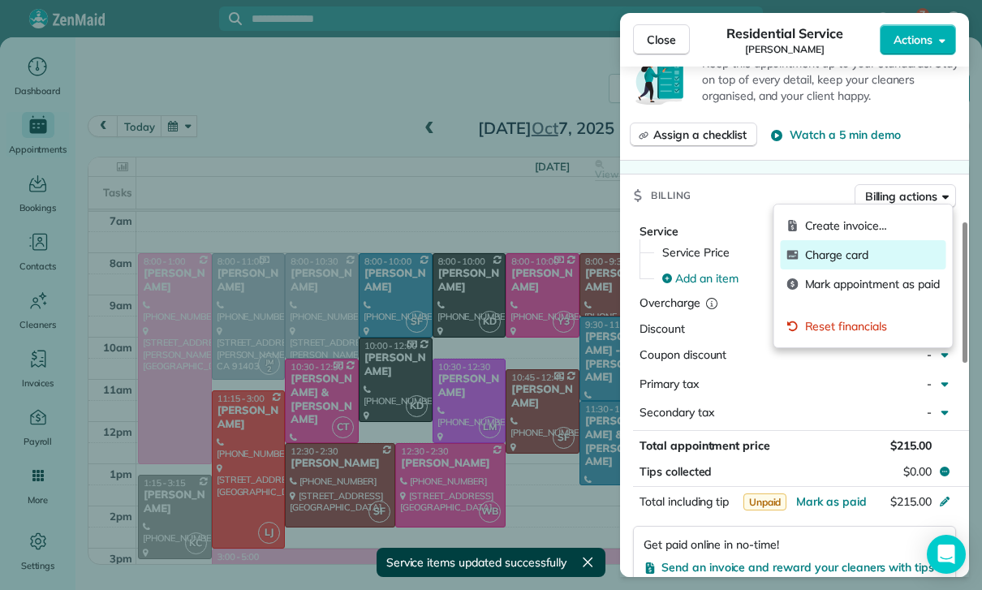
click at [848, 260] on span "Charge card" at bounding box center [872, 255] width 135 height 16
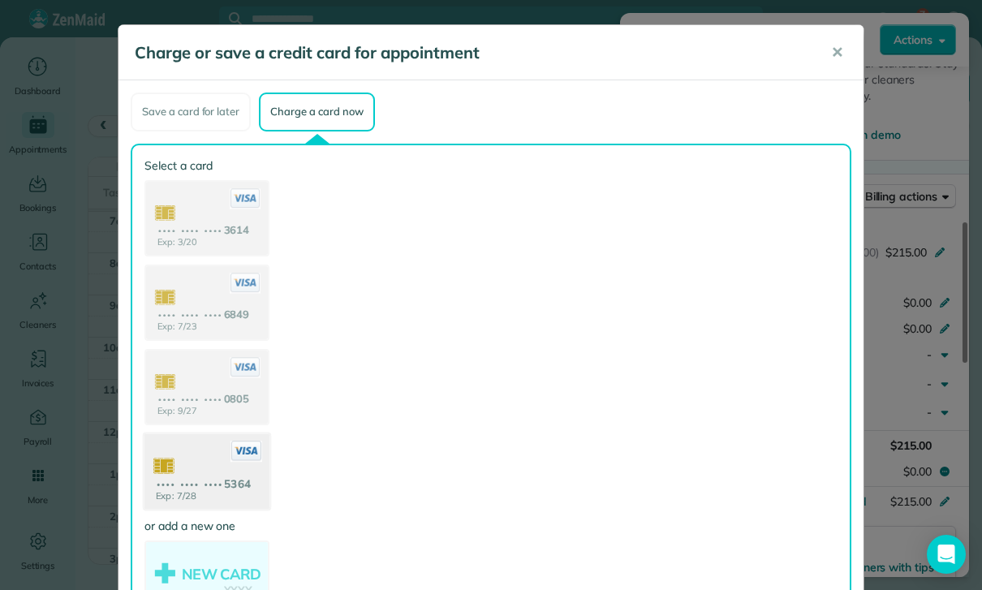
click at [200, 478] on use at bounding box center [206, 472] width 125 height 79
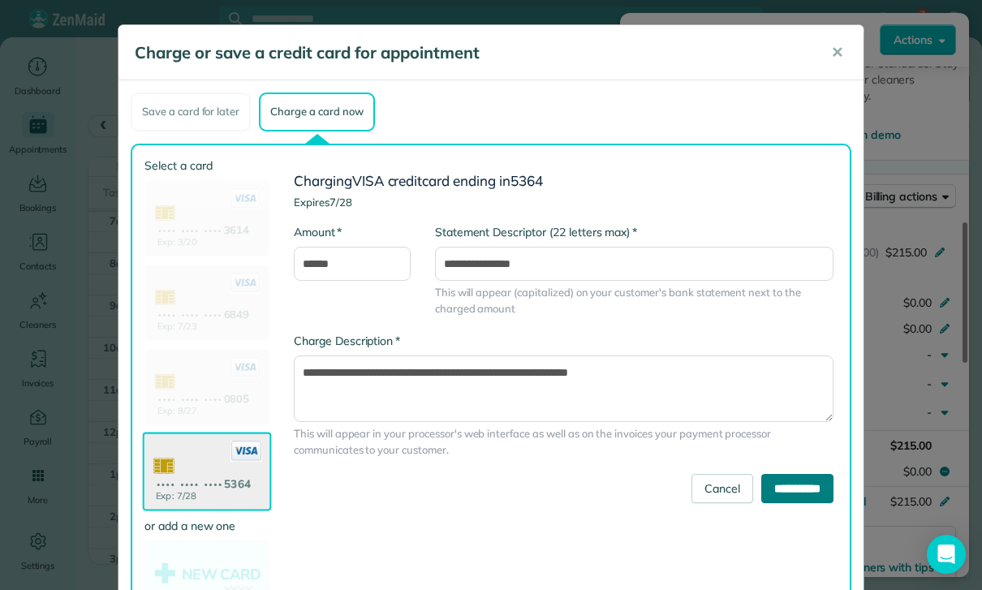
click at [799, 491] on input "**********" at bounding box center [797, 488] width 72 height 29
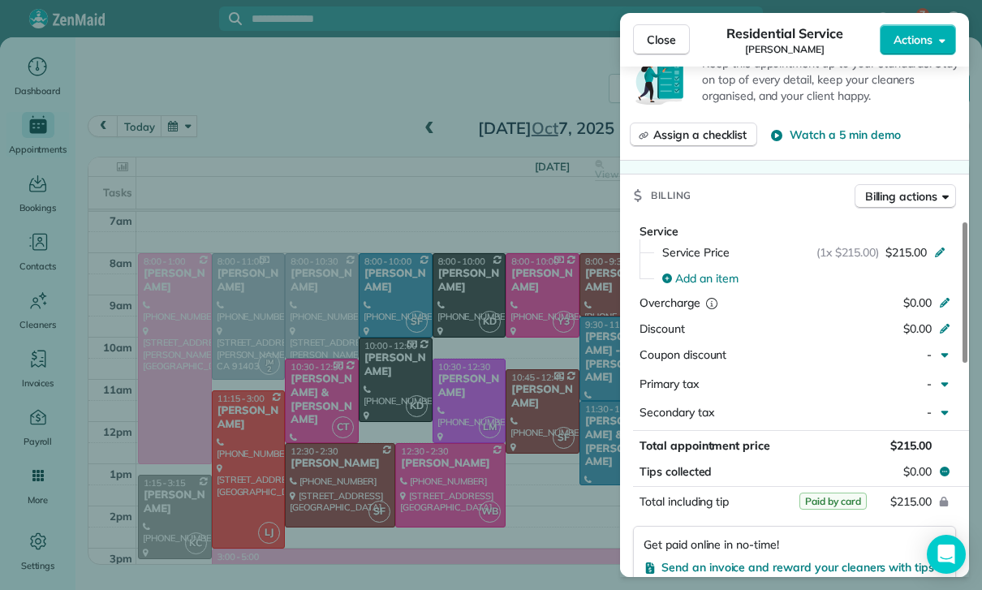
scroll to position [127, 0]
click at [557, 539] on div "Close Residential Service [PERSON_NAME] Actions Status Confirmed [PERSON_NAME] …" at bounding box center [491, 295] width 982 height 590
